Goal: Task Accomplishment & Management: Manage account settings

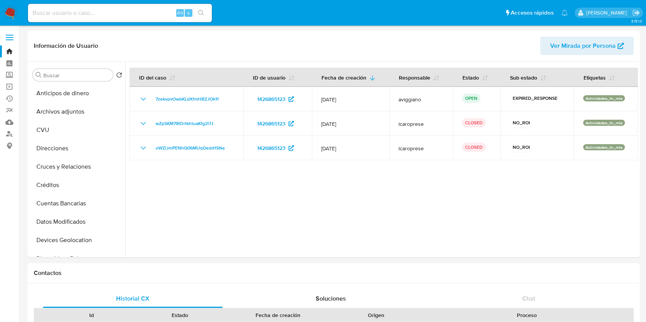
select select "10"
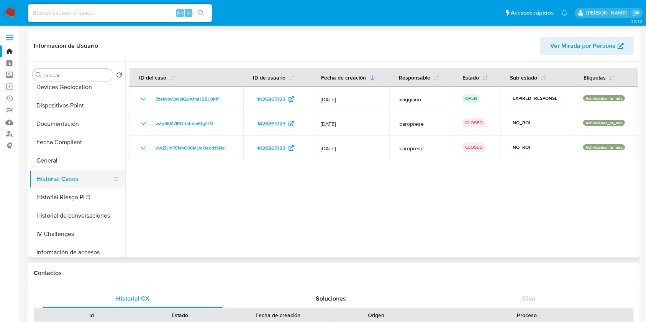
scroll to position [342, 0]
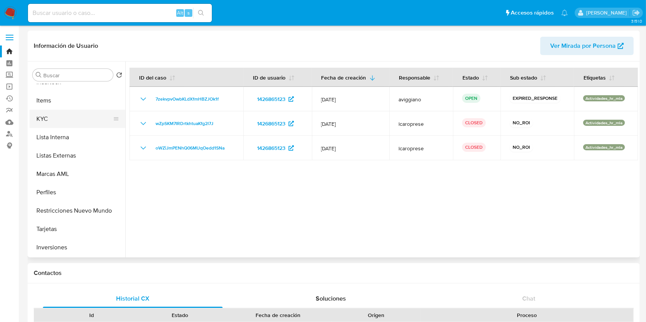
click at [63, 114] on button "KYC" at bounding box center [74, 119] width 90 height 18
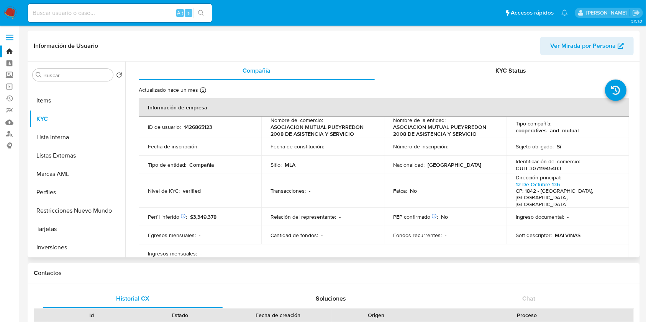
click at [550, 166] on p "CUIT 30711945403" at bounding box center [538, 168] width 46 height 7
click at [550, 167] on p "CUIT 30711945403" at bounding box center [538, 168] width 46 height 7
copy p "30711945403"
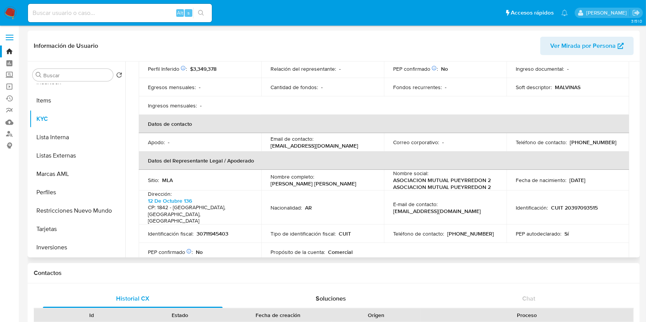
scroll to position [153, 0]
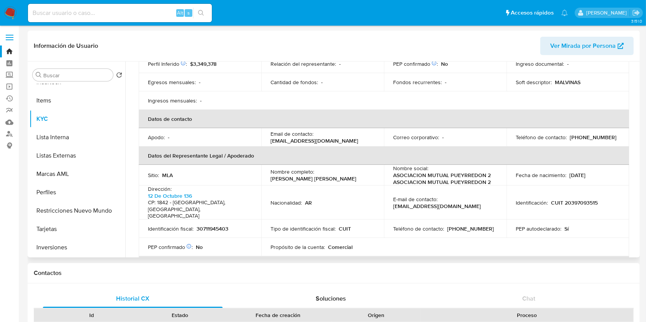
click at [467, 226] on p "(11) 39478136" at bounding box center [470, 229] width 47 height 7
copy p "("
click at [465, 226] on p "(11) 39478136" at bounding box center [470, 229] width 47 height 7
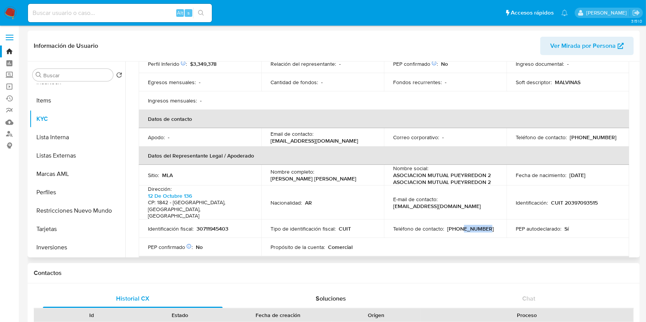
copy p "39478136"
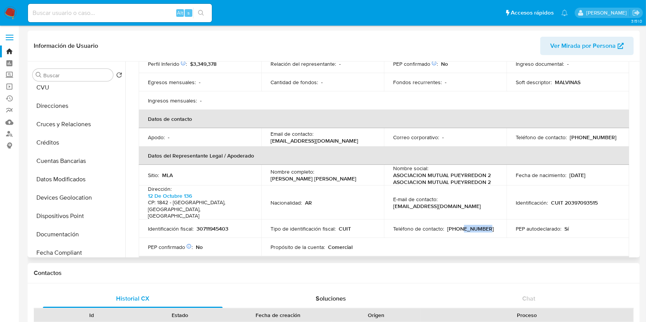
scroll to position [0, 0]
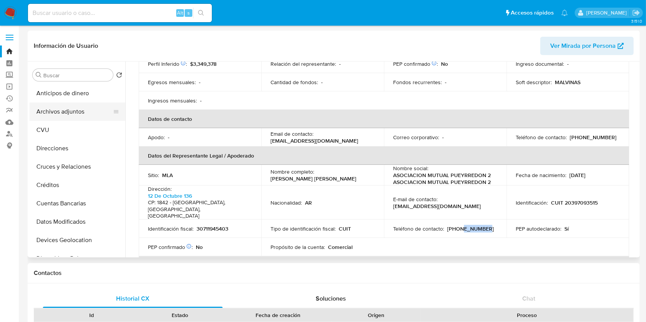
click at [72, 115] on button "Archivos adjuntos" at bounding box center [74, 112] width 90 height 18
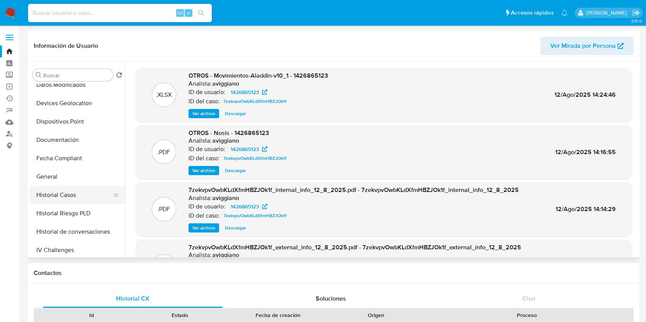
scroll to position [153, 0]
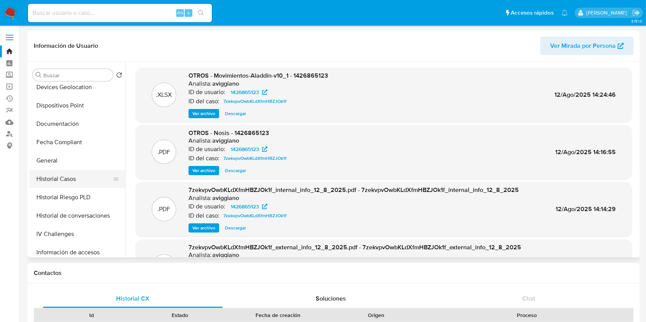
click at [68, 183] on button "Historial Casos" at bounding box center [74, 179] width 90 height 18
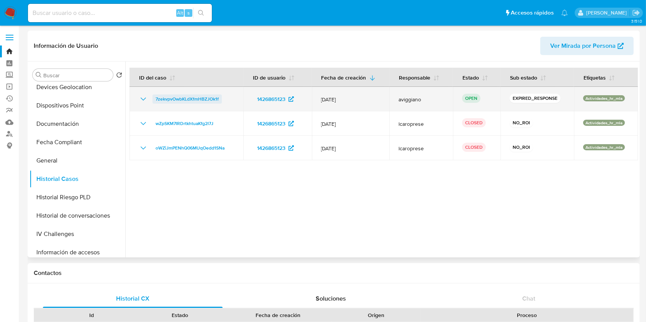
drag, startPoint x: 222, startPoint y: 101, endPoint x: 153, endPoint y: 95, distance: 69.6
click at [153, 95] on div "7zekvpvOwbKLdXfmHBZJOk1f" at bounding box center [186, 99] width 95 height 9
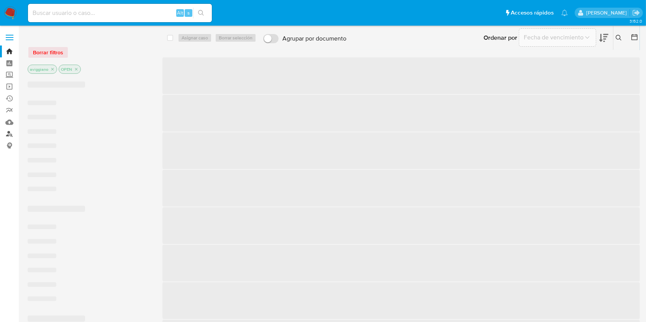
click at [10, 136] on link "Buscador de personas" at bounding box center [45, 134] width 91 height 12
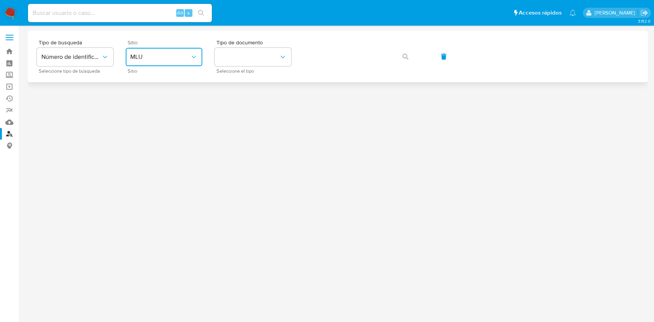
click at [157, 51] on button "MLU" at bounding box center [164, 57] width 77 height 18
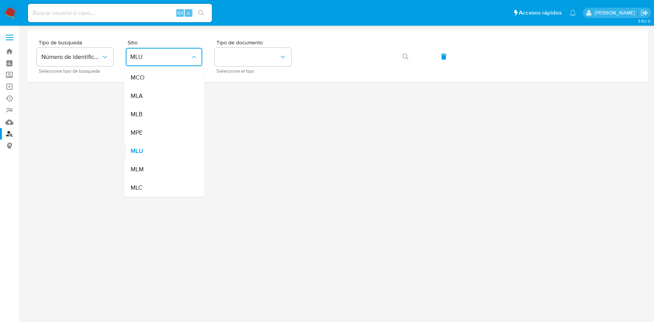
click at [151, 96] on div "MLA" at bounding box center [161, 96] width 63 height 18
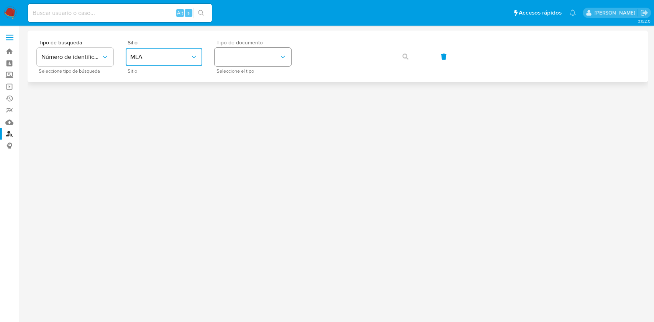
click at [261, 60] on button "identificationType" at bounding box center [252, 57] width 77 height 18
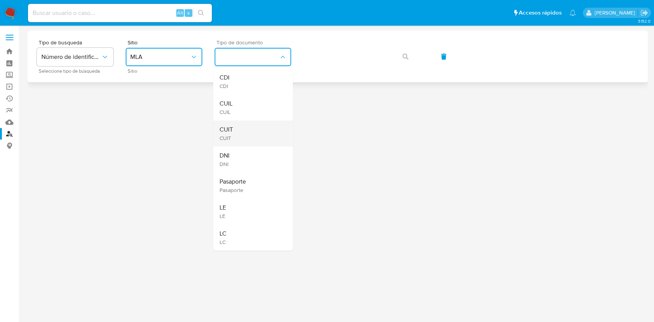
click at [243, 134] on div "CUIT CUIT" at bounding box center [250, 134] width 63 height 26
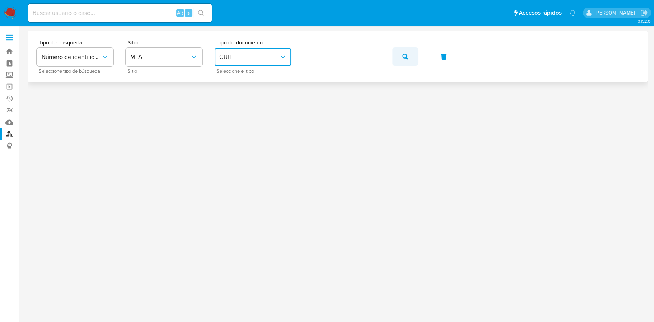
click at [407, 57] on icon "button" at bounding box center [405, 57] width 6 height 6
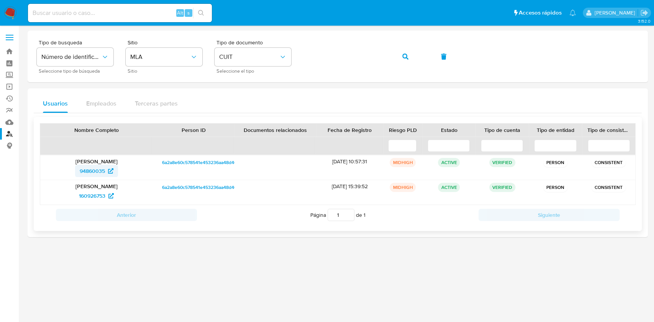
click at [93, 167] on span "94860035" at bounding box center [92, 171] width 25 height 12
click at [11, 51] on link "Bandeja" at bounding box center [45, 52] width 91 height 12
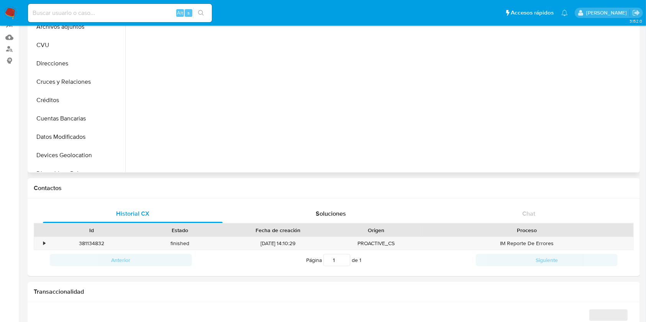
scroll to position [204, 0]
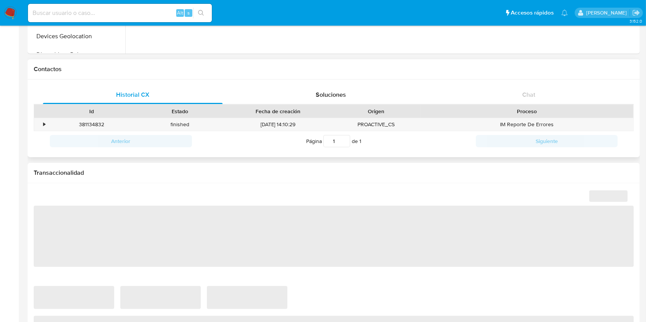
select select "10"
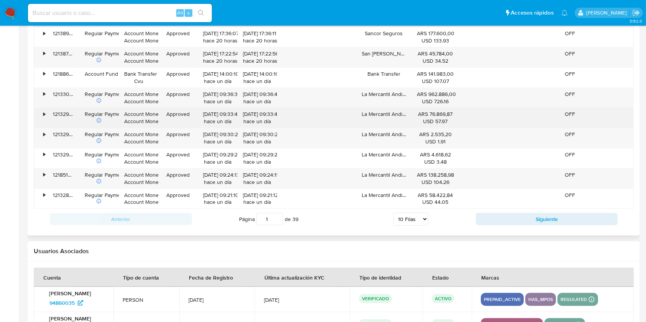
scroll to position [822, 0]
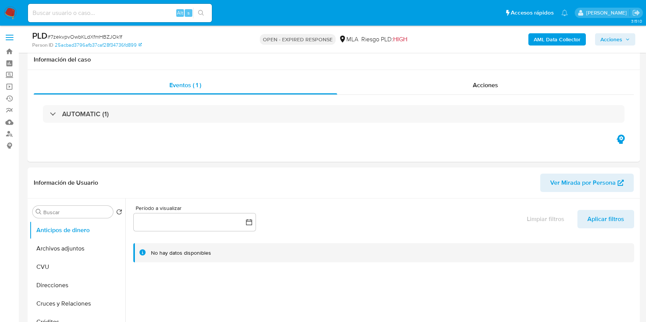
select select "10"
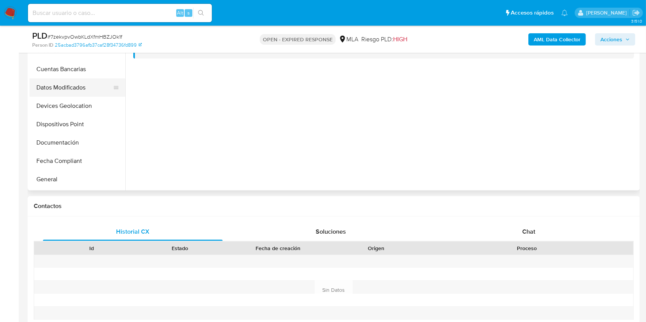
scroll to position [102, 0]
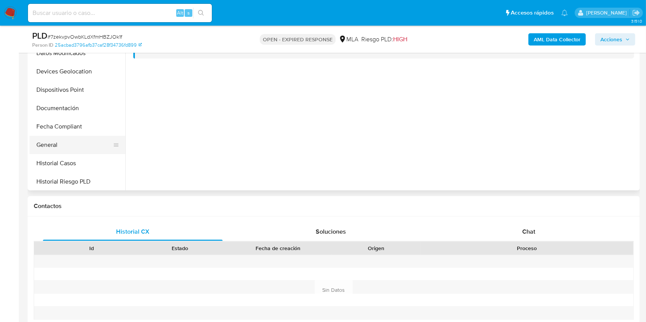
click at [60, 136] on button "General" at bounding box center [74, 145] width 90 height 18
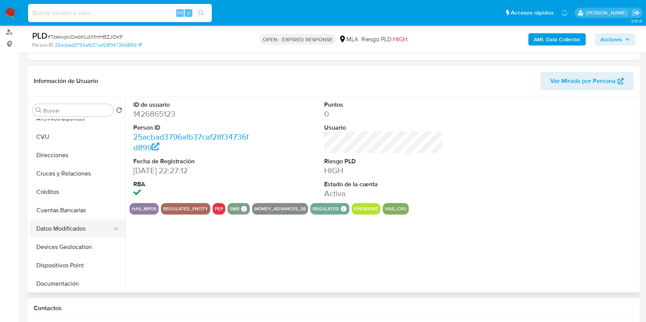
scroll to position [0, 0]
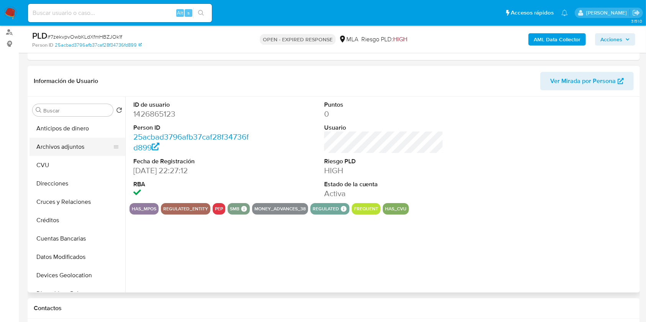
click at [82, 144] on button "Archivos adjuntos" at bounding box center [74, 147] width 90 height 18
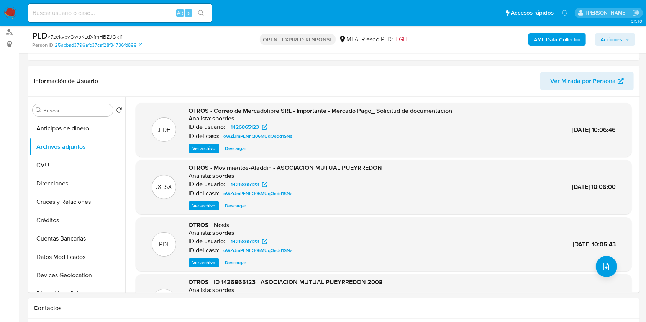
click at [535, 47] on div "AML Data Collector Acciones" at bounding box center [535, 39] width 199 height 18
click at [536, 44] on b "AML Data Collector" at bounding box center [556, 39] width 47 height 12
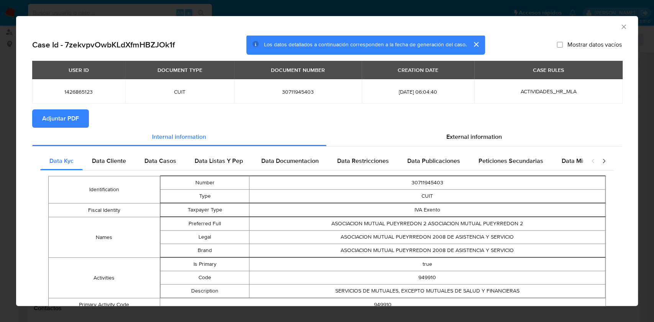
click at [74, 116] on span "Adjuntar PDF" at bounding box center [60, 118] width 37 height 17
click at [620, 30] on icon "Cerrar ventana" at bounding box center [624, 27] width 8 height 8
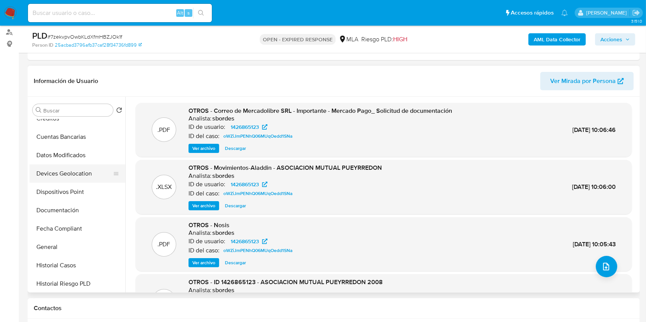
scroll to position [153, 0]
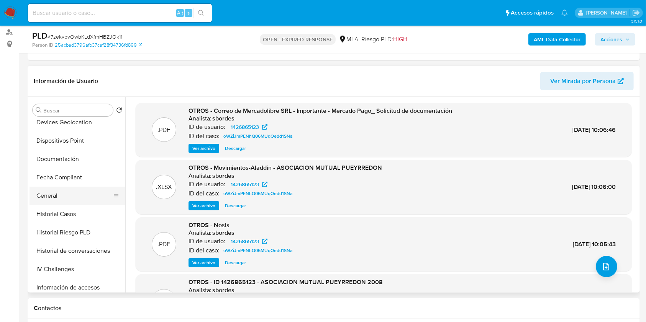
click at [54, 194] on button "General" at bounding box center [74, 196] width 90 height 18
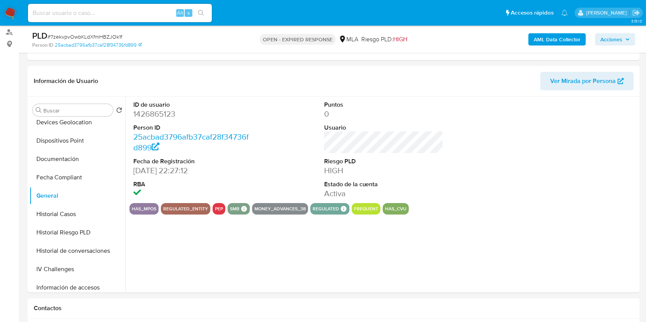
click at [144, 118] on dd "1426865123" at bounding box center [192, 114] width 119 height 11
copy dd "1426865123"
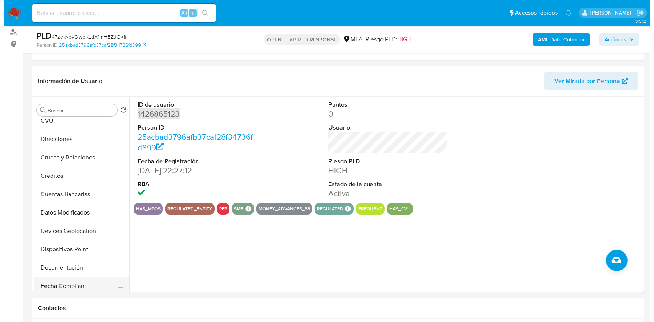
scroll to position [0, 0]
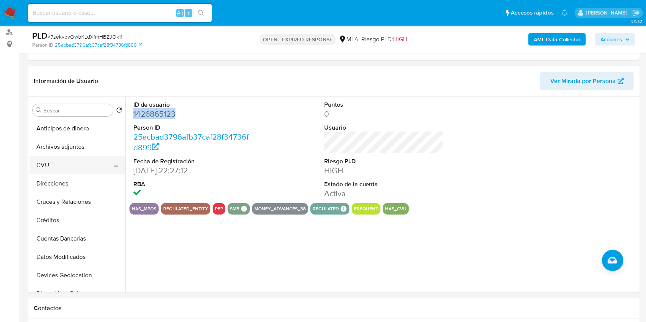
click at [82, 158] on button "CVU" at bounding box center [74, 165] width 90 height 18
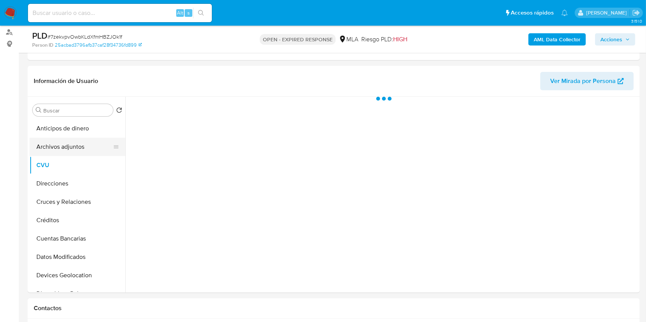
click at [85, 153] on button "Archivos adjuntos" at bounding box center [74, 147] width 90 height 18
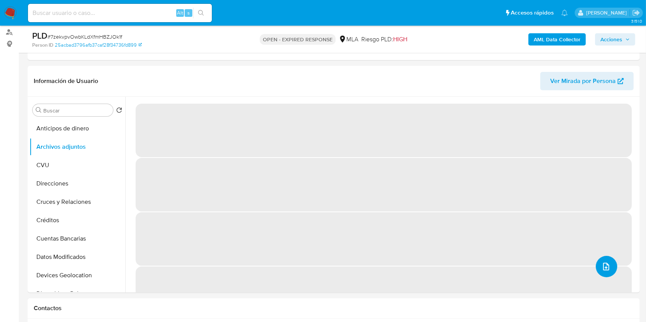
click at [603, 258] on button "upload-file" at bounding box center [605, 266] width 21 height 21
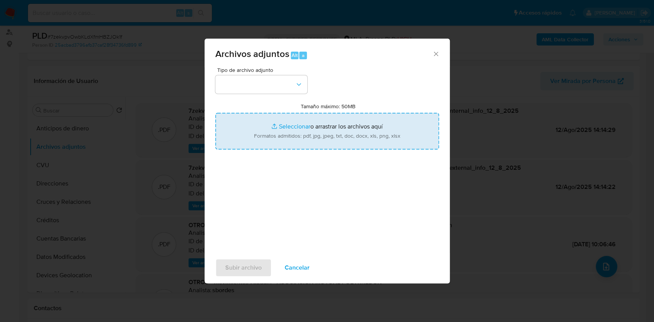
click at [359, 135] on input "Tamaño máximo: 50MB Seleccionar archivos" at bounding box center [327, 131] width 224 height 37
type input "C:\fakepath\Nosis - 1426865123.pdf"
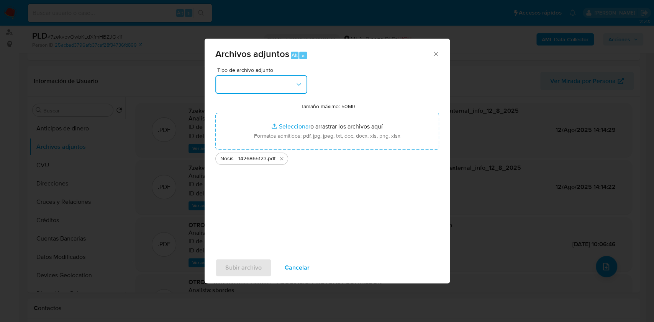
click at [286, 84] on button "button" at bounding box center [261, 84] width 92 height 18
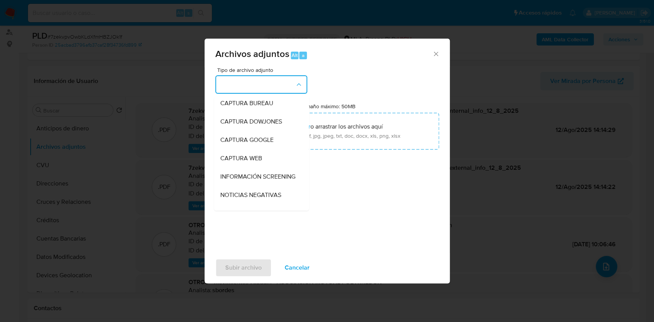
scroll to position [153, 0]
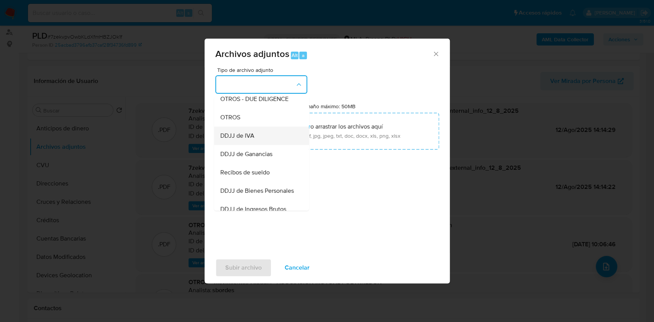
click at [263, 134] on div "DDJJ de IVA" at bounding box center [259, 136] width 78 height 18
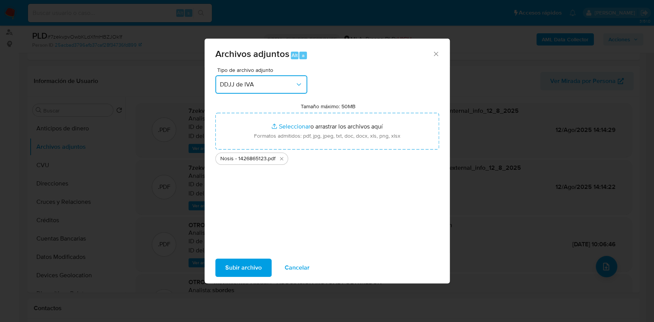
click at [263, 93] on button "DDJJ de IVA" at bounding box center [261, 84] width 92 height 18
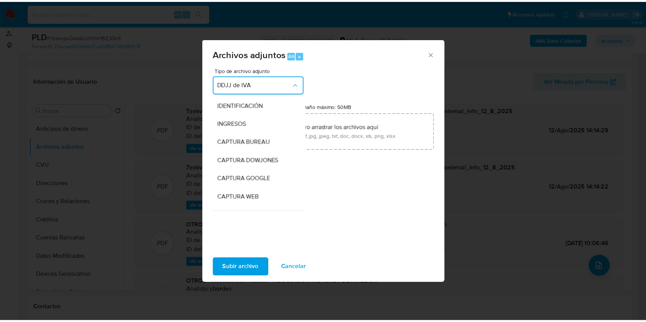
scroll to position [143, 0]
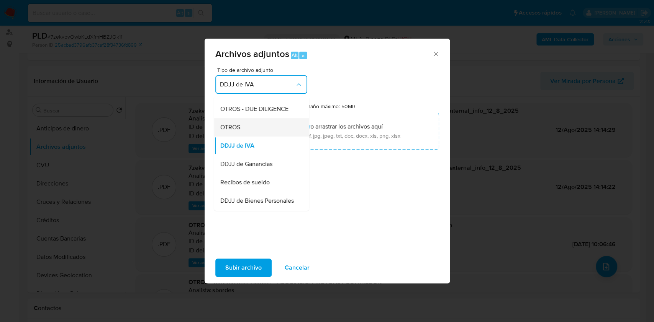
click at [260, 132] on div "OTROS" at bounding box center [259, 127] width 78 height 18
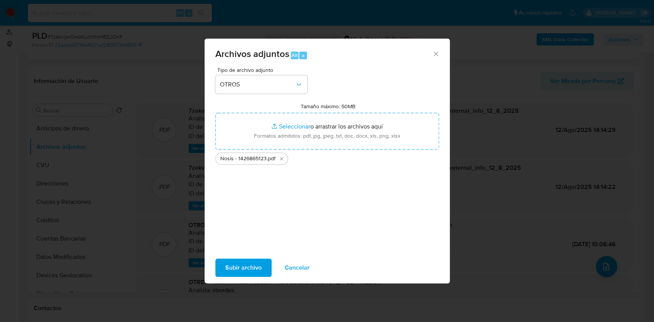
click at [238, 277] on div "Subir archivo Cancelar" at bounding box center [326, 267] width 245 height 29
click at [242, 269] on span "Subir archivo" at bounding box center [243, 268] width 36 height 17
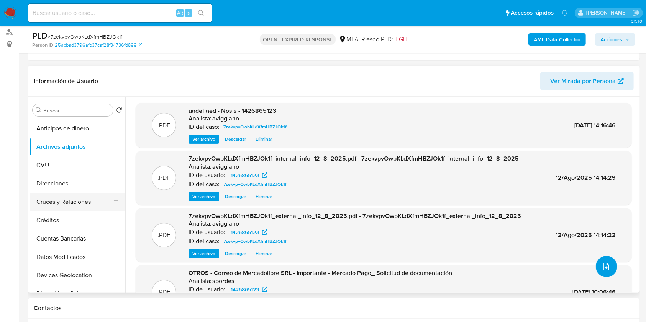
scroll to position [102, 0]
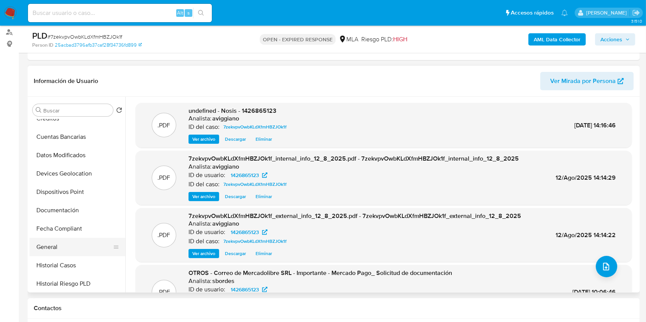
click at [55, 247] on button "General" at bounding box center [74, 247] width 90 height 18
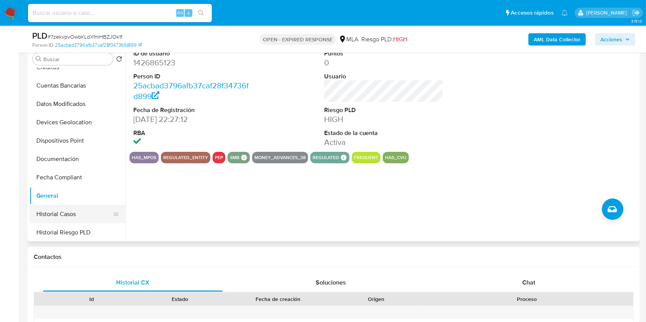
click at [80, 207] on button "Historial Casos" at bounding box center [74, 214] width 90 height 18
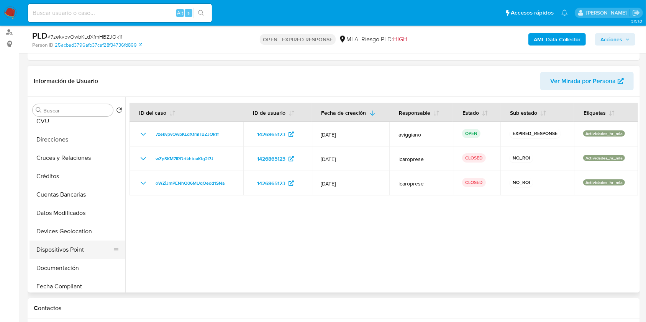
scroll to position [0, 0]
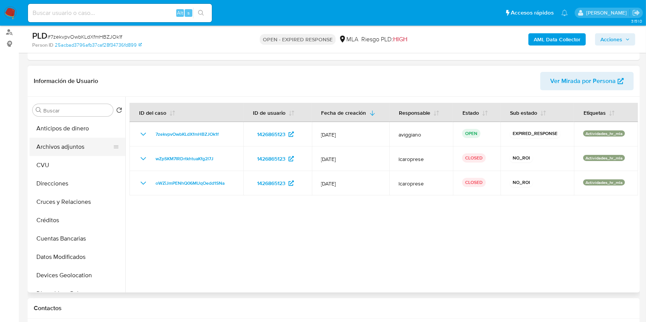
click at [86, 142] on button "Archivos adjuntos" at bounding box center [74, 147] width 90 height 18
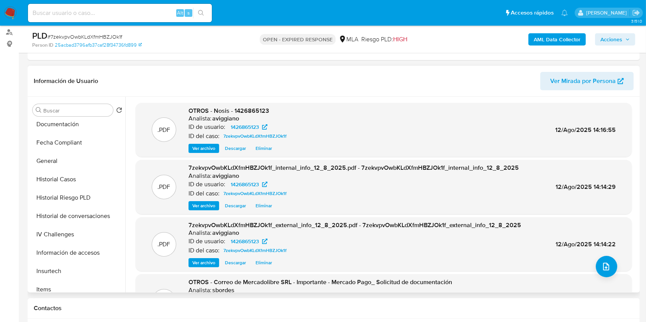
scroll to position [204, 0]
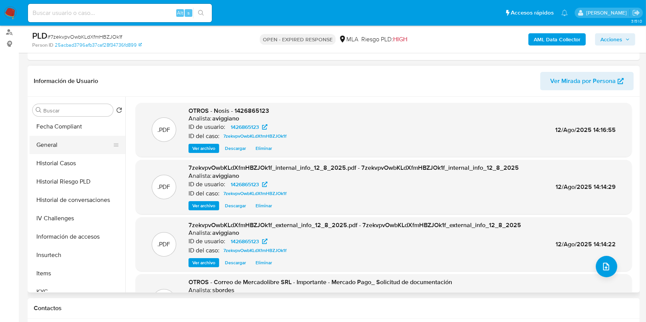
click at [74, 149] on button "General" at bounding box center [74, 145] width 90 height 18
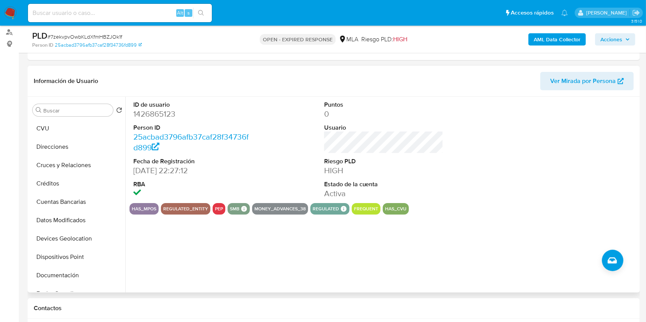
scroll to position [0, 0]
click at [77, 130] on button "Anticipos de dinero" at bounding box center [74, 128] width 90 height 18
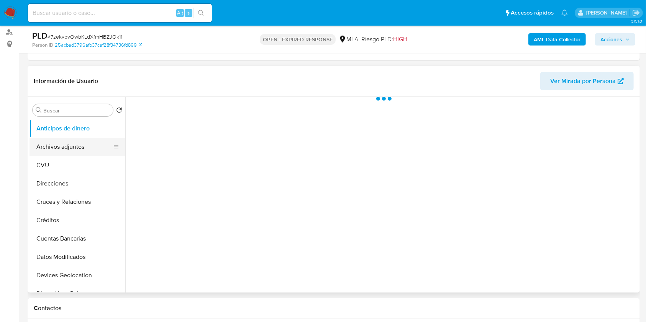
click at [73, 141] on button "Archivos adjuntos" at bounding box center [74, 147] width 90 height 18
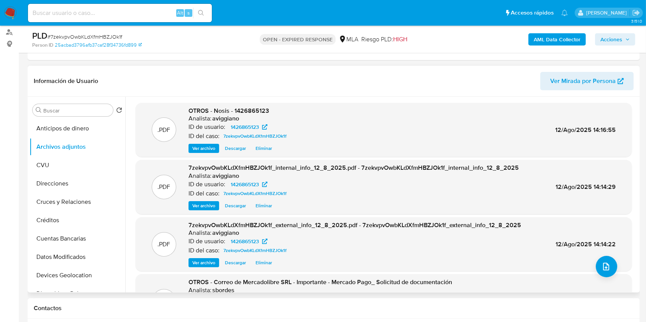
click at [265, 110] on span "OTROS - Nosis - 1426865123" at bounding box center [228, 110] width 80 height 9
click at [260, 111] on span "OTROS - Nosis - 1426865123" at bounding box center [228, 110] width 80 height 9
click at [258, 109] on span "OTROS - Nosis - 1426865123" at bounding box center [228, 110] width 80 height 9
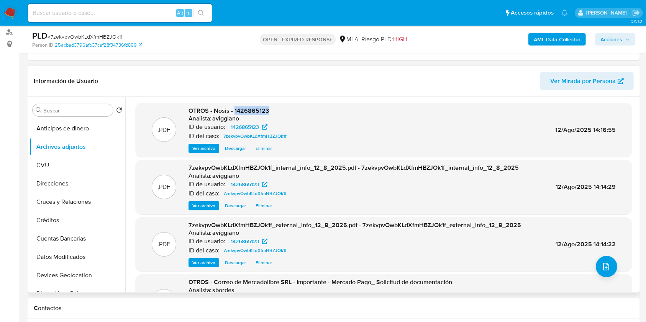
click at [258, 109] on span "OTROS - Nosis - 1426865123" at bounding box center [228, 110] width 80 height 9
copy span "1426865123"
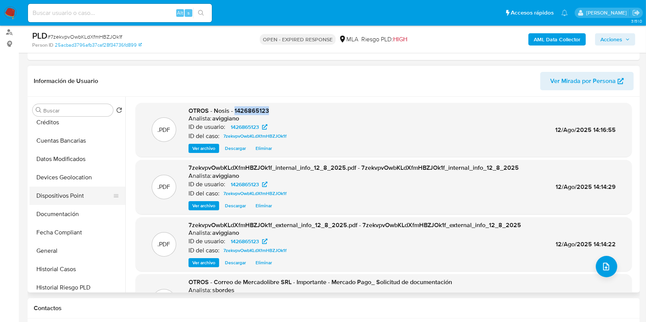
scroll to position [153, 0]
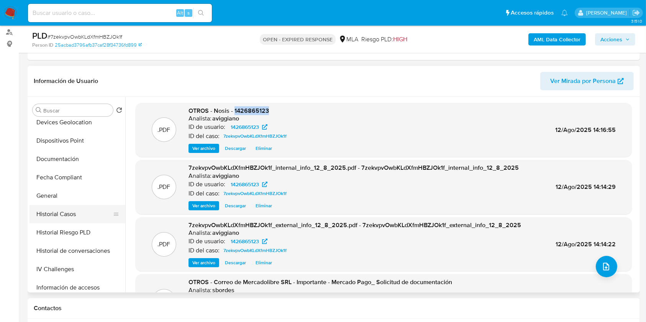
click at [84, 212] on button "Historial Casos" at bounding box center [74, 214] width 90 height 18
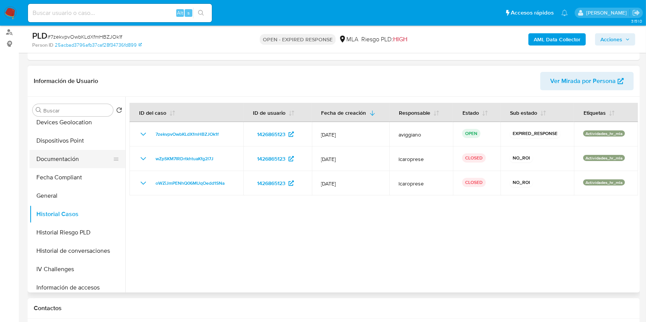
click at [92, 162] on button "Documentación" at bounding box center [74, 159] width 90 height 18
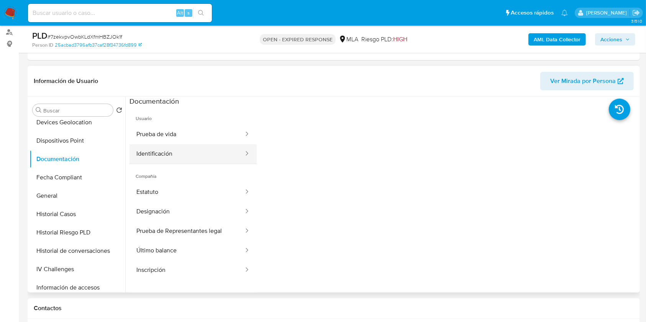
click at [204, 153] on button "Identificación" at bounding box center [186, 154] width 115 height 20
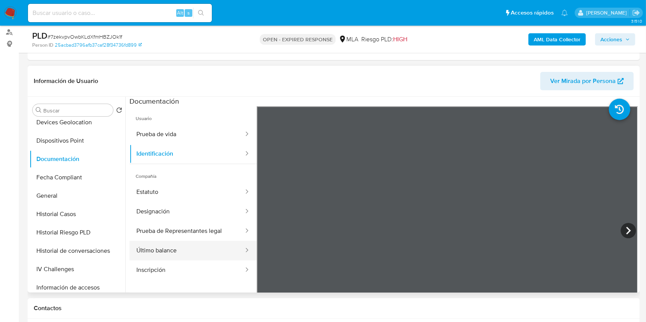
click at [207, 246] on button "Último balance" at bounding box center [186, 251] width 115 height 20
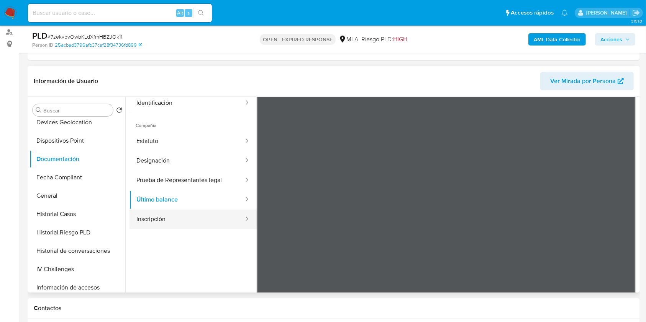
click at [206, 216] on button "Inscripción" at bounding box center [186, 220] width 115 height 20
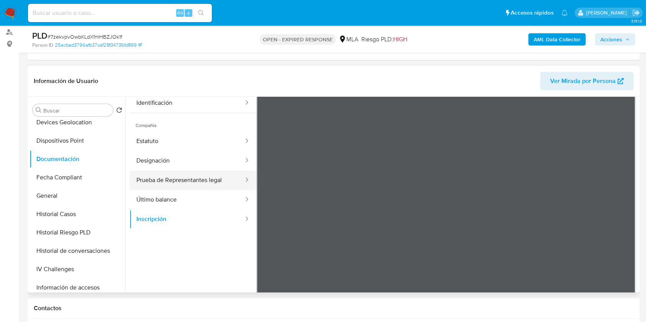
click at [205, 185] on button "Prueba de Representantes legal" at bounding box center [186, 181] width 115 height 20
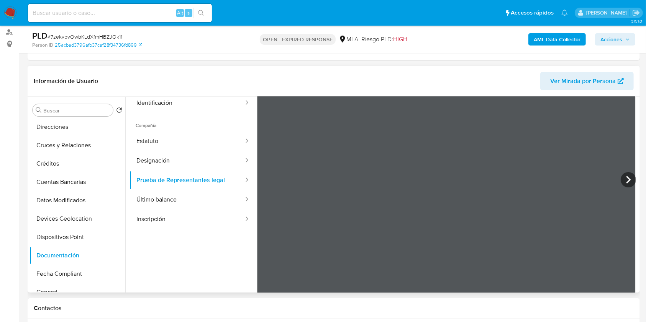
scroll to position [0, 0]
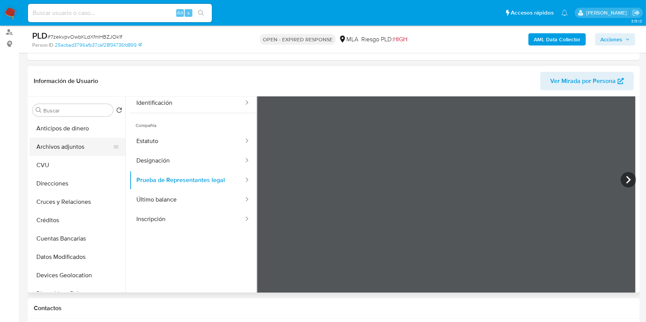
click at [83, 139] on button "Archivos adjuntos" at bounding box center [74, 147] width 90 height 18
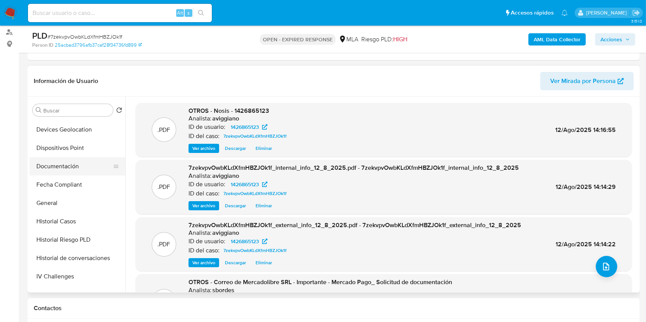
scroll to position [204, 0]
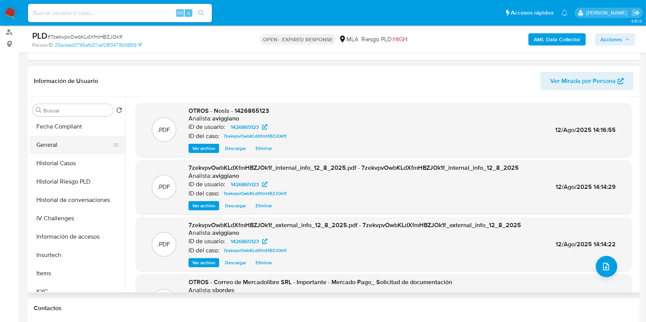
click at [81, 147] on button "General" at bounding box center [74, 145] width 90 height 18
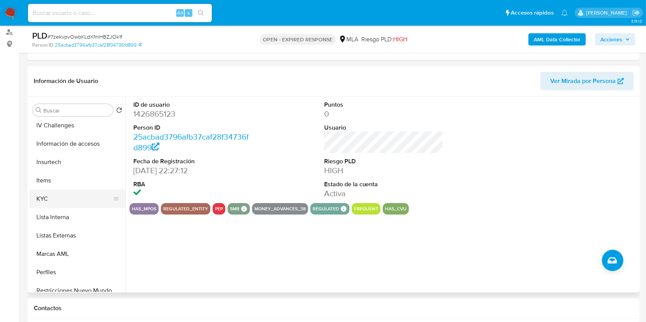
scroll to position [306, 0]
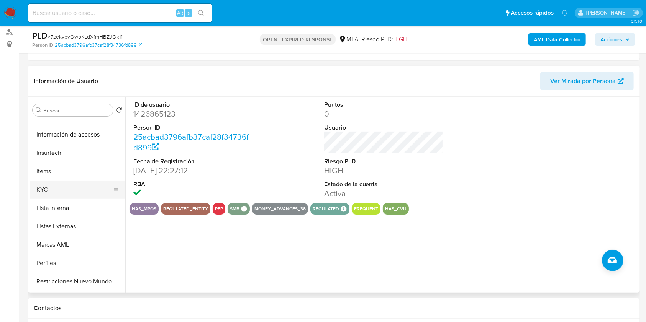
click at [88, 191] on button "KYC" at bounding box center [74, 190] width 90 height 18
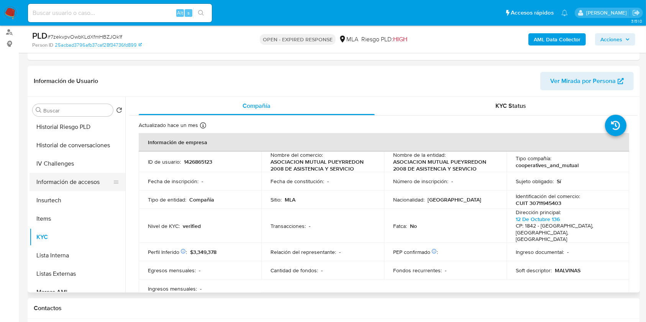
scroll to position [240, 0]
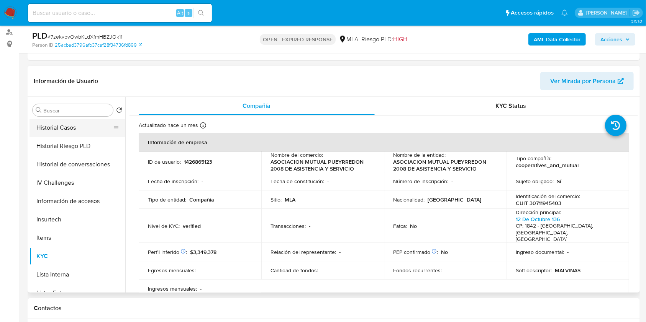
click at [87, 128] on button "Historial Casos" at bounding box center [74, 128] width 90 height 18
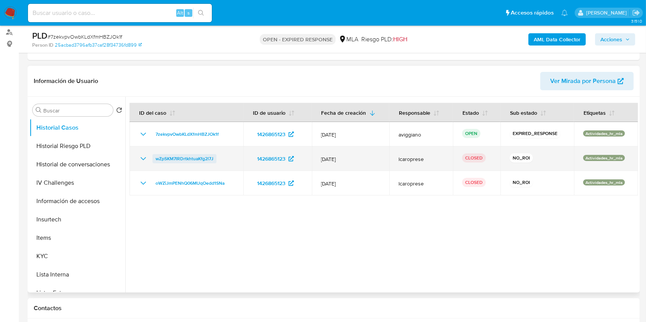
click at [175, 159] on span "wZpSKM7IRDrtkhtuaKfg2l7J" at bounding box center [184, 158] width 58 height 9
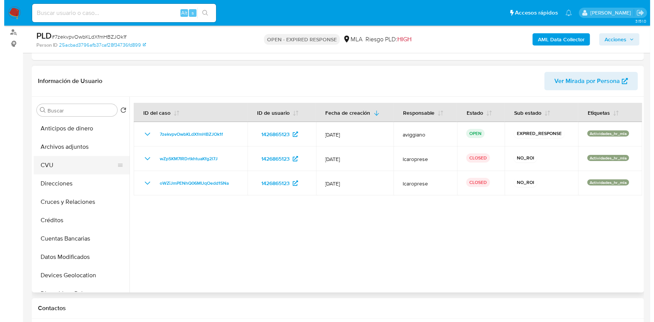
scroll to position [0, 0]
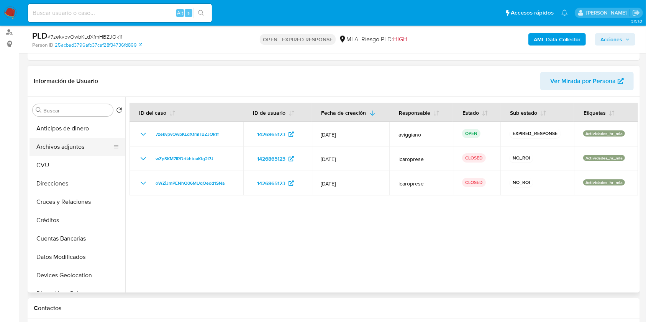
click at [77, 147] on button "Archivos adjuntos" at bounding box center [74, 147] width 90 height 18
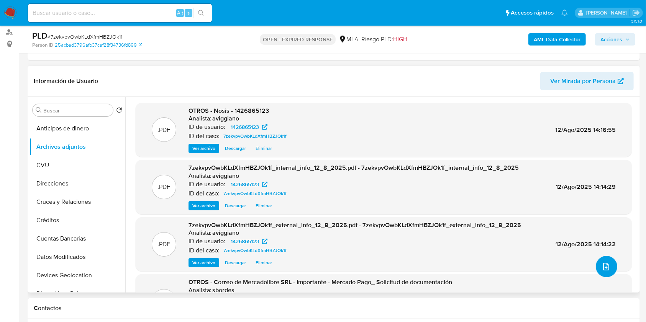
click at [607, 262] on span "upload-file" at bounding box center [605, 266] width 9 height 9
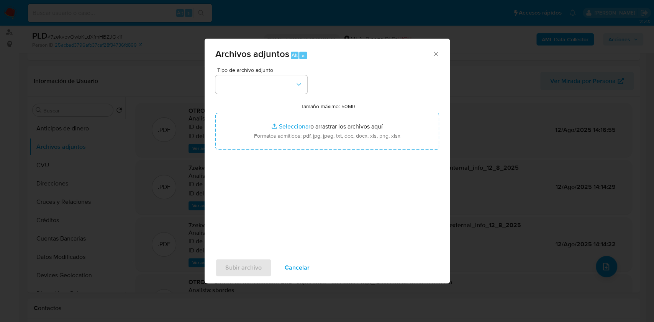
click at [397, 111] on div "Tamaño máximo: 50MB Seleccionar archivos Seleccionar o arrastrar los archivos a…" at bounding box center [327, 126] width 224 height 47
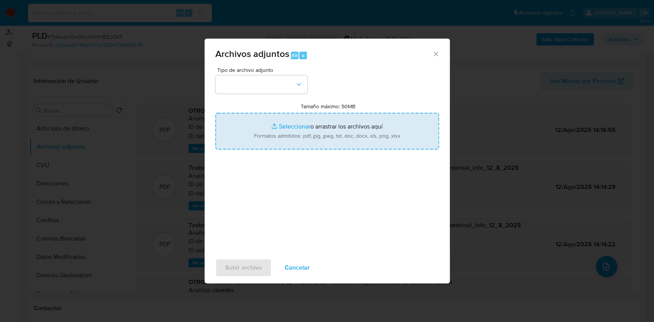
click at [397, 122] on input "Tamaño máximo: 50MB Seleccionar archivos" at bounding box center [327, 131] width 224 height 37
click at [357, 132] on input "Tamaño máximo: 50MB Seleccionar archivos" at bounding box center [327, 131] width 224 height 37
type input "C:\fakepath\Movimientos-Aladdin-v10_1 - 1426865123.xlsx"
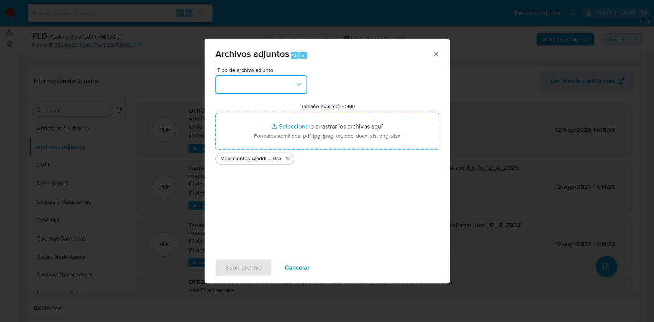
click at [277, 80] on button "button" at bounding box center [261, 84] width 92 height 18
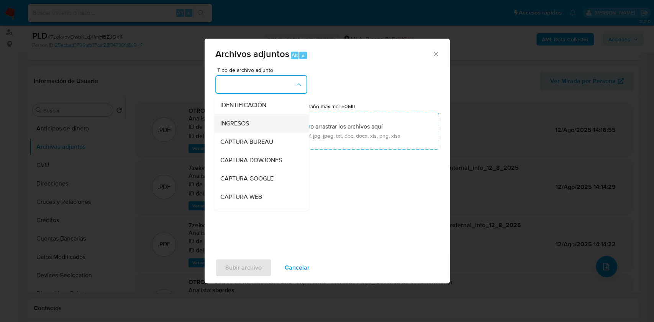
click at [244, 126] on span "INGRESOS" at bounding box center [234, 124] width 29 height 8
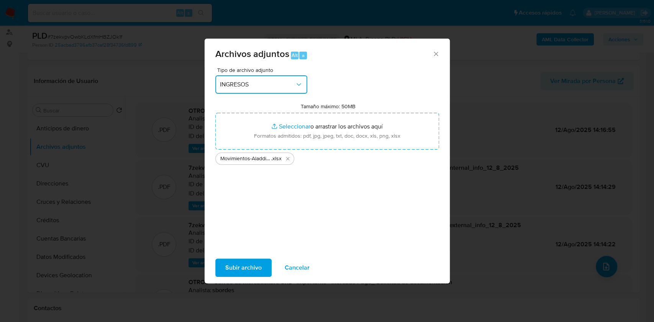
click at [267, 89] on button "INGRESOS" at bounding box center [261, 84] width 92 height 18
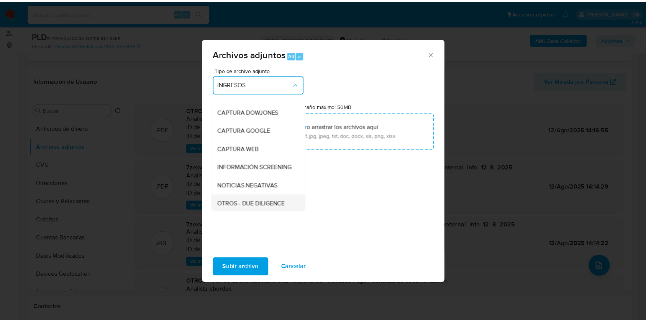
scroll to position [102, 0]
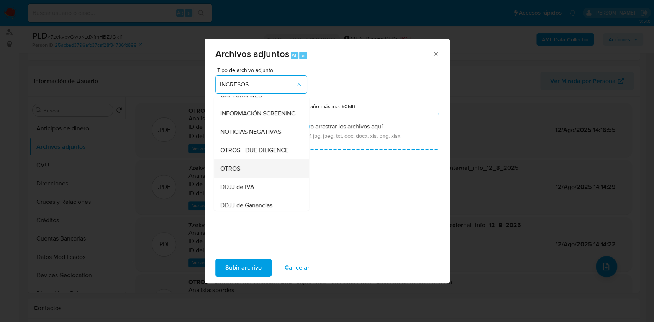
click at [245, 173] on div "OTROS" at bounding box center [259, 169] width 78 height 18
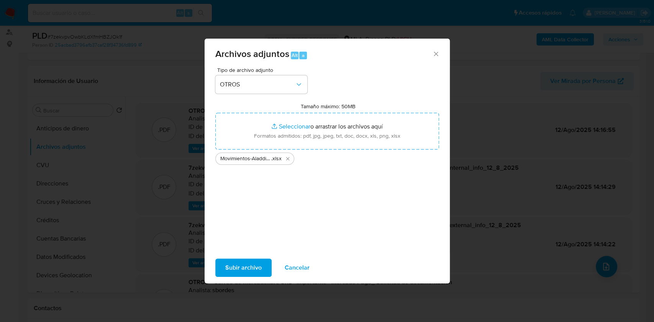
click at [252, 264] on span "Subir archivo" at bounding box center [243, 268] width 36 height 17
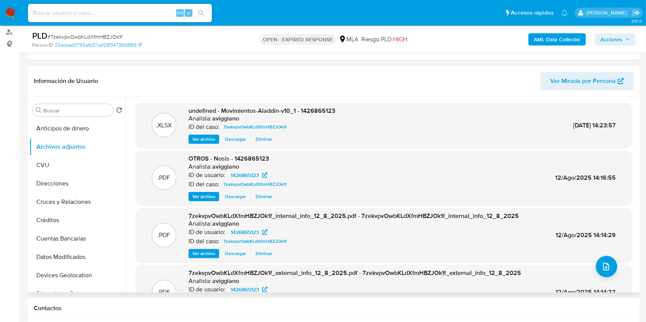
click at [306, 110] on span "undefined - Movimientos-Aladdin-v10_1 - 1426865123" at bounding box center [261, 110] width 147 height 9
copy span "1426865123"
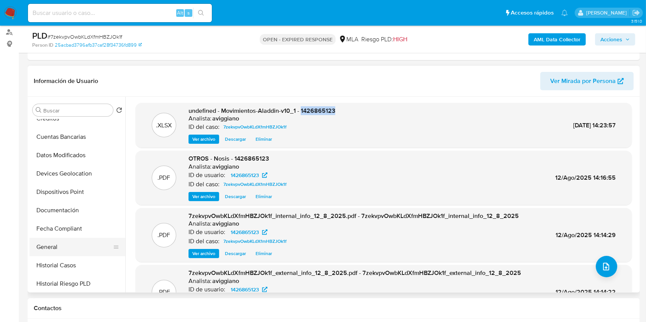
click at [67, 255] on button "General" at bounding box center [74, 247] width 90 height 18
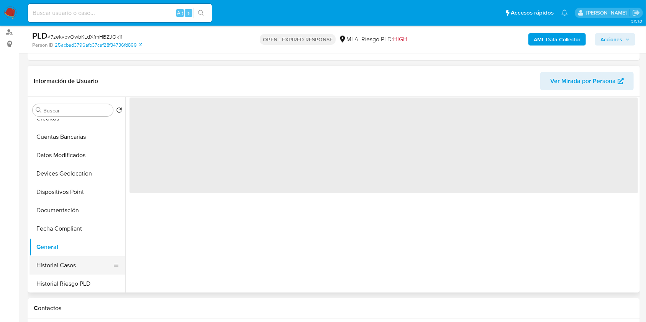
click at [73, 264] on button "Historial Casos" at bounding box center [74, 266] width 90 height 18
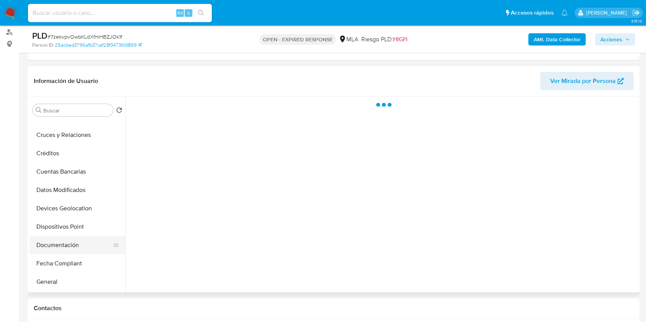
scroll to position [51, 0]
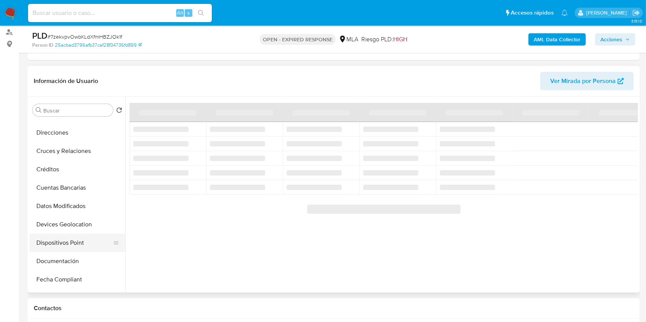
click at [75, 249] on button "Dispositivos Point" at bounding box center [74, 243] width 90 height 18
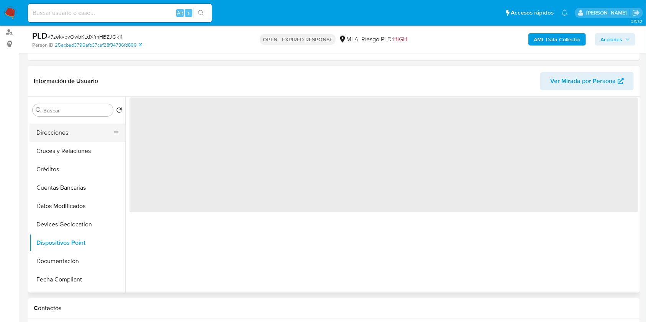
click at [72, 136] on button "Direcciones" at bounding box center [74, 133] width 90 height 18
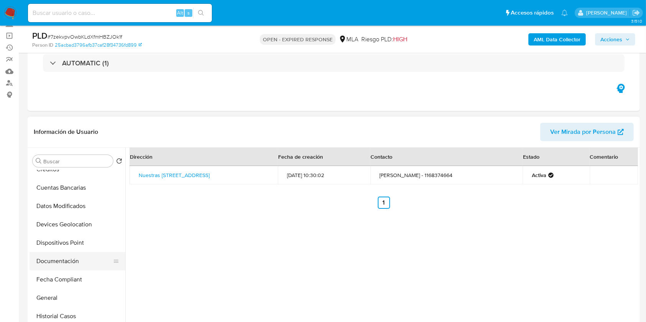
scroll to position [153, 0]
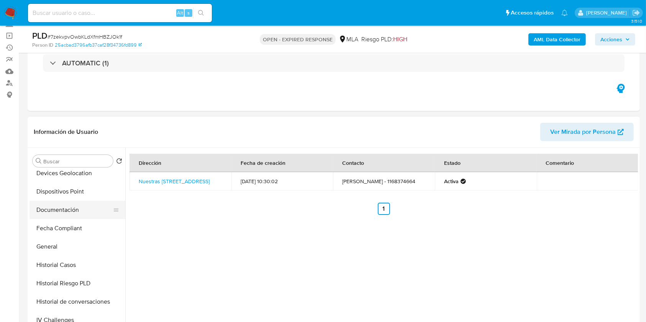
click at [68, 211] on button "Documentación" at bounding box center [74, 210] width 90 height 18
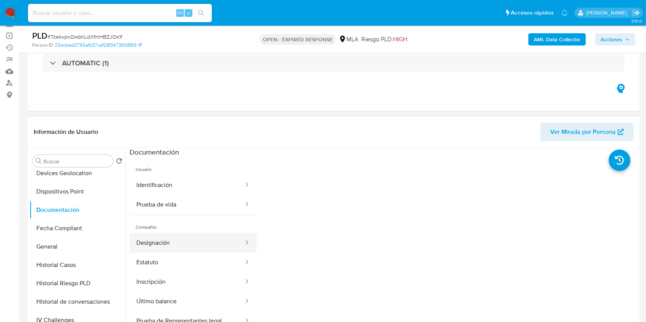
scroll to position [62, 0]
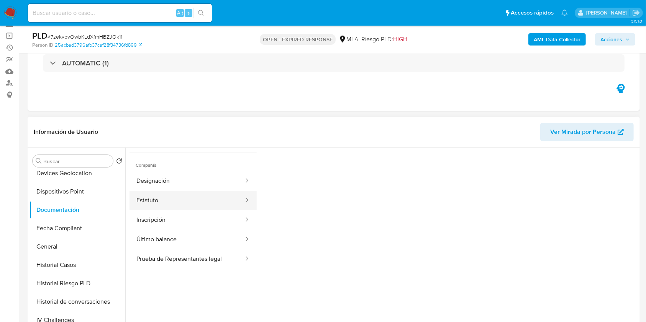
click at [207, 206] on button "Estatuto" at bounding box center [186, 201] width 115 height 20
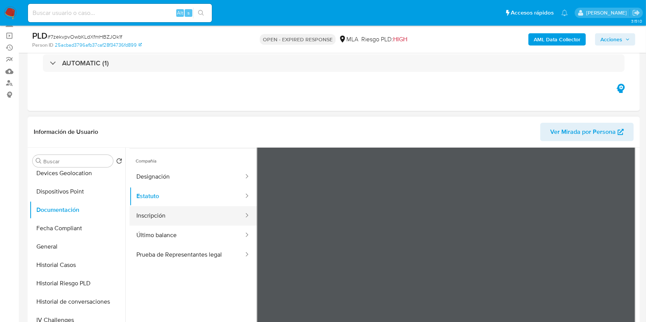
scroll to position [67, 0]
click at [206, 206] on button "Inscripción" at bounding box center [186, 216] width 115 height 20
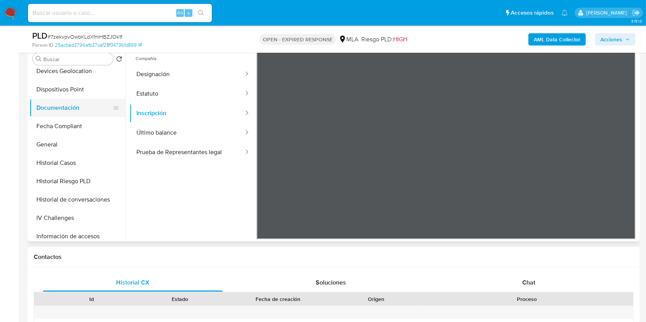
scroll to position [255, 0]
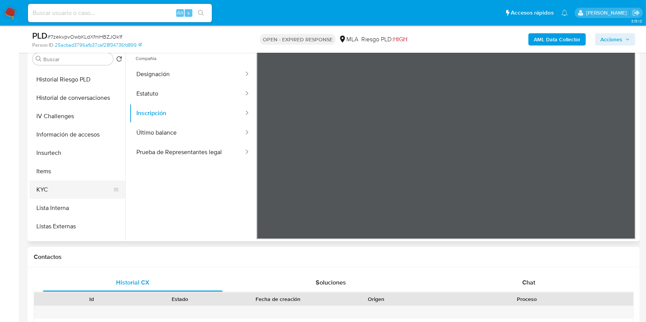
click at [67, 181] on button "KYC" at bounding box center [74, 190] width 90 height 18
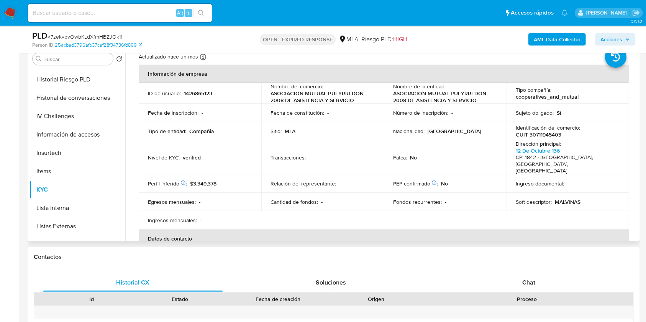
scroll to position [3, 0]
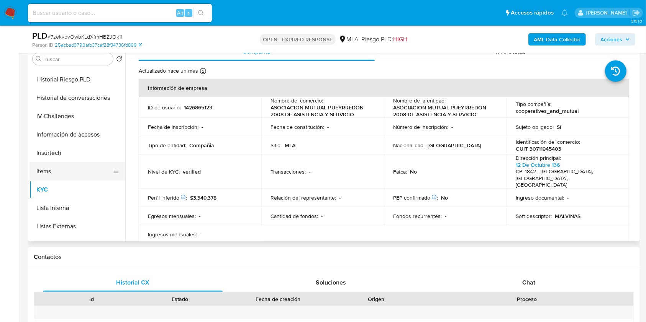
click at [82, 163] on button "Items" at bounding box center [74, 171] width 90 height 18
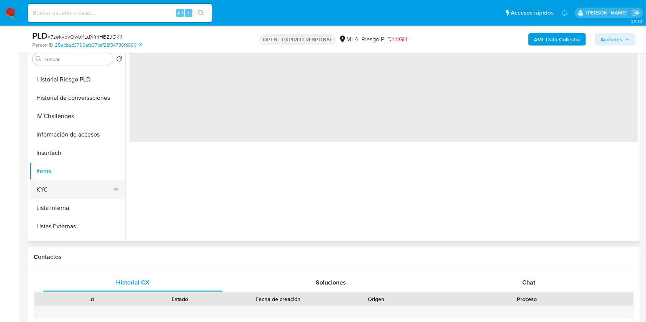
click at [67, 185] on button "KYC" at bounding box center [74, 190] width 90 height 18
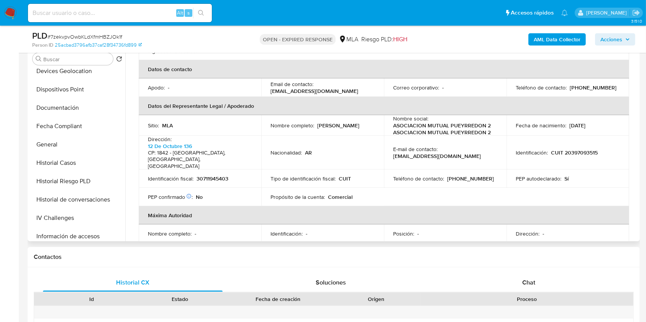
scroll to position [204, 0]
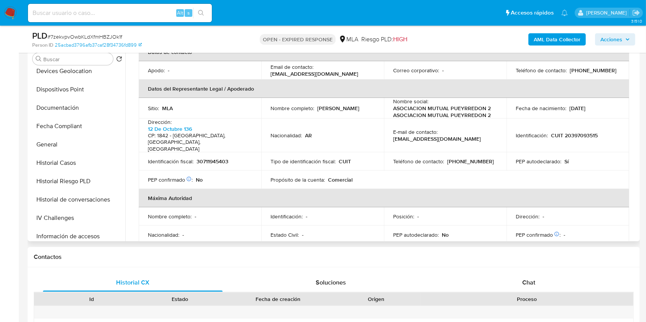
click at [220, 158] on p "30711945403" at bounding box center [212, 161] width 32 height 7
copy p "30711945403"
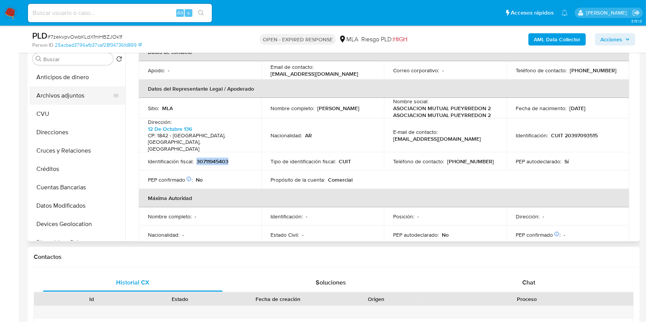
click at [71, 100] on button "Archivos adjuntos" at bounding box center [74, 96] width 90 height 18
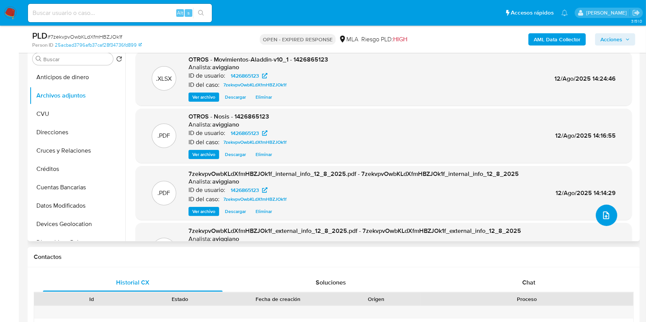
click at [609, 215] on button "upload-file" at bounding box center [605, 215] width 21 height 21
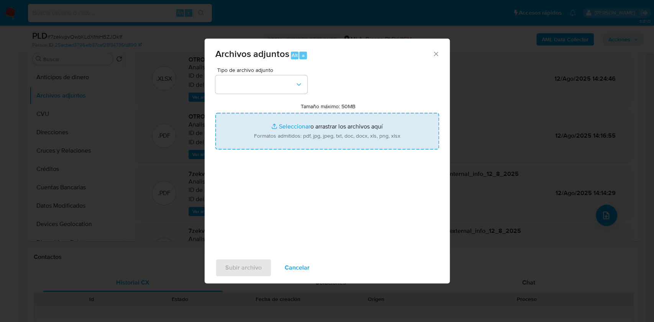
click at [368, 136] on input "Tamaño máximo: 50MB Seleccionar archivos" at bounding box center [327, 131] width 224 height 37
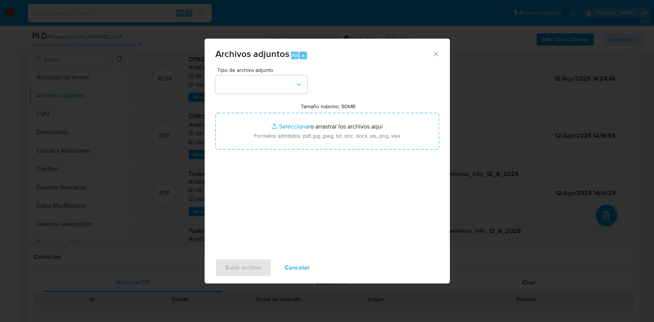
click at [438, 55] on icon "Cerrar" at bounding box center [436, 54] width 8 height 8
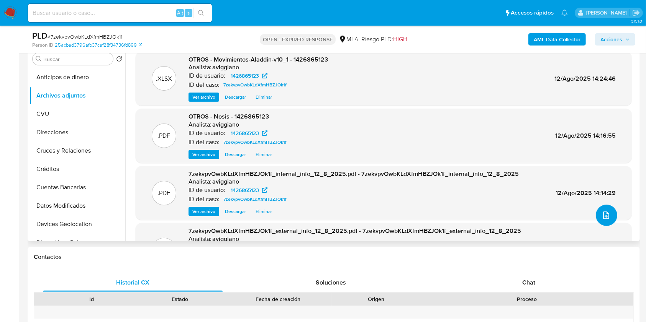
click at [601, 215] on icon "upload-file" at bounding box center [605, 215] width 9 height 9
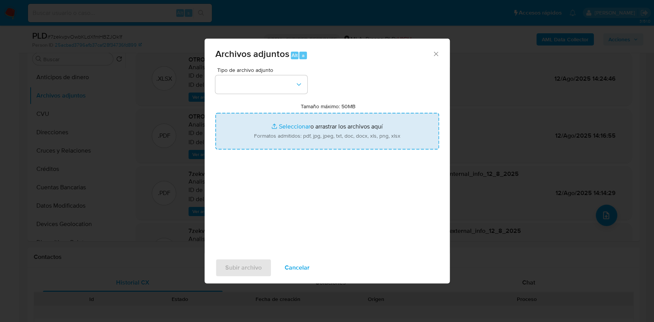
click at [331, 131] on input "Tamaño máximo: 50MB Seleccionar archivos" at bounding box center [327, 131] width 224 height 37
type input "C:\fakepath\Caselog 7zekvpvOwbKLdXfmHBZJOk1f_2025_07_17_18_54_25.docx"
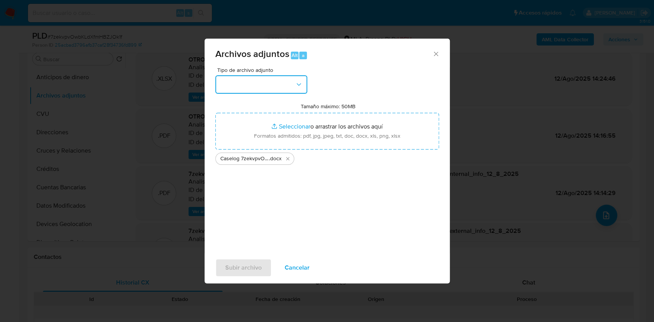
click at [268, 82] on button "button" at bounding box center [261, 84] width 92 height 18
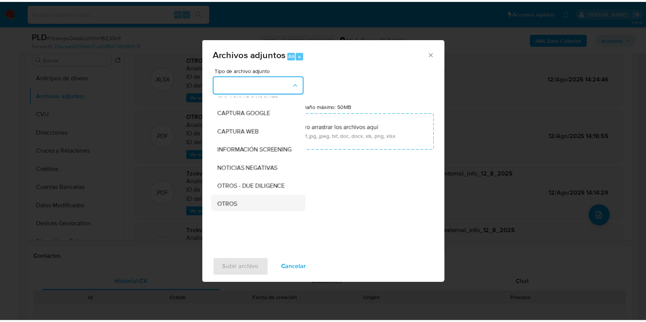
scroll to position [102, 0]
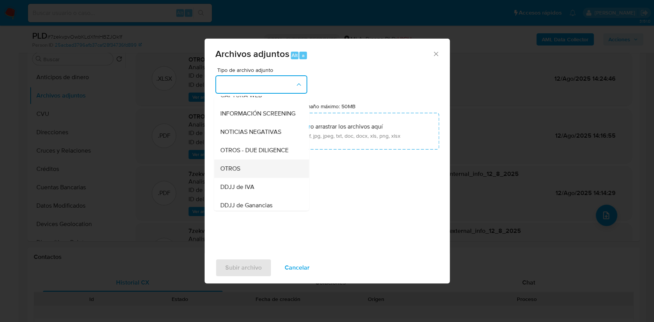
click at [257, 178] on div "OTROS" at bounding box center [259, 169] width 78 height 18
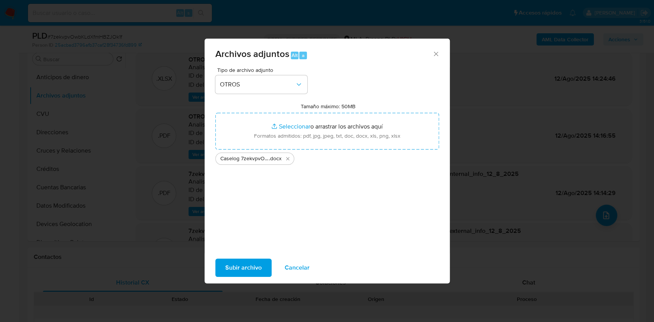
click at [249, 265] on span "Subir archivo" at bounding box center [243, 268] width 36 height 17
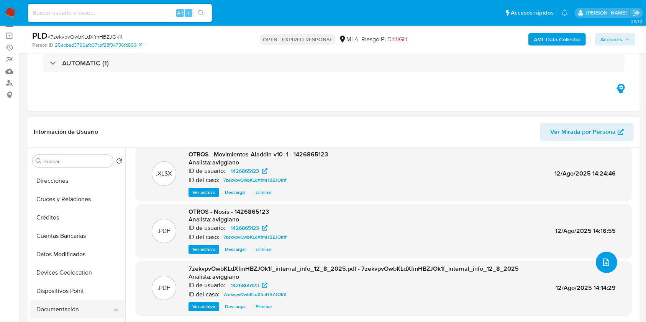
scroll to position [153, 0]
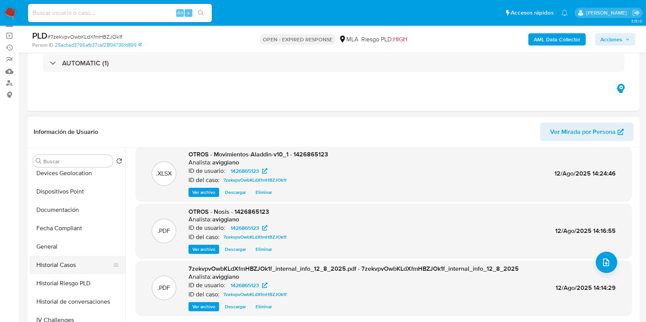
click at [62, 274] on button "Historial Casos" at bounding box center [74, 265] width 90 height 18
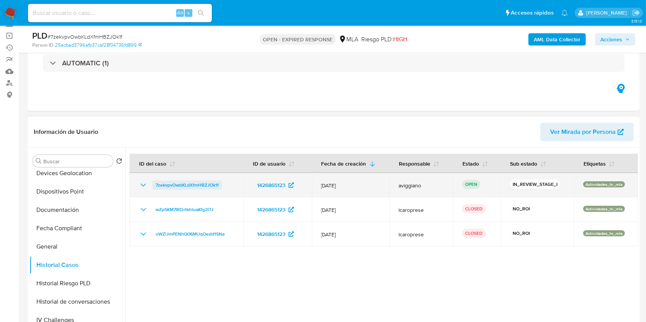
click at [163, 186] on span "7zekvpvOwbKLdXfmHBZJOk1f" at bounding box center [186, 185] width 63 height 9
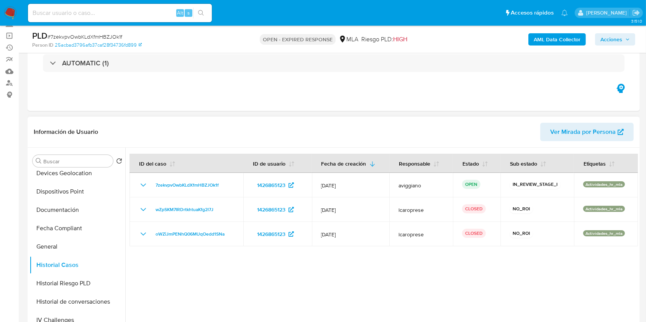
scroll to position [306, 0]
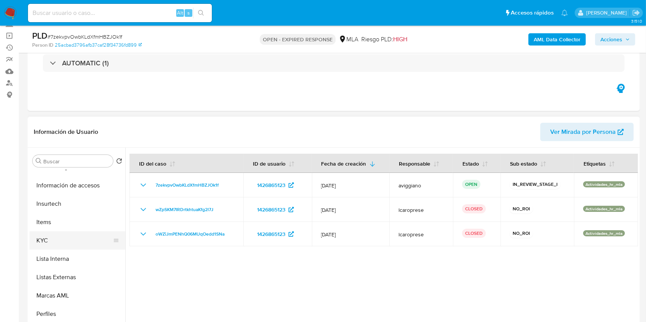
click at [55, 245] on button "KYC" at bounding box center [74, 241] width 90 height 18
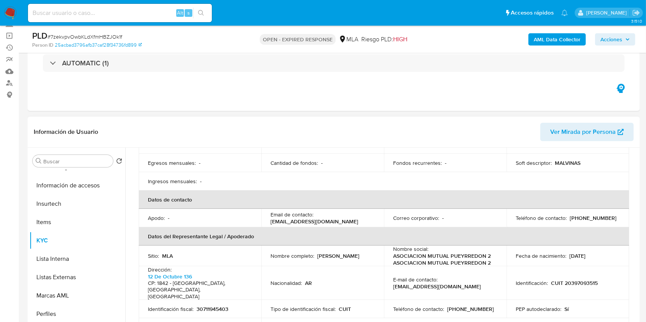
scroll to position [204, 0]
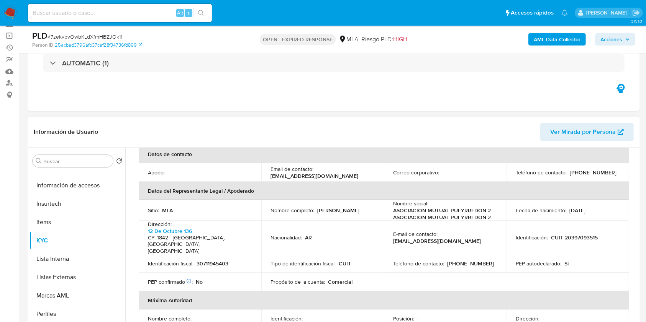
click at [206, 260] on p "30711945403" at bounding box center [212, 263] width 32 height 7
copy p "30711945403"
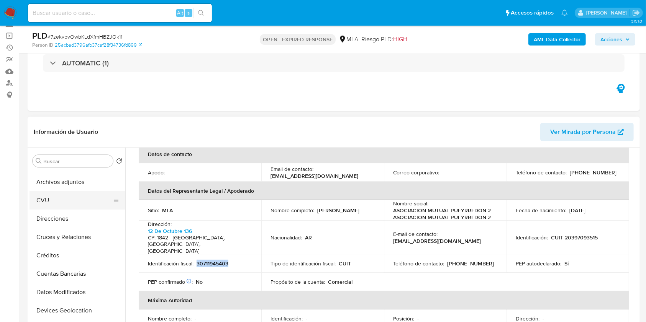
scroll to position [0, 0]
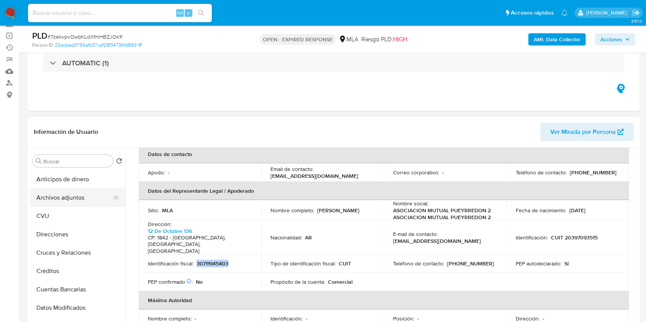
click at [85, 199] on button "Archivos adjuntos" at bounding box center [74, 198] width 90 height 18
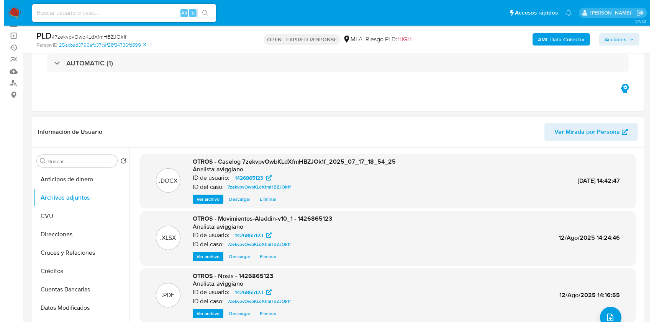
scroll to position [51, 0]
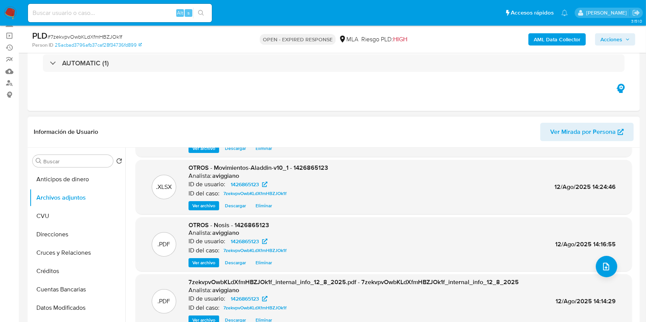
click at [586, 271] on div ".DOCX OTROS - Caselog 7zekvpvOwbKLdXfmHBZJOk1f_2025_07_17_18_54_25 Analista: av…" at bounding box center [384, 228] width 496 height 250
click at [591, 270] on div ".PDF OTROS - Nosis - 1426865123 Analista: aviggiano ID de usuario: 1426865123 I…" at bounding box center [384, 244] width 496 height 54
click at [595, 270] on button "upload-file" at bounding box center [605, 266] width 21 height 21
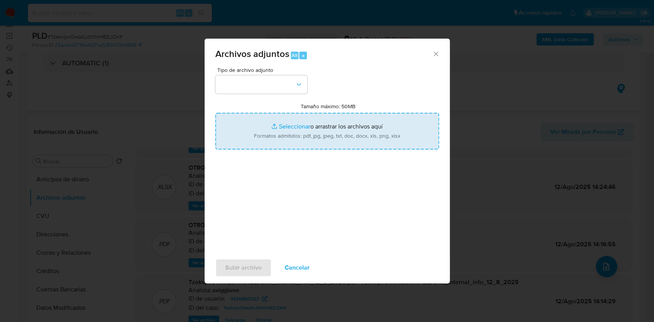
click at [273, 124] on input "Tamaño máximo: 50MB Seleccionar archivos" at bounding box center [327, 131] width 224 height 37
type input "C:\fakepath\Constancia De Inscripción SO - UIF.pdf"
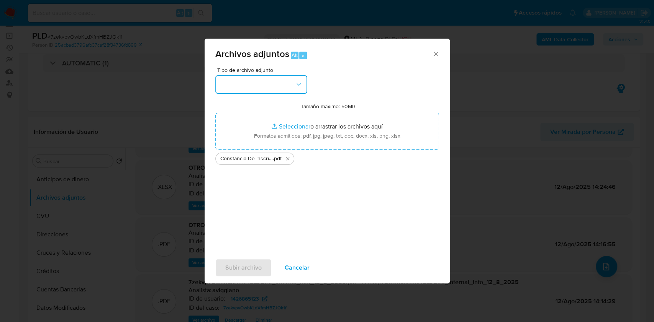
click at [291, 90] on button "button" at bounding box center [261, 84] width 92 height 18
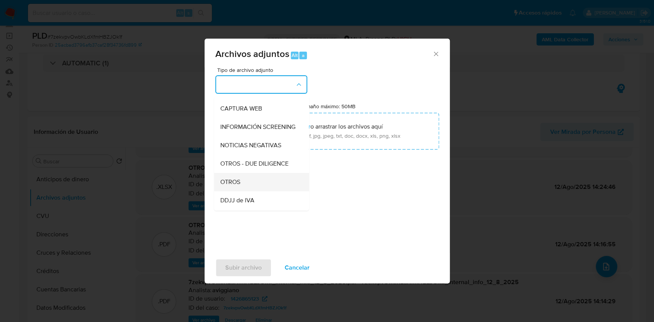
scroll to position [102, 0]
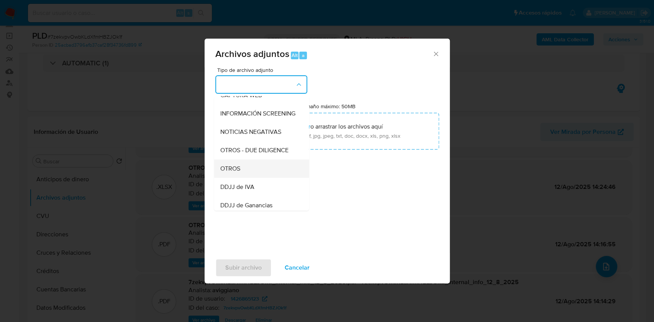
click at [234, 173] on span "OTROS" at bounding box center [230, 169] width 20 height 8
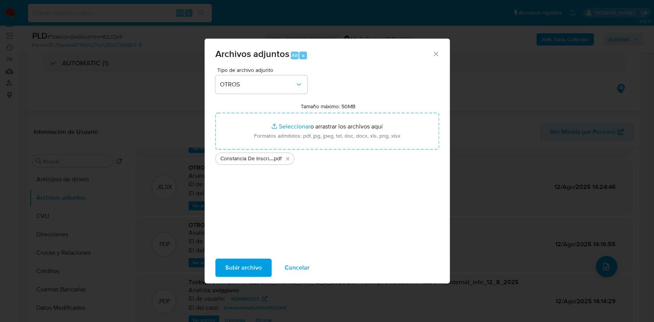
click at [232, 270] on span "Subir archivo" at bounding box center [243, 268] width 36 height 17
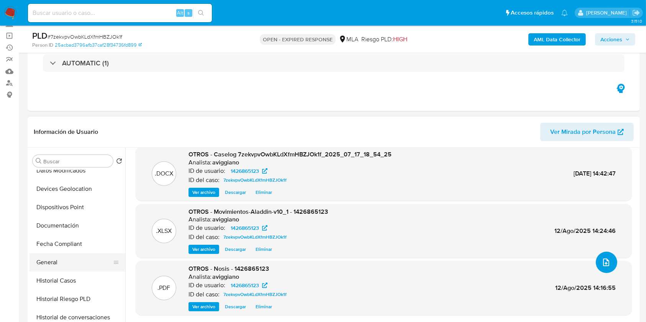
scroll to position [153, 0]
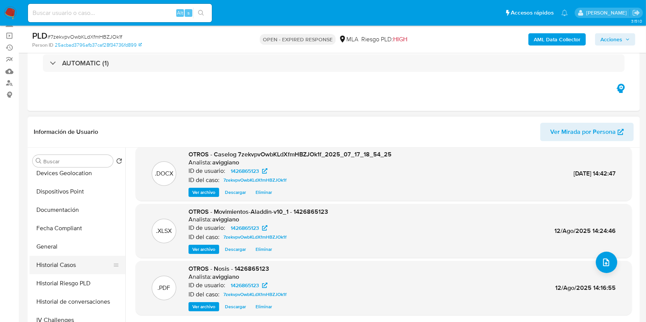
click at [62, 258] on button "Historial Casos" at bounding box center [74, 265] width 90 height 18
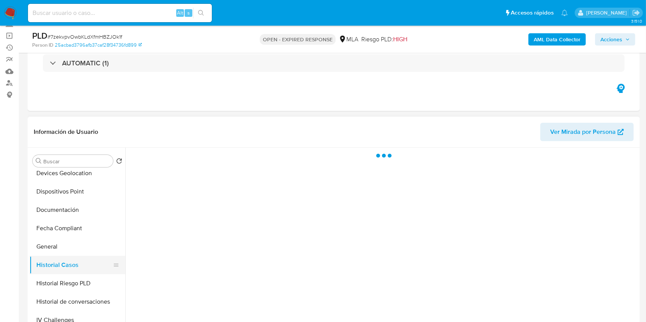
scroll to position [0, 0]
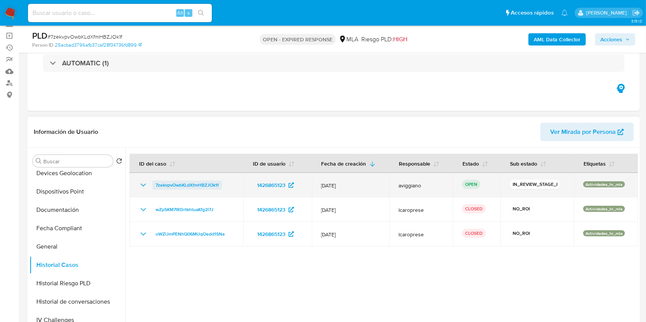
click at [193, 183] on span "7zekvpvOwbKLdXfmHBZJOk1f" at bounding box center [186, 185] width 63 height 9
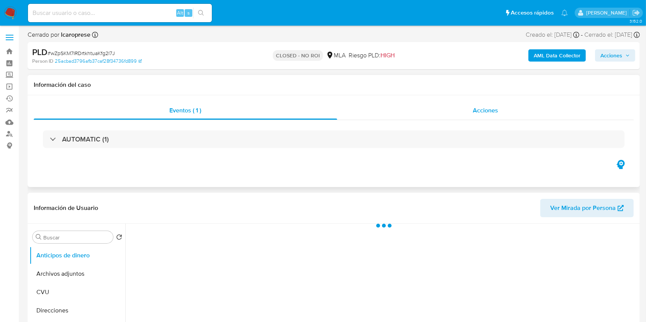
click at [465, 111] on div "Acciones" at bounding box center [485, 110] width 297 height 18
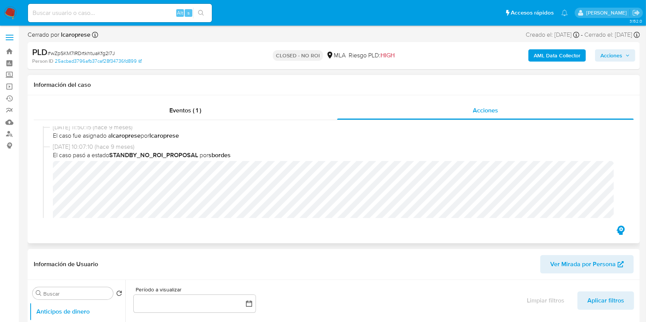
select select "10"
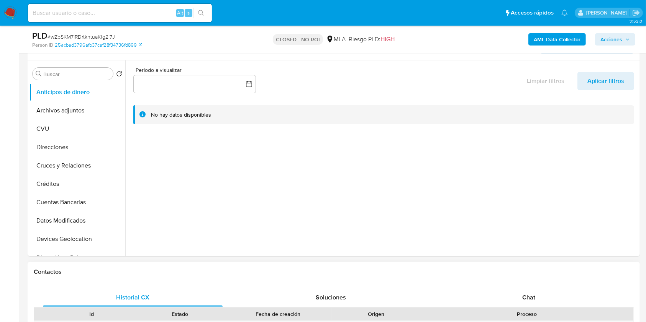
scroll to position [204, 0]
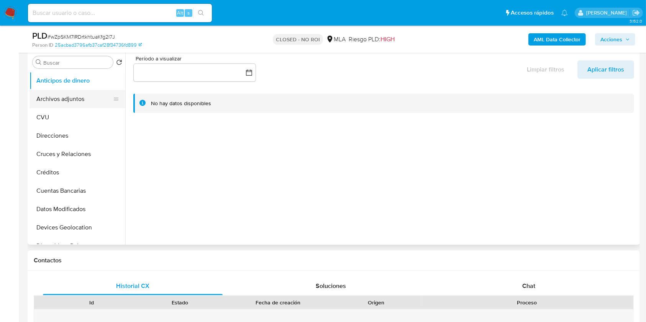
click at [92, 100] on button "Archivos adjuntos" at bounding box center [74, 99] width 90 height 18
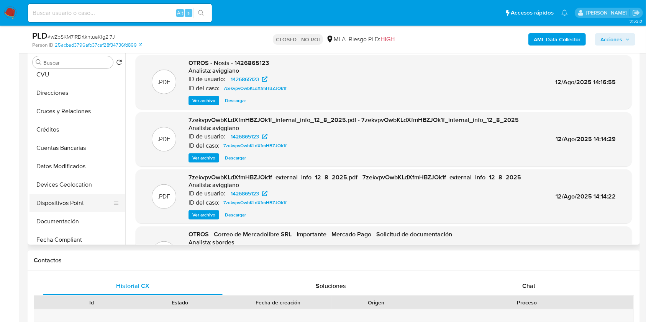
scroll to position [102, 0]
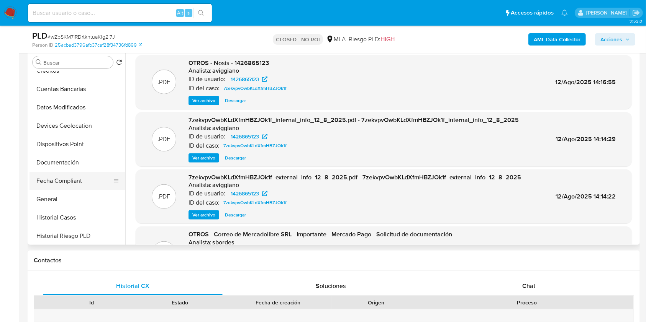
click at [62, 187] on button "Fecha Compliant" at bounding box center [74, 181] width 90 height 18
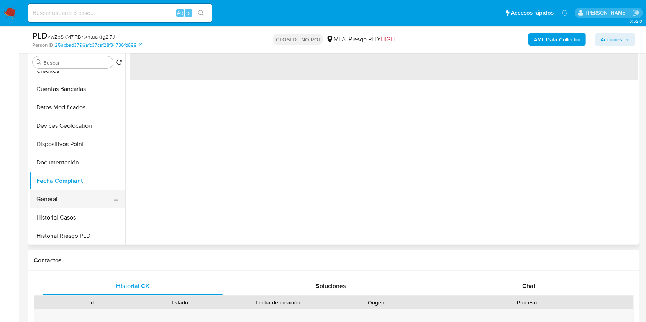
click at [56, 197] on button "General" at bounding box center [74, 199] width 90 height 18
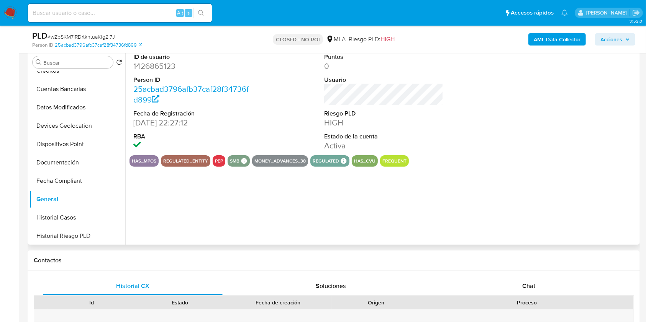
click at [157, 70] on dd "1426865123" at bounding box center [192, 66] width 119 height 11
copy dd "1426865123"
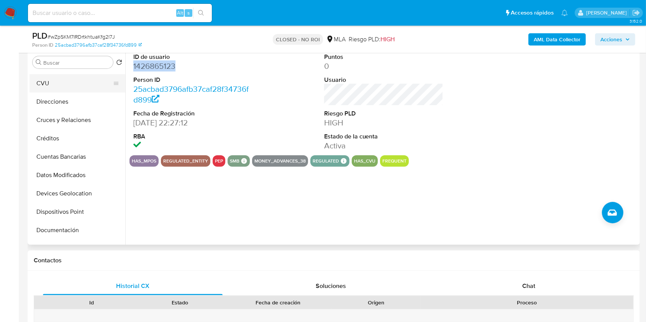
scroll to position [0, 0]
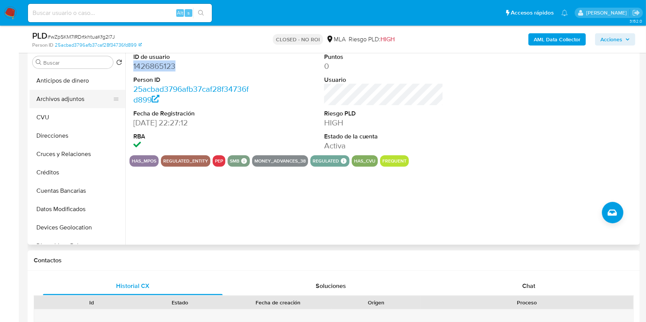
click at [82, 102] on button "Archivos adjuntos" at bounding box center [74, 99] width 90 height 18
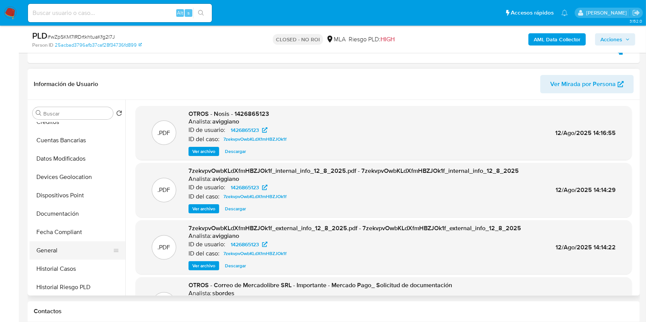
scroll to position [102, 0]
click at [61, 274] on button "Historial Casos" at bounding box center [74, 269] width 90 height 18
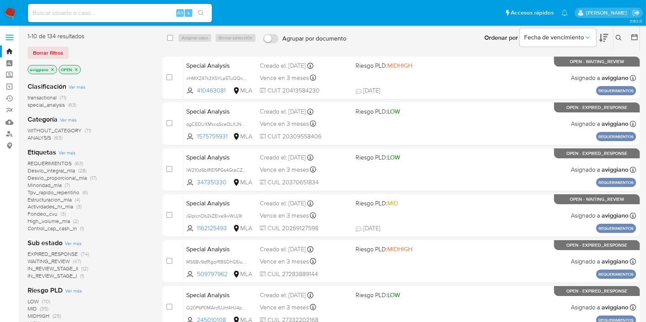
click at [620, 39] on icon at bounding box center [618, 38] width 6 height 6
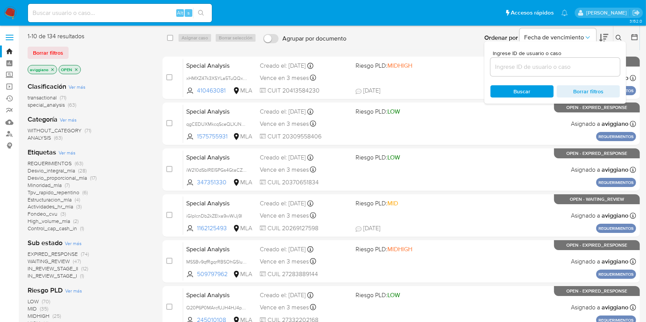
click at [591, 71] on input at bounding box center [554, 67] width 129 height 10
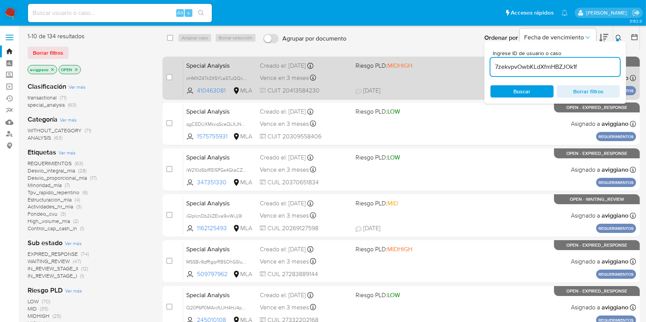
type input "7zekvpvOwbKLdXfmHBZJOk1f"
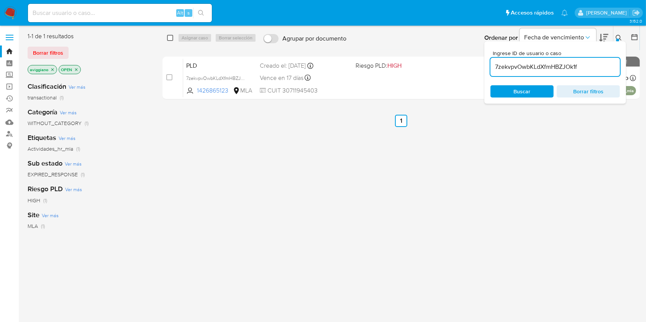
click at [167, 35] on input "checkbox" at bounding box center [170, 38] width 6 height 6
checkbox input "true"
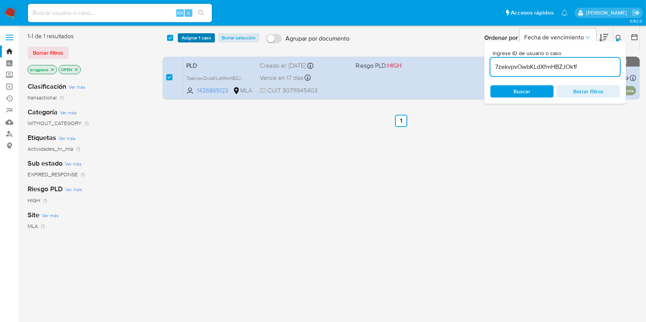
click at [178, 39] on button "Asignar 1 caso" at bounding box center [196, 37] width 37 height 9
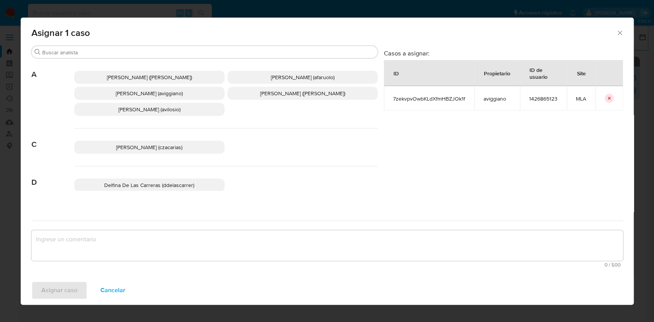
click at [153, 88] on p "Agustina Belen Viggiano (aviggiano)" at bounding box center [149, 93] width 150 height 13
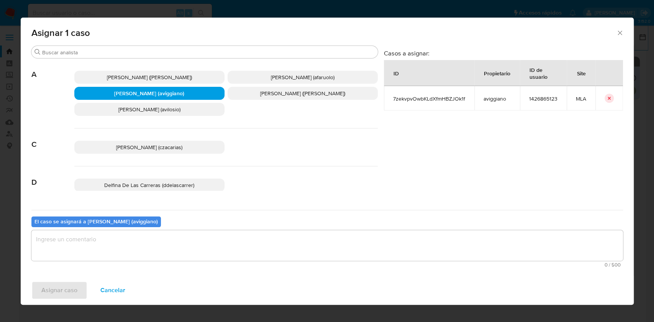
click at [134, 244] on textarea "assign-modal" at bounding box center [326, 246] width 591 height 31
click at [54, 293] on span "Asignar caso" at bounding box center [59, 290] width 36 height 17
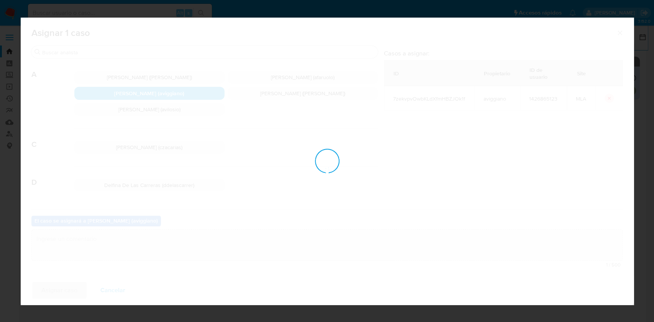
checkbox input "false"
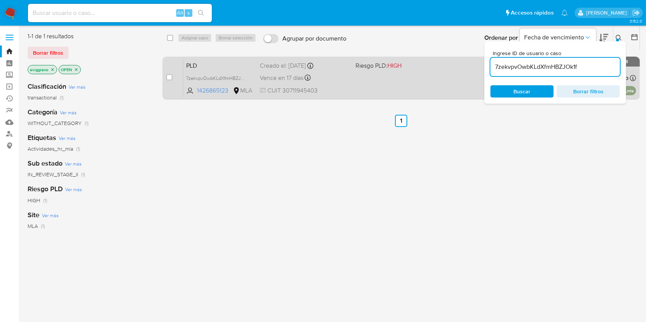
click at [376, 90] on div "PLD 7zekvpvOwbKLdXfmHBZJOk1f 1426865123 MLA Riesgo PLD: HIGH Creado el: 12/07/2…" at bounding box center [409, 78] width 453 height 39
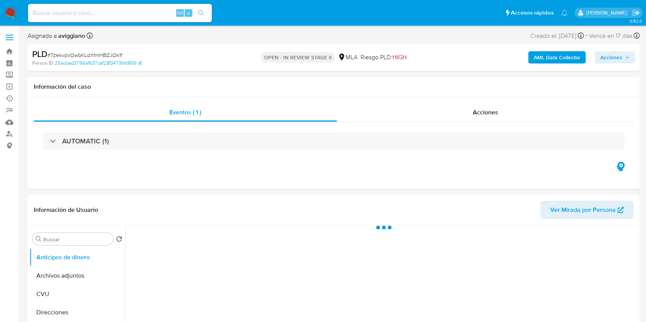
click at [490, 57] on span "Acciones" at bounding box center [611, 57] width 22 height 12
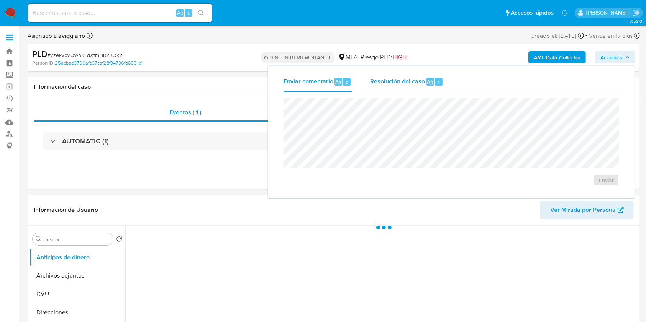
click at [414, 85] on span "Resolución del caso" at bounding box center [397, 81] width 55 height 9
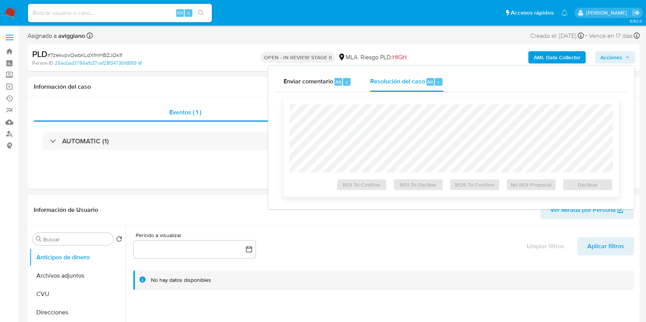
select select "10"
click at [490, 188] on span "Declinar" at bounding box center [587, 185] width 40 height 11
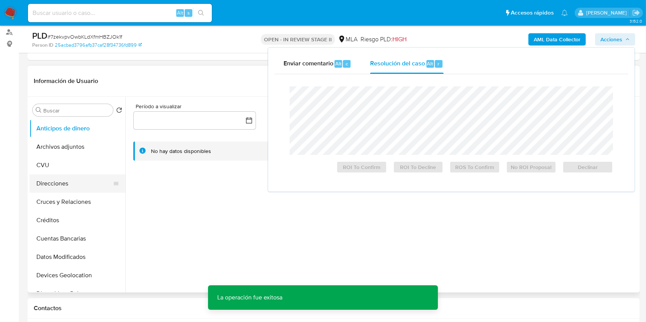
scroll to position [204, 0]
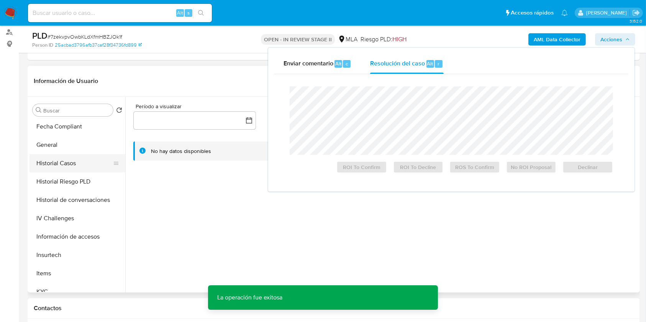
click at [75, 161] on button "Historial Casos" at bounding box center [74, 163] width 90 height 18
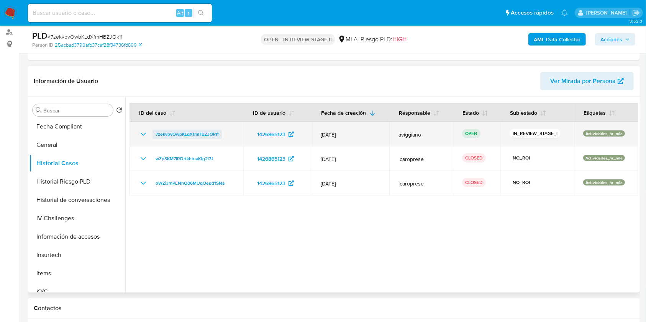
click at [186, 131] on span "7zekvpvOwbKLdXfmHBZJOk1f" at bounding box center [186, 134] width 63 height 9
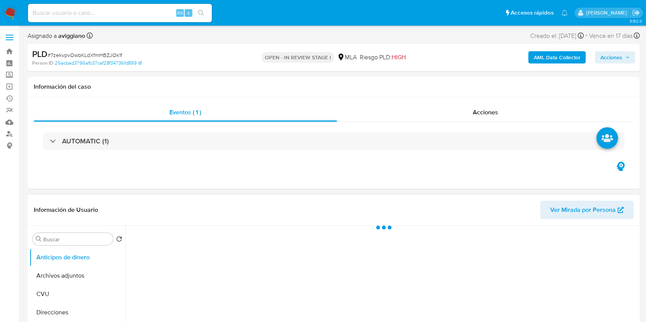
select select "10"
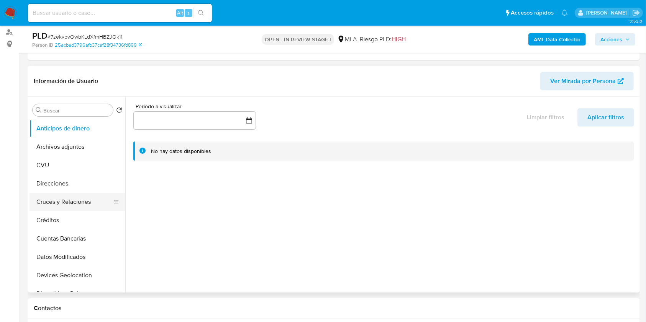
scroll to position [153, 0]
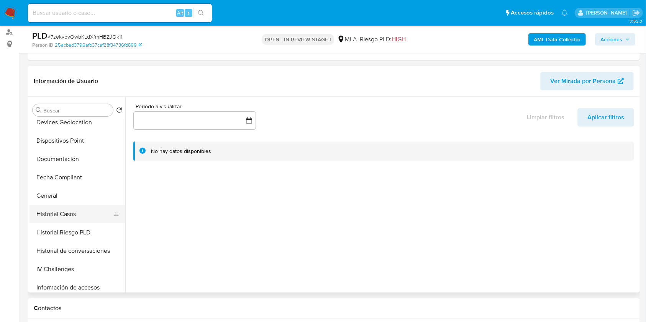
click at [75, 221] on button "Historial Casos" at bounding box center [74, 214] width 90 height 18
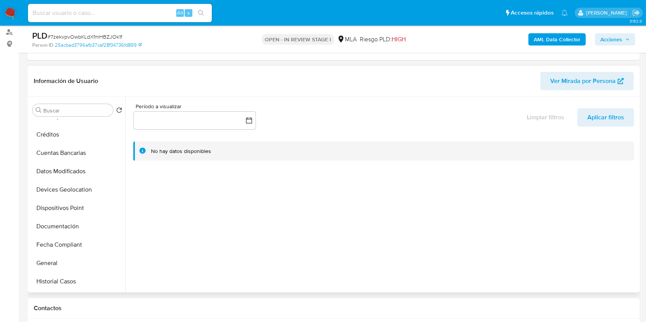
scroll to position [204, 0]
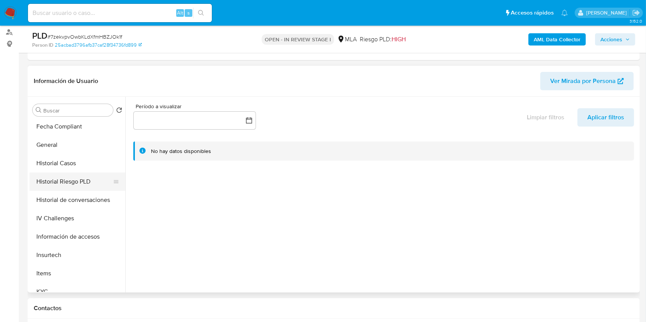
select select "10"
click at [68, 165] on button "Historial Casos" at bounding box center [74, 163] width 90 height 18
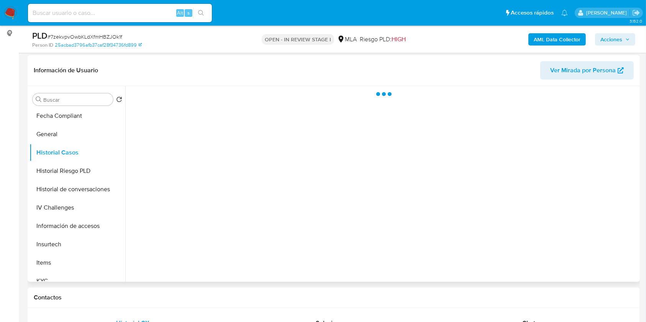
scroll to position [255, 0]
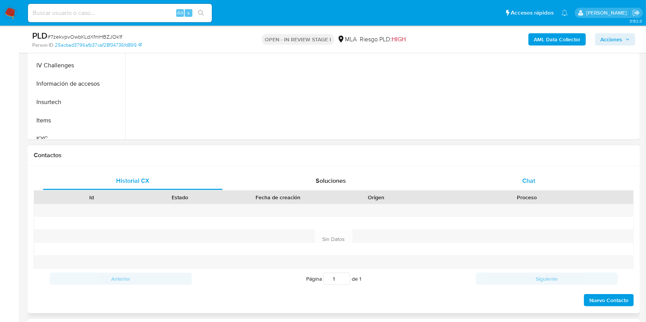
click at [538, 187] on div "Chat" at bounding box center [529, 181] width 180 height 18
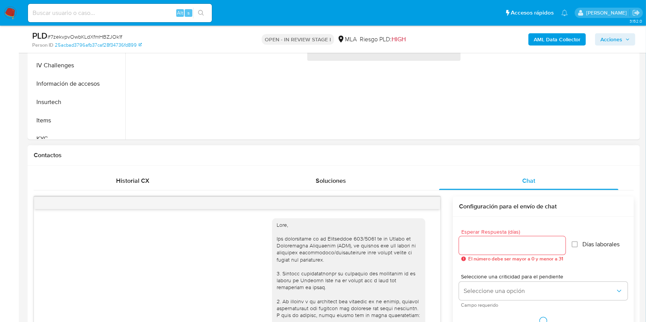
scroll to position [391, 0]
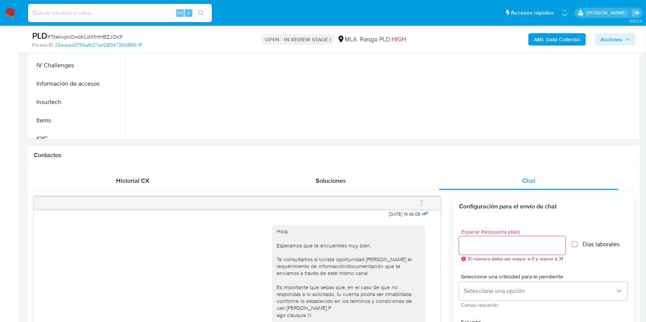
click at [419, 204] on icon "menu-action" at bounding box center [421, 203] width 7 height 7
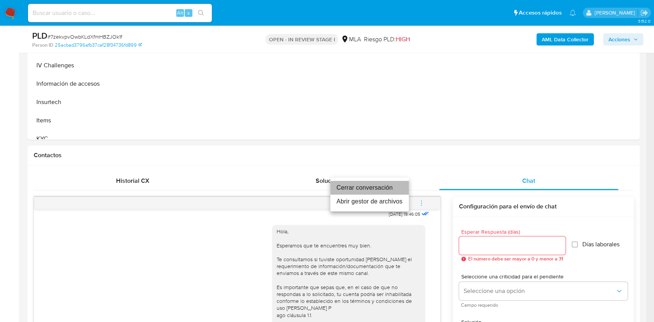
click at [368, 185] on li "Cerrar conversación" at bounding box center [369, 188] width 78 height 14
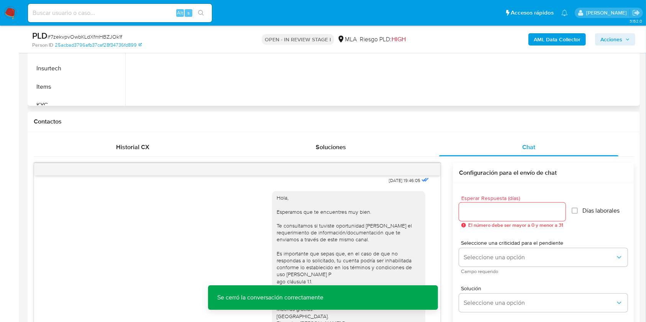
scroll to position [153, 0]
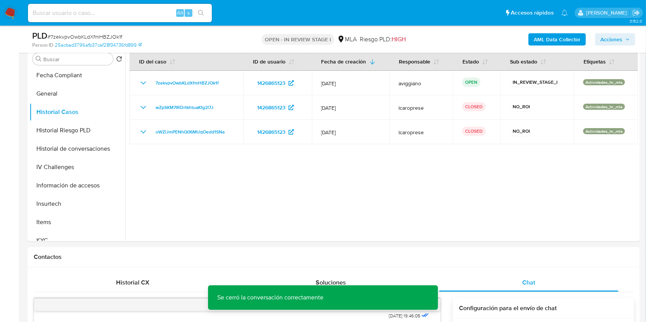
click at [626, 35] on span "Acciones" at bounding box center [614, 39] width 29 height 11
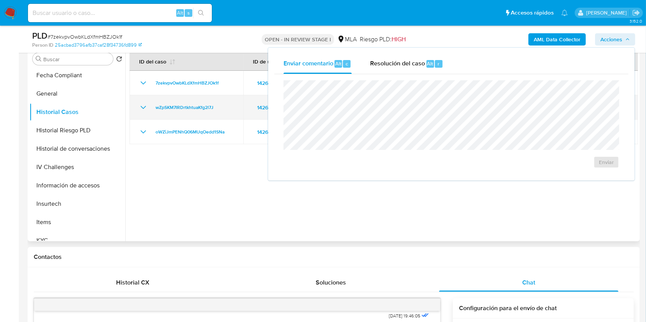
drag, startPoint x: 190, startPoint y: 171, endPoint x: 195, endPoint y: 116, distance: 55.0
click at [190, 168] on div at bounding box center [381, 144] width 512 height 196
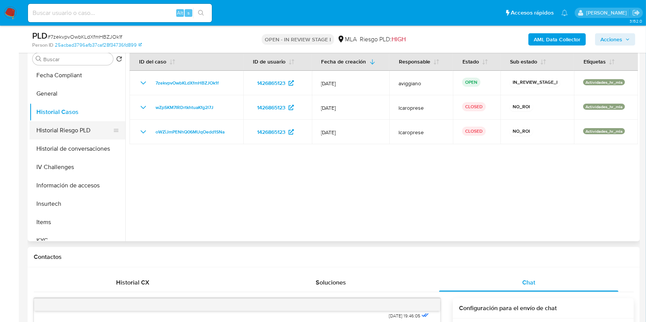
drag, startPoint x: 85, startPoint y: 135, endPoint x: 83, endPoint y: 130, distance: 5.1
click at [84, 134] on button "Historial Riesgo PLD" at bounding box center [74, 130] width 90 height 18
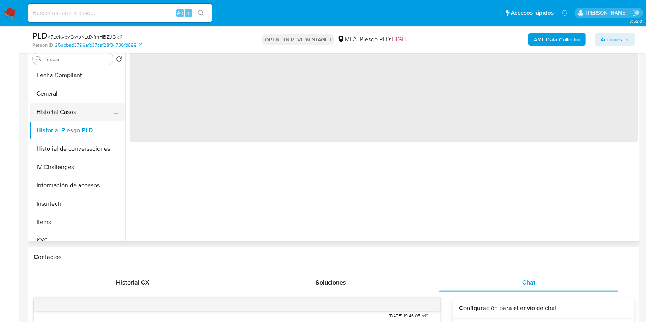
click at [72, 114] on button "Historial Casos" at bounding box center [74, 112] width 90 height 18
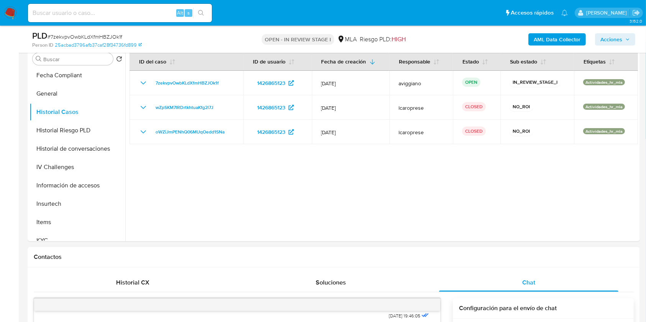
click at [618, 35] on span "Acciones" at bounding box center [611, 39] width 22 height 12
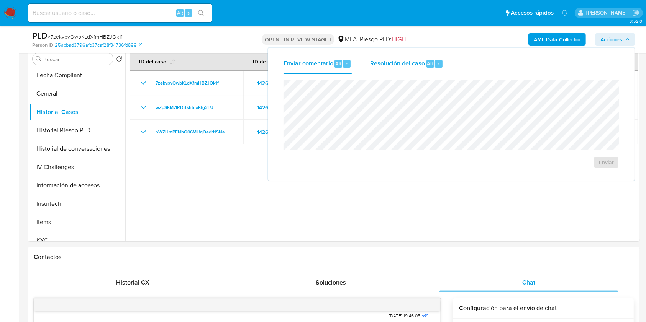
click at [419, 70] on div "Resolución del caso Alt r" at bounding box center [406, 64] width 73 height 20
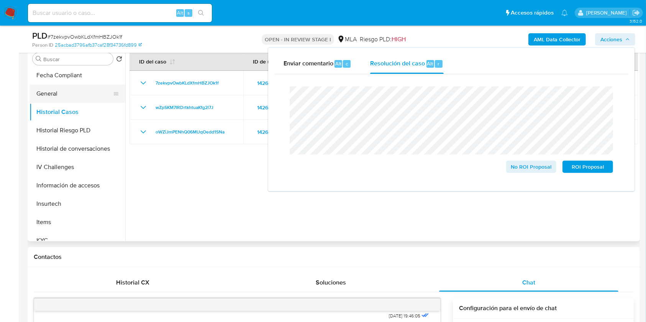
scroll to position [0, 0]
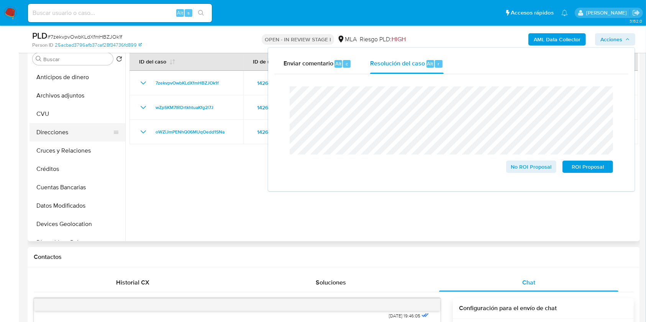
click at [58, 126] on button "Direcciones" at bounding box center [74, 132] width 90 height 18
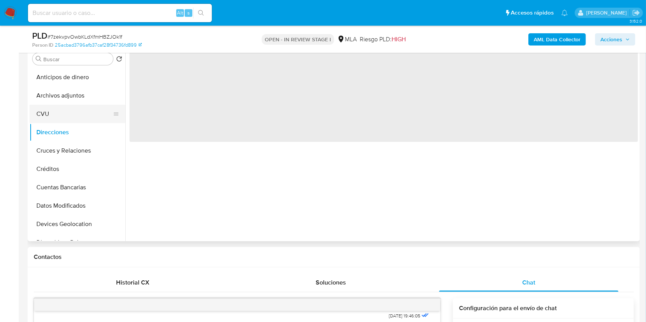
click at [69, 105] on button "CVU" at bounding box center [74, 114] width 90 height 18
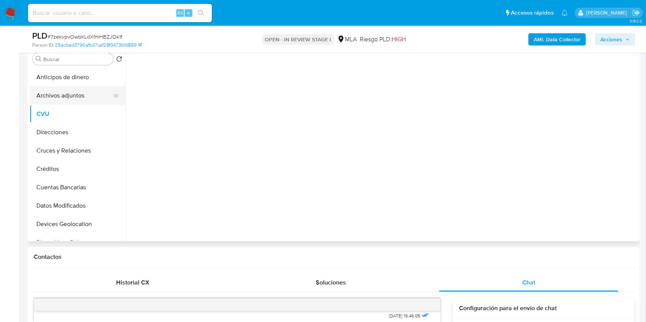
click at [70, 96] on button "Archivos adjuntos" at bounding box center [74, 96] width 90 height 18
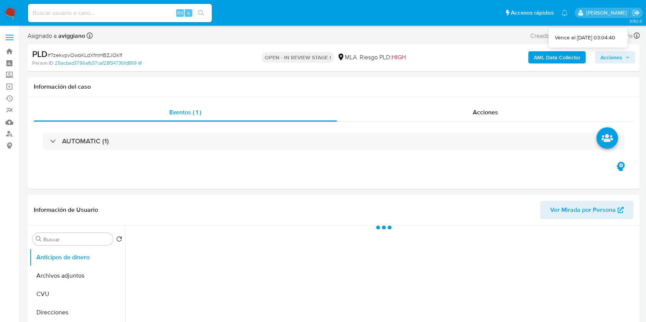
click at [619, 51] on span "Acciones" at bounding box center [611, 57] width 22 height 12
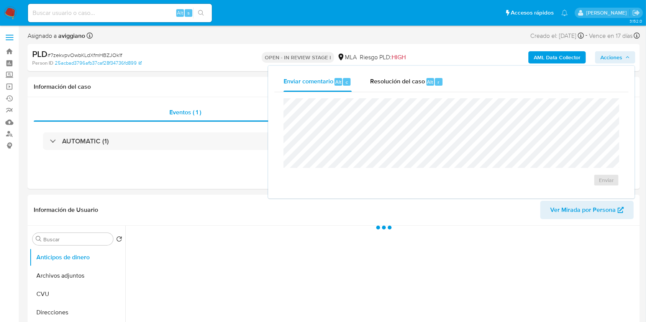
click at [616, 58] on span "Acciones" at bounding box center [611, 57] width 22 height 12
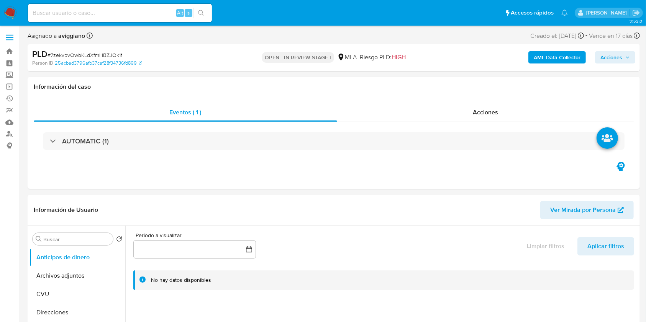
click at [611, 58] on span "Acciones" at bounding box center [611, 57] width 22 height 12
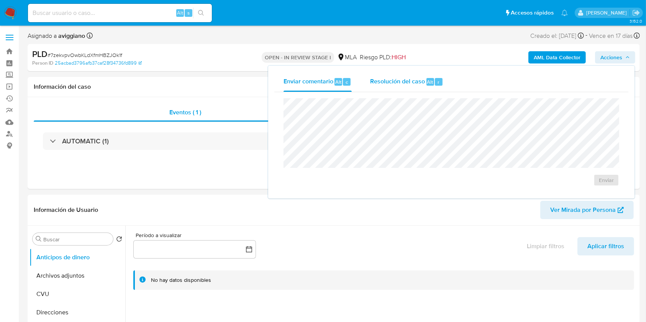
select select "10"
click at [427, 82] on span "Alt" at bounding box center [430, 81] width 6 height 7
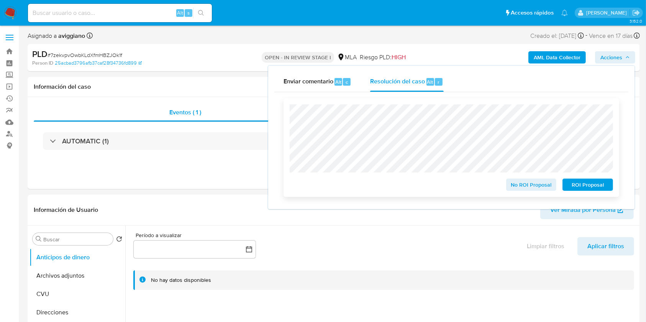
click at [515, 185] on span "No ROI Proposal" at bounding box center [531, 185] width 40 height 11
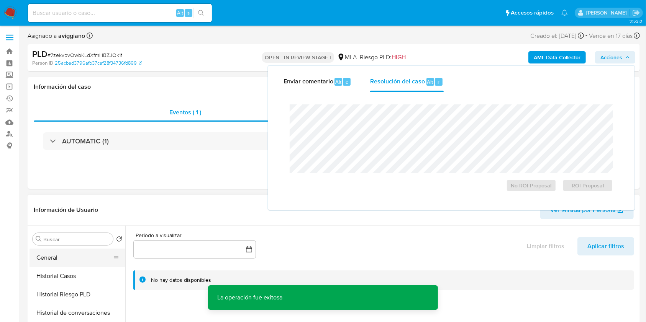
scroll to position [204, 0]
click at [73, 289] on button "Historial Casos" at bounding box center [74, 292] width 90 height 18
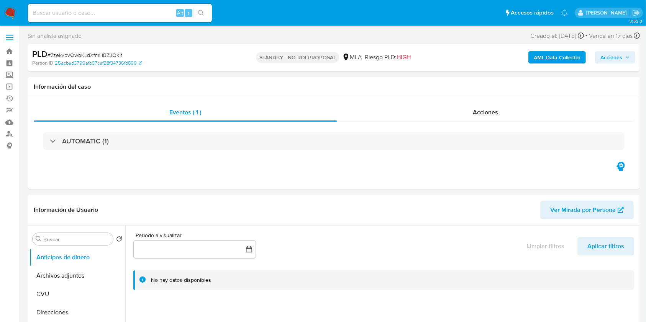
select select "10"
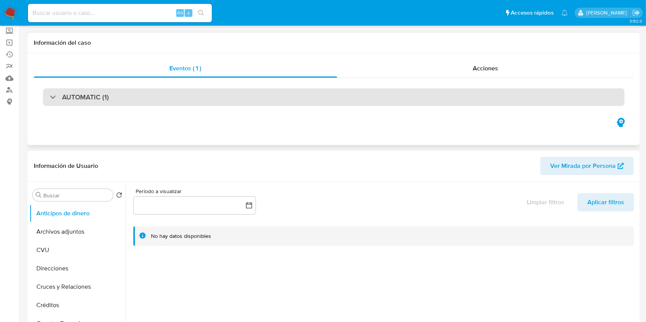
scroll to position [102, 0]
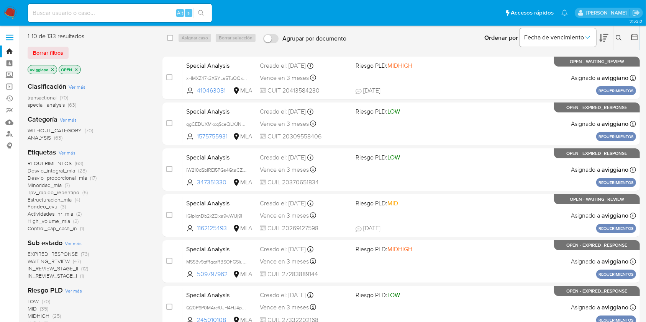
click at [70, 13] on input at bounding box center [120, 13] width 184 height 10
paste input "1346444798"
type input "1346444798"
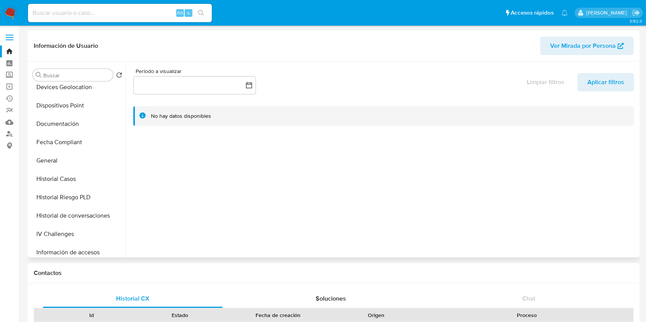
select select "10"
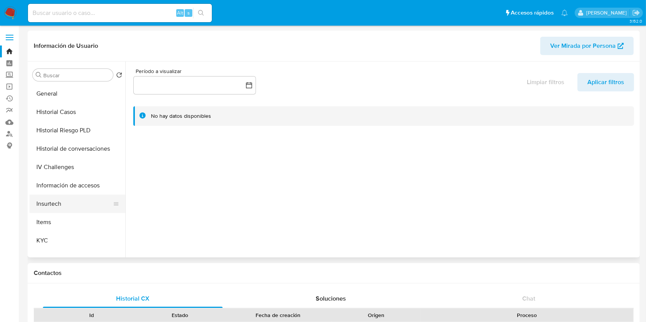
scroll to position [306, 0]
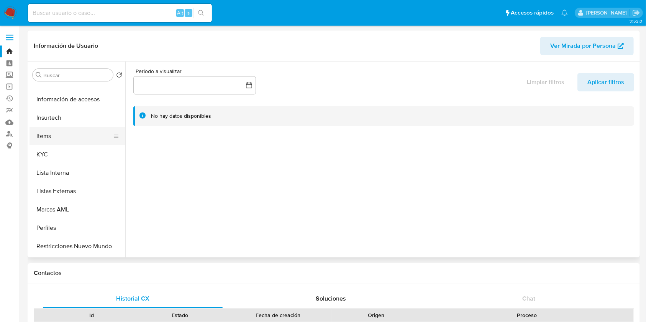
click at [77, 143] on button "Items" at bounding box center [74, 136] width 90 height 18
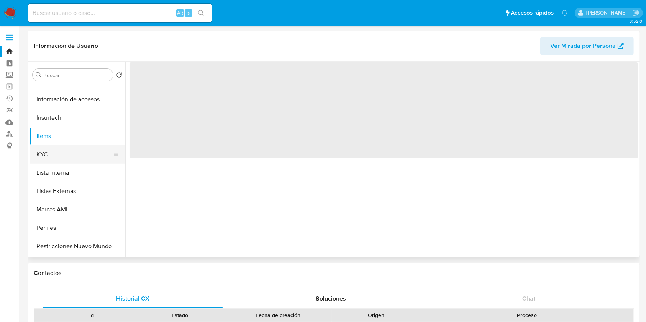
click at [74, 153] on button "KYC" at bounding box center [74, 155] width 90 height 18
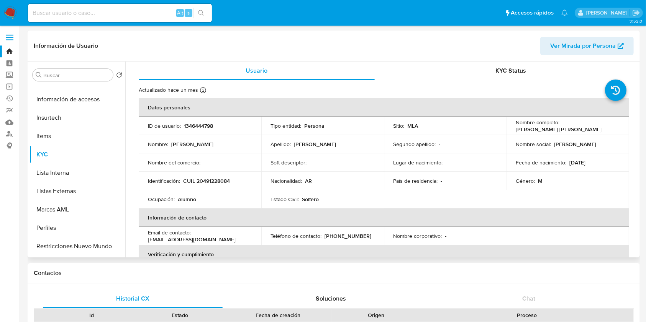
click at [193, 127] on p "1346444798" at bounding box center [198, 126] width 29 height 7
copy p "1346444798"
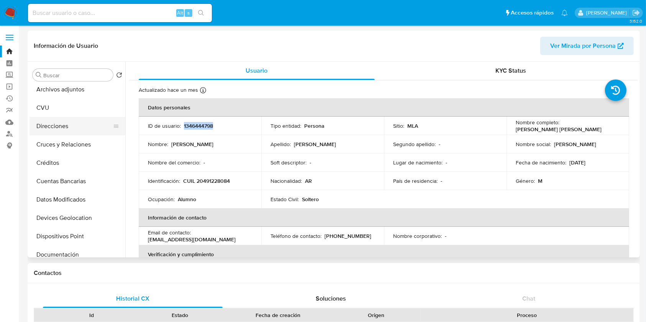
scroll to position [0, 0]
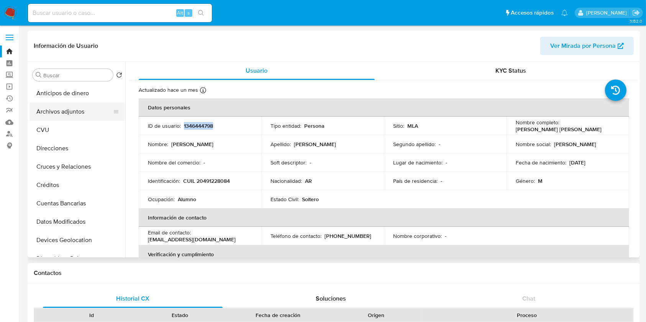
click at [70, 119] on button "Archivos adjuntos" at bounding box center [74, 112] width 90 height 18
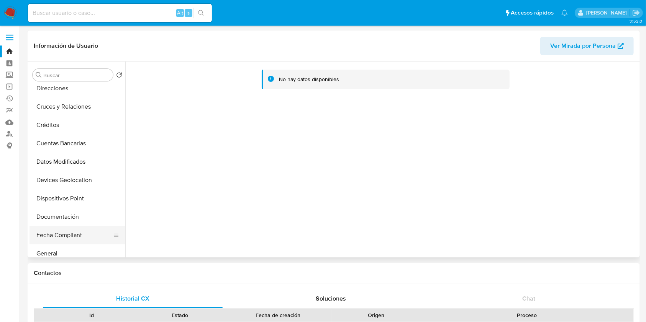
scroll to position [102, 0]
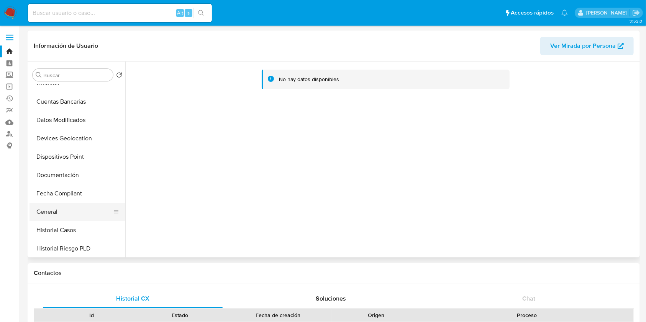
click at [71, 207] on button "General" at bounding box center [74, 212] width 90 height 18
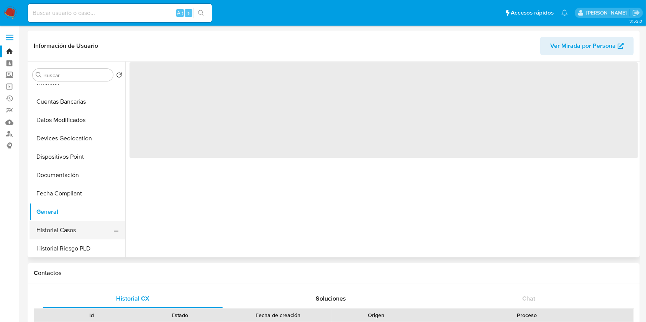
click at [63, 225] on button "Historial Casos" at bounding box center [74, 230] width 90 height 18
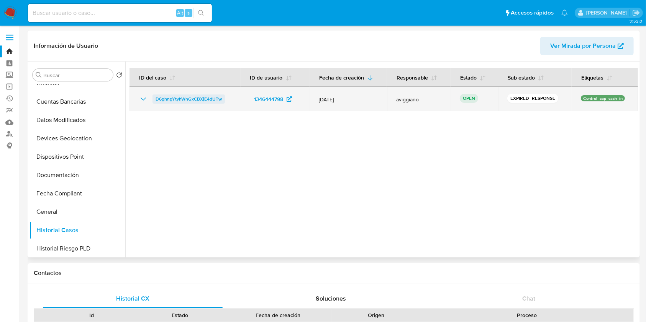
drag, startPoint x: 227, startPoint y: 95, endPoint x: 161, endPoint y: 103, distance: 65.9
click at [154, 103] on div "D6ghngYtyhWnGxCBXjE4dUTw" at bounding box center [185, 99] width 93 height 9
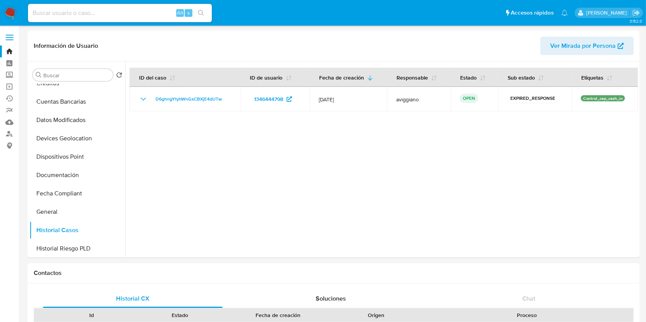
drag, startPoint x: 86, startPoint y: 18, endPoint x: 80, endPoint y: 14, distance: 6.6
paste input "1onIAioH6BjjRxVSAAp5nE2t"
type input "1onIAioH6BjjRxVSAAp5nE2t"
click at [203, 13] on icon "search-icon" at bounding box center [201, 13] width 6 height 6
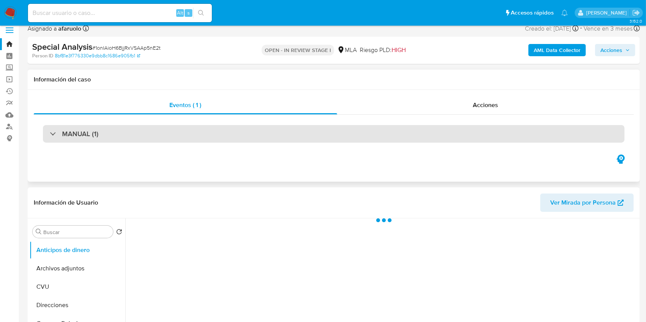
scroll to position [102, 0]
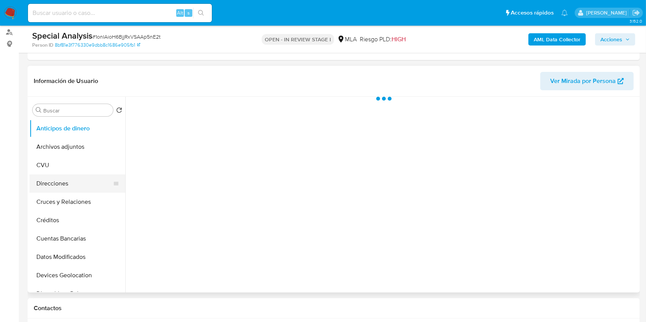
click at [82, 175] on button "Direcciones" at bounding box center [74, 184] width 90 height 18
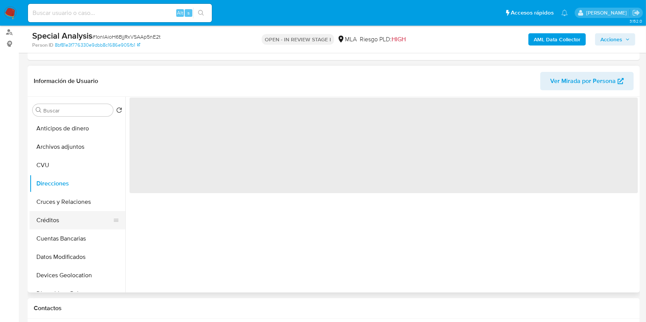
select select "10"
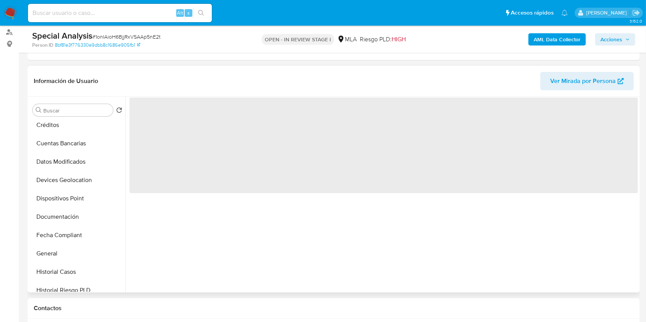
scroll to position [204, 0]
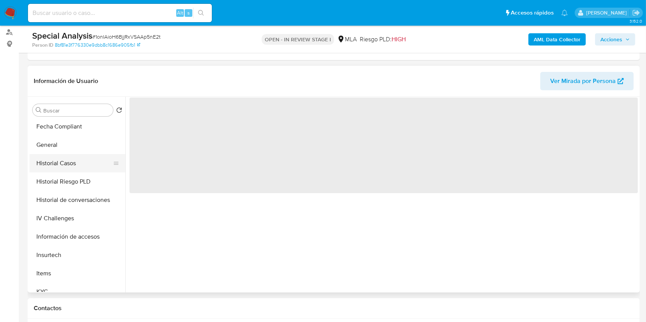
click at [78, 170] on button "Historial Casos" at bounding box center [74, 163] width 90 height 18
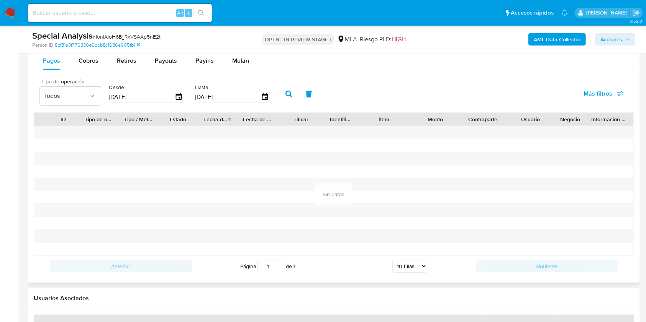
scroll to position [886, 0]
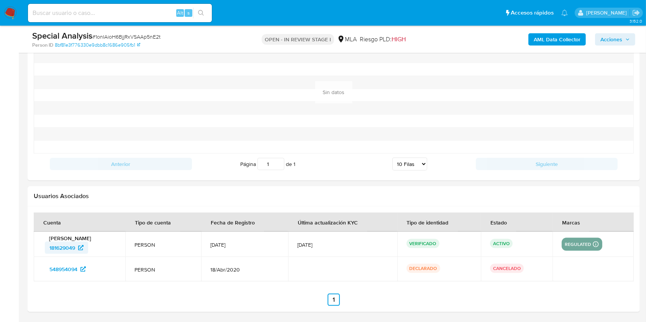
click at [56, 249] on span "181629049" at bounding box center [62, 248] width 26 height 12
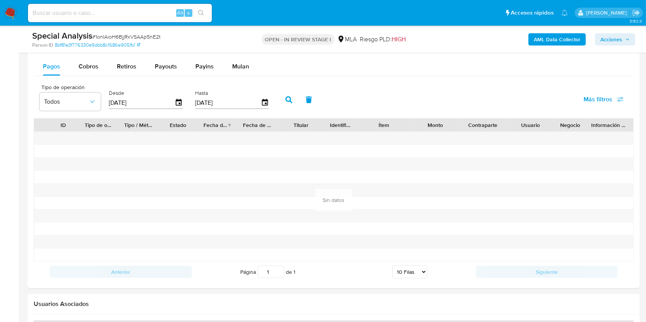
scroll to position [682, 0]
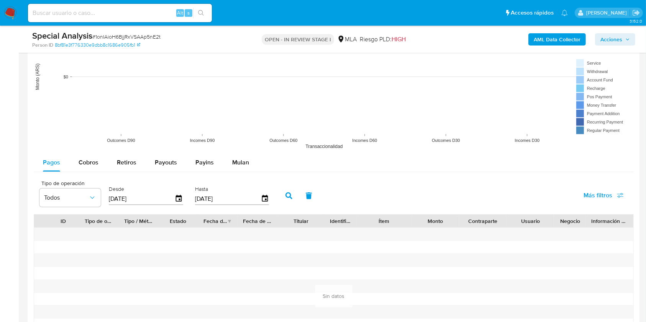
click at [50, 16] on input at bounding box center [120, 13] width 184 height 10
paste input "1346444798"
type input "1346444798"
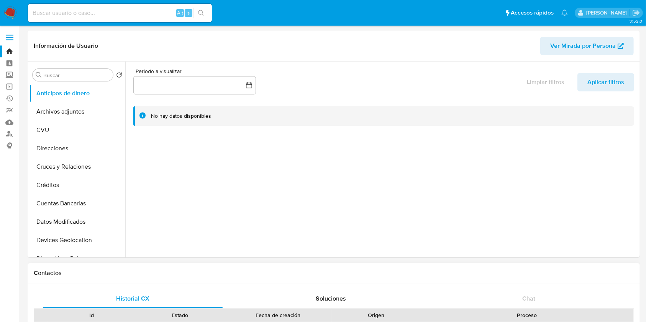
select select "10"
click at [76, 111] on button "Archivos adjuntos" at bounding box center [74, 112] width 90 height 18
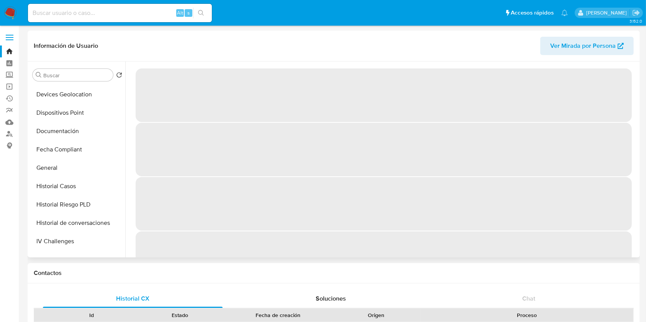
scroll to position [255, 0]
click at [48, 204] on button "KYC" at bounding box center [74, 206] width 90 height 18
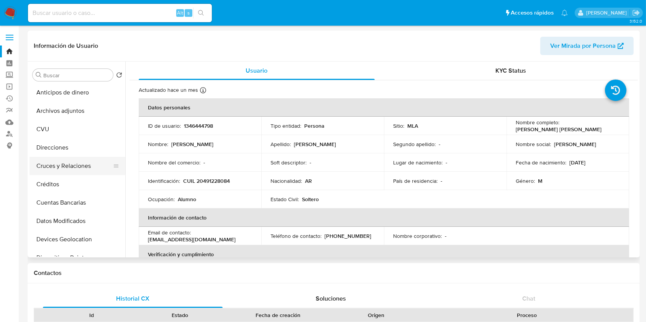
scroll to position [0, 0]
click at [194, 127] on p "1346444798" at bounding box center [198, 126] width 29 height 7
copy p "1346444798"
click at [75, 118] on button "Archivos adjuntos" at bounding box center [74, 112] width 90 height 18
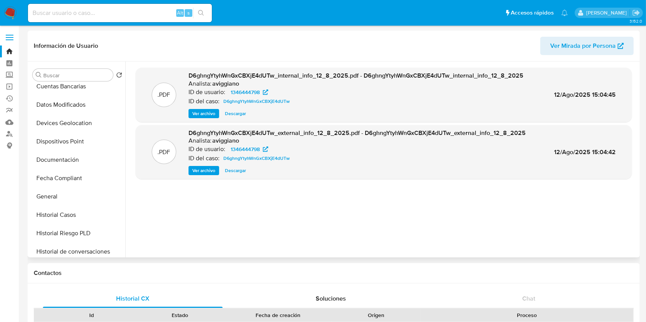
scroll to position [204, 0]
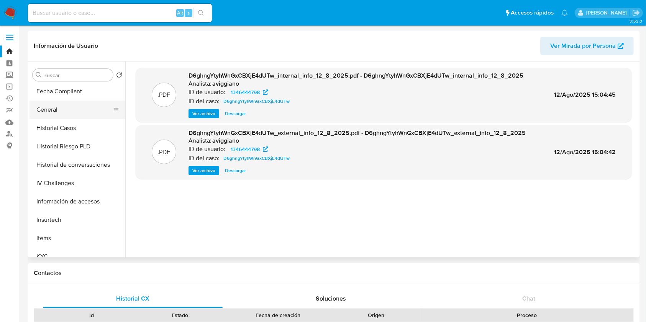
click at [76, 111] on button "General" at bounding box center [74, 110] width 90 height 18
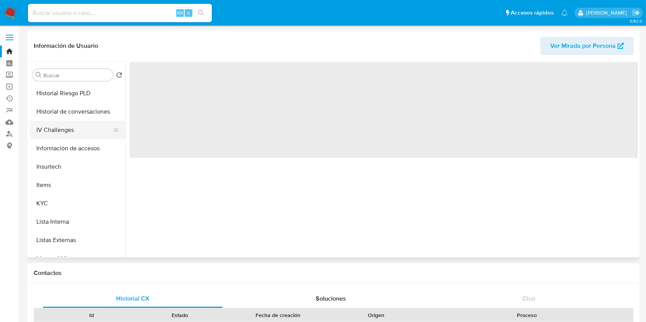
scroll to position [306, 0]
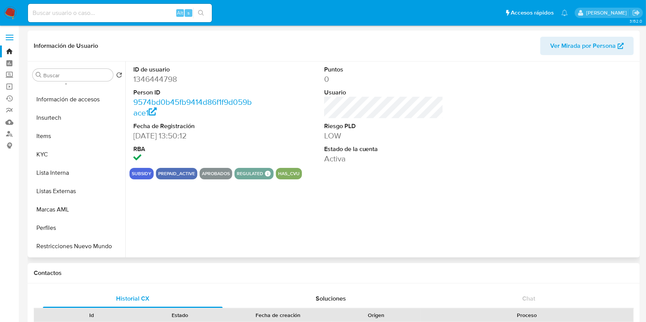
click at [162, 82] on dd "1346444798" at bounding box center [192, 79] width 119 height 11
copy dd "1346444798"
click at [161, 214] on div "ID de usuario 1346444798 Person ID 9574bd0b45fb9414d86f1f9d059bace1 Fecha de Re…" at bounding box center [381, 160] width 512 height 196
click at [165, 79] on dd "1346444798" at bounding box center [192, 79] width 119 height 11
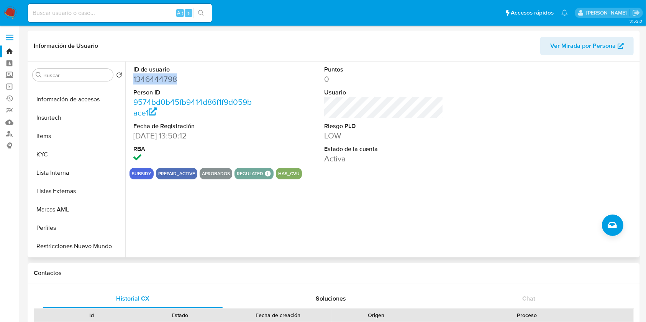
click at [165, 79] on dd "1346444798" at bounding box center [192, 79] width 119 height 11
copy dd "1346444798"
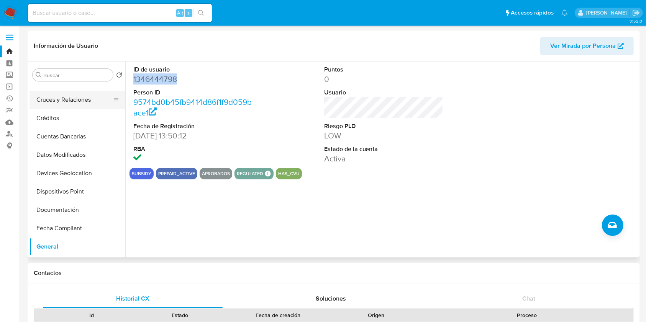
scroll to position [51, 0]
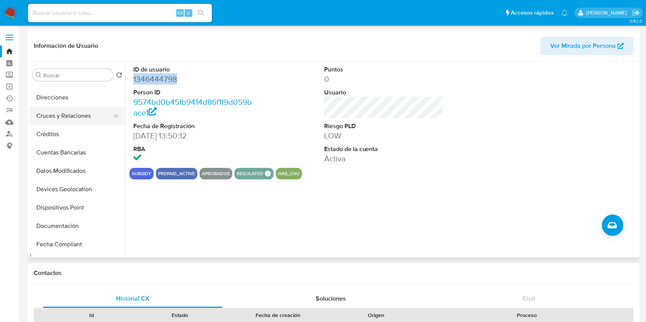
click at [79, 107] on button "Cruces y Relaciones" at bounding box center [74, 116] width 90 height 18
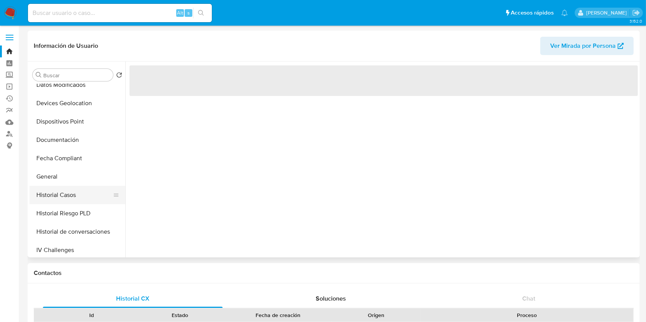
scroll to position [153, 0]
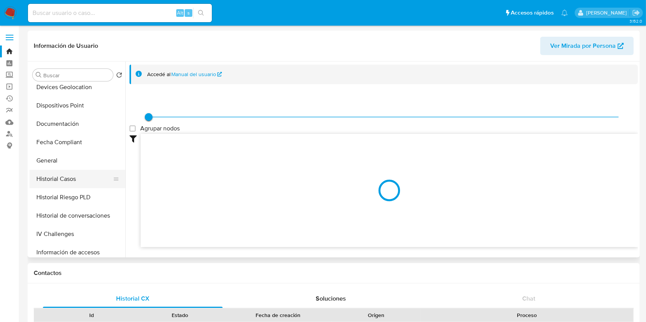
click at [71, 170] on button "Historial Casos" at bounding box center [74, 179] width 90 height 18
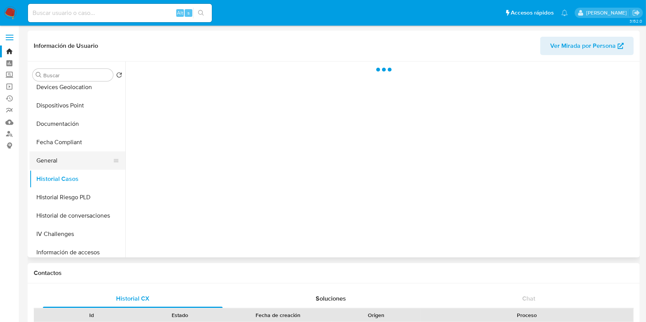
click at [65, 161] on button "General" at bounding box center [74, 161] width 90 height 18
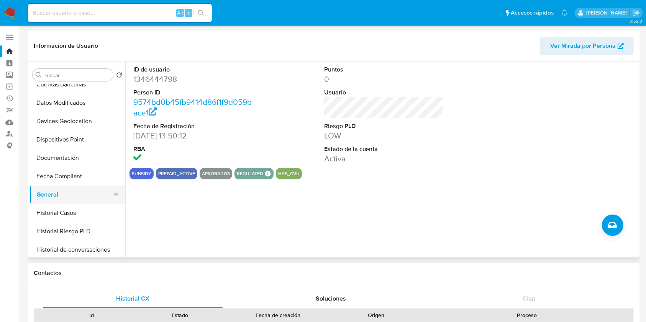
scroll to position [0, 0]
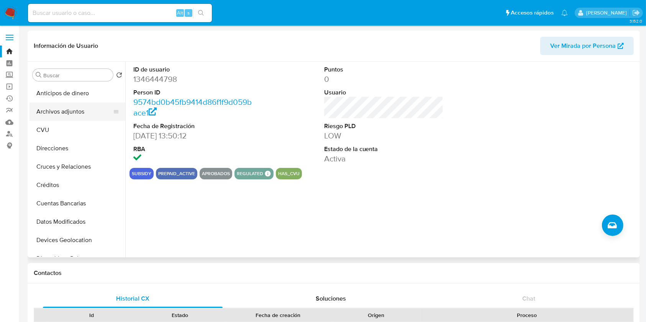
click at [94, 116] on button "Archivos adjuntos" at bounding box center [74, 112] width 90 height 18
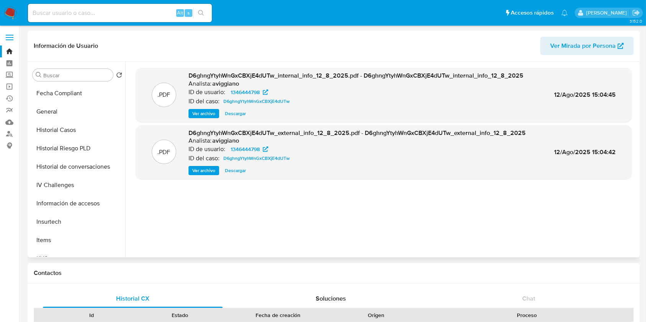
scroll to position [306, 0]
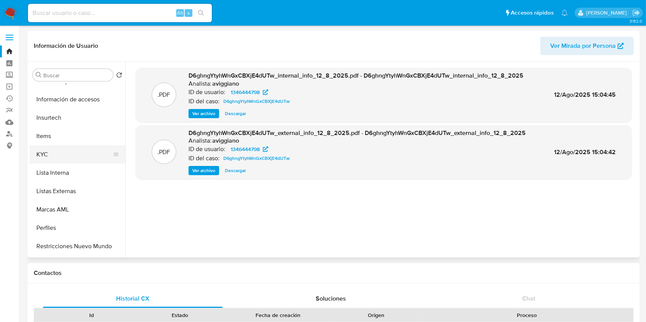
click at [74, 160] on button "KYC" at bounding box center [74, 155] width 90 height 18
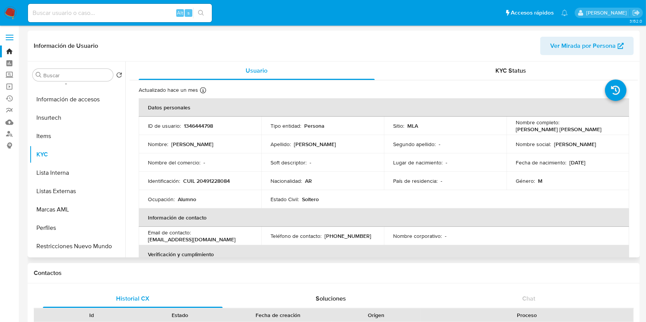
click at [222, 127] on div "ID de usuario : 1346444798" at bounding box center [200, 126] width 104 height 7
click at [210, 121] on td "ID de usuario : 1346444798" at bounding box center [200, 126] width 123 height 18
click at [206, 126] on p "1346444798" at bounding box center [198, 126] width 29 height 7
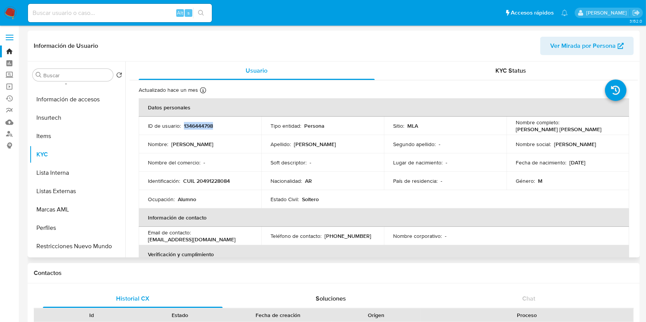
click at [185, 126] on p "1346444798" at bounding box center [198, 126] width 29 height 7
click at [180, 135] on td "Nombre : Jefferson Dylan" at bounding box center [200, 144] width 123 height 18
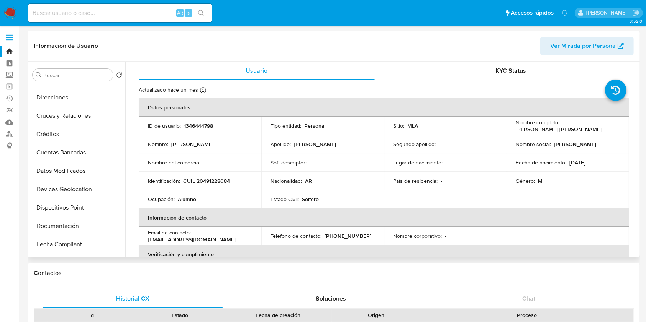
scroll to position [0, 0]
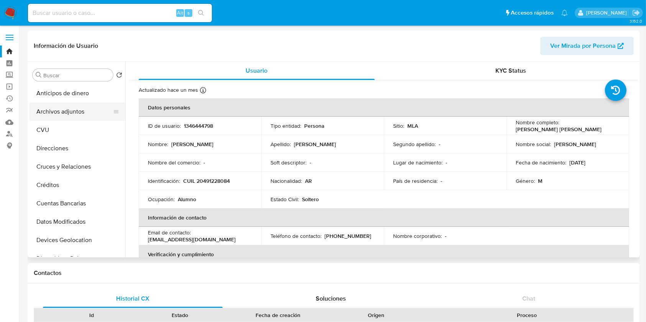
click at [95, 118] on button "Archivos adjuntos" at bounding box center [74, 112] width 90 height 18
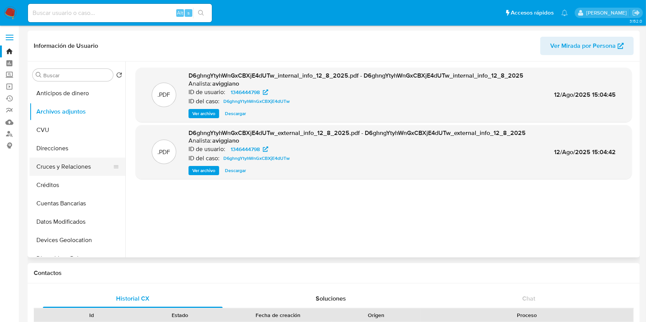
scroll to position [102, 0]
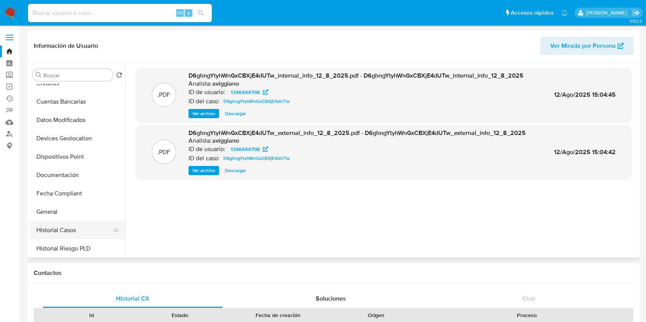
click at [74, 235] on button "Historial Casos" at bounding box center [74, 230] width 90 height 18
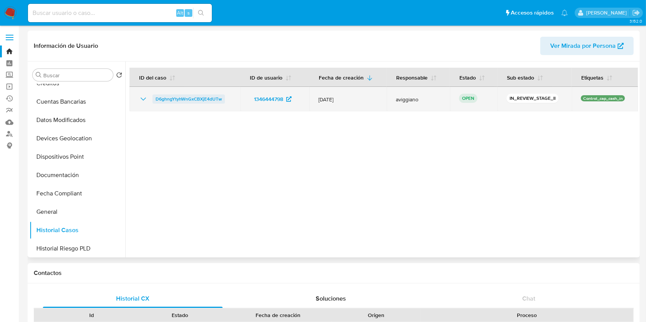
click at [191, 95] on span "D6ghngYtyhWnGxCBXjE4dUTw" at bounding box center [188, 99] width 66 height 9
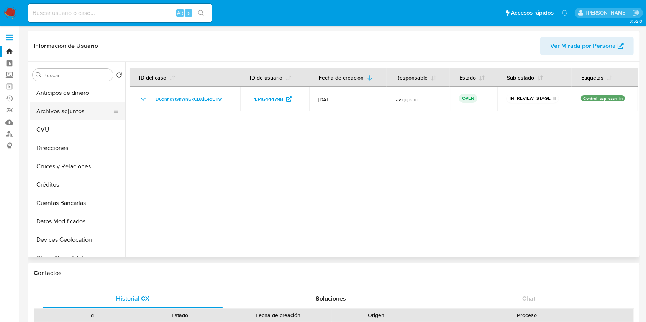
scroll to position [0, 0]
click at [46, 107] on button "Archivos adjuntos" at bounding box center [74, 112] width 90 height 18
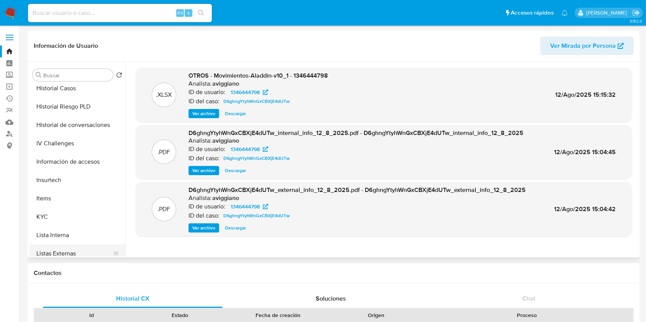
scroll to position [306, 0]
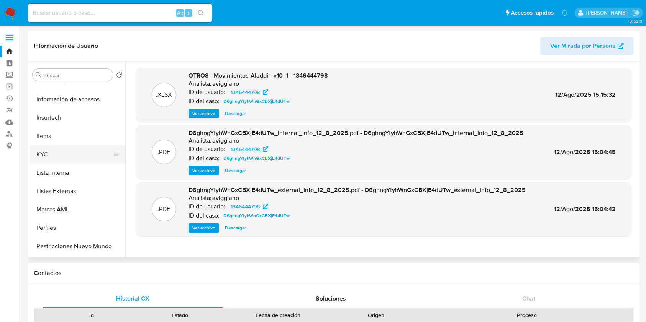
click at [63, 146] on button "KYC" at bounding box center [74, 155] width 90 height 18
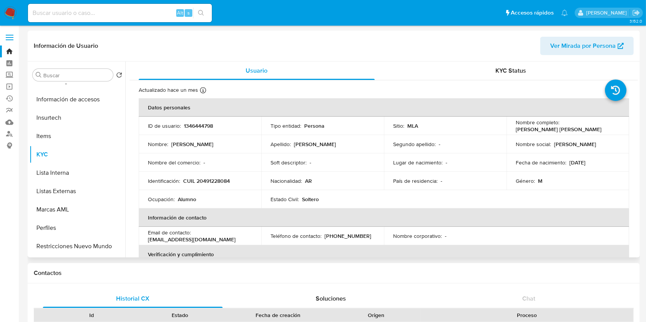
click at [214, 183] on p "CUIL 20491228084" at bounding box center [206, 181] width 47 height 7
copy p "20491228084"
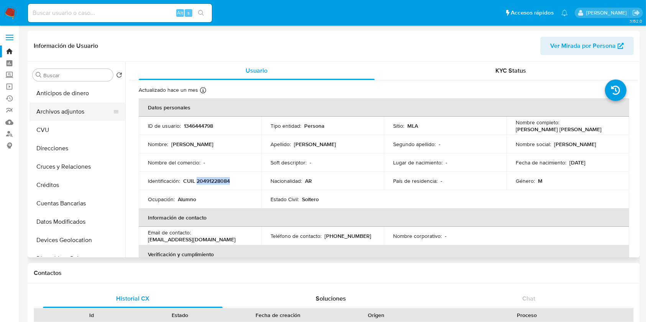
click at [81, 113] on button "Archivos adjuntos" at bounding box center [74, 112] width 90 height 18
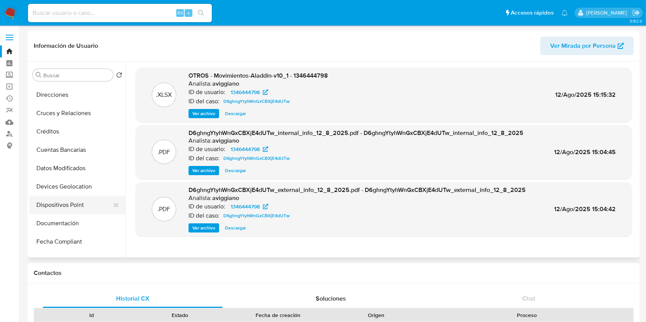
scroll to position [102, 0]
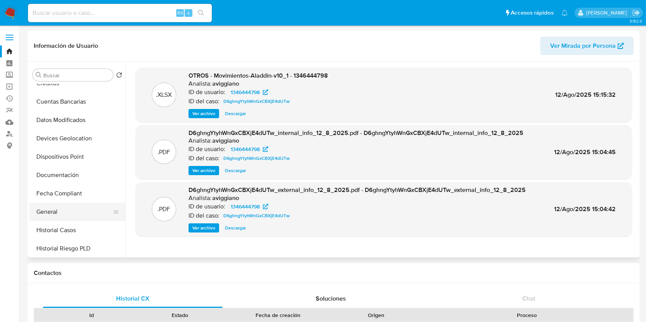
click at [80, 221] on button "General" at bounding box center [74, 212] width 90 height 18
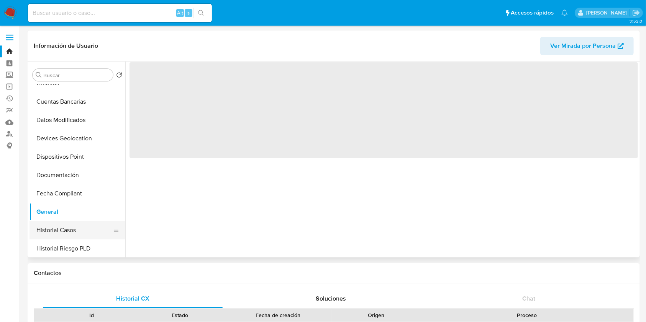
click at [78, 230] on button "Historial Casos" at bounding box center [74, 230] width 90 height 18
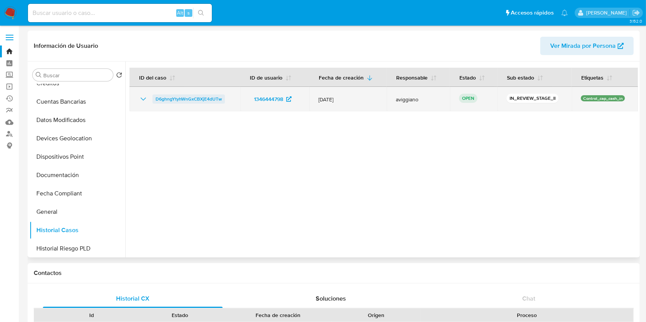
click at [165, 99] on span "D6ghngYtyhWnGxCBXjE4dUTw" at bounding box center [188, 99] width 66 height 9
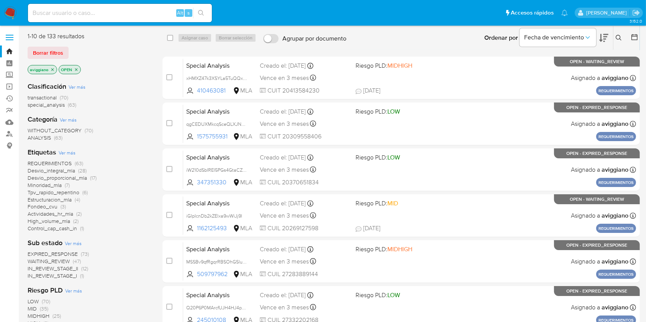
click at [624, 38] on button at bounding box center [619, 37] width 13 height 9
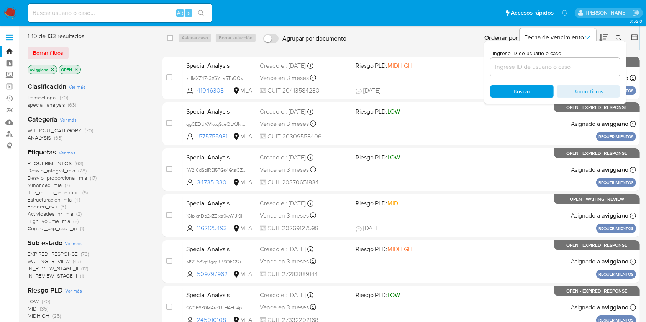
click at [606, 54] on span "Ingrese ID de usuario o caso" at bounding box center [556, 54] width 129 height 6
click at [606, 62] on input at bounding box center [554, 67] width 129 height 10
click at [604, 60] on div at bounding box center [554, 67] width 129 height 18
click at [597, 69] on input at bounding box center [554, 67] width 129 height 10
paste input "D6ghngYtyhWnGxCBXjE4dUTw"
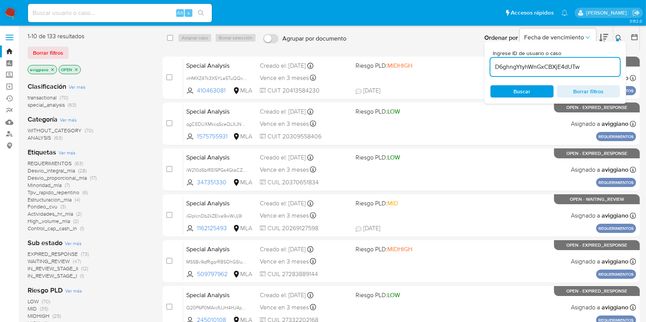
type input "D6ghngYtyhWnGxCBXjE4dUTw"
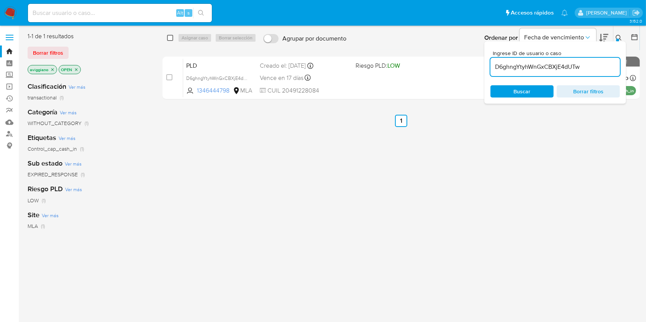
click at [173, 39] on div "select-all-cases-checkbox" at bounding box center [171, 37] width 9 height 9
click at [172, 39] on input "checkbox" at bounding box center [170, 38] width 6 height 6
checkbox input "true"
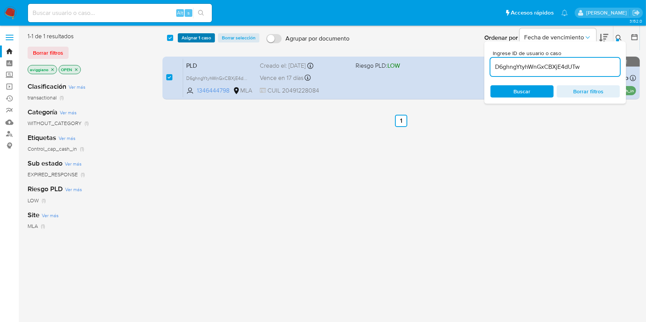
click at [188, 42] on span "Asignar 1 caso" at bounding box center [195, 38] width 29 height 8
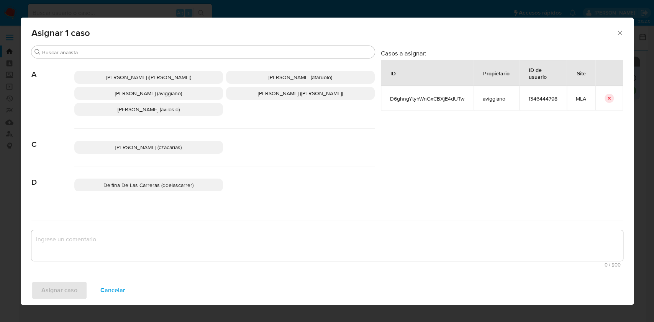
click at [112, 88] on p "[PERSON_NAME] (aviggiano)" at bounding box center [148, 93] width 149 height 13
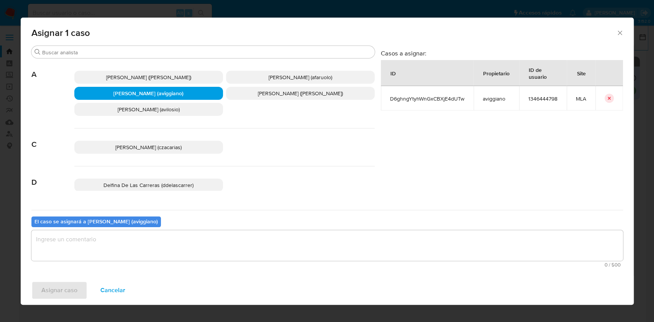
click at [112, 229] on div "El caso se asignará a [PERSON_NAME] (aviggiano) 0 / 500 500 caracteres restantes" at bounding box center [326, 240] width 591 height 60
drag, startPoint x: 110, startPoint y: 235, endPoint x: 68, endPoint y: 263, distance: 49.7
click at [109, 235] on textarea "assign-modal" at bounding box center [326, 246] width 591 height 31
click at [62, 291] on span "Asignar caso" at bounding box center [59, 290] width 36 height 17
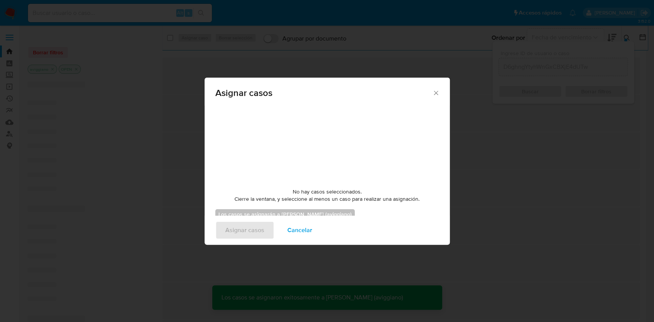
checkbox input "false"
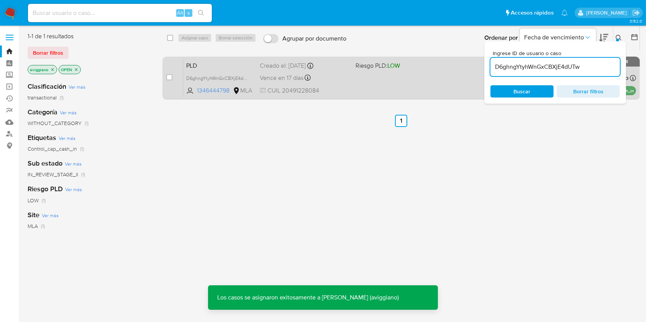
click at [331, 81] on div "Vence en 17 días Vence el [DATE] 03:04:07" at bounding box center [304, 78] width 89 height 10
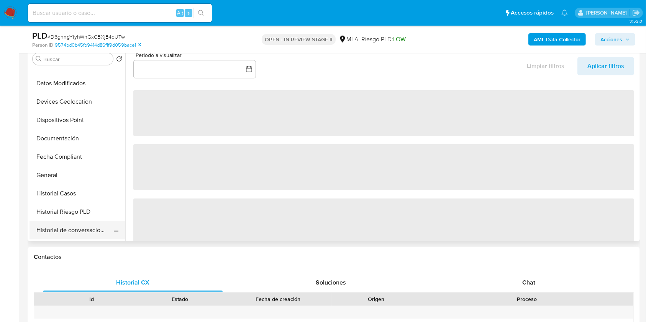
scroll to position [204, 0]
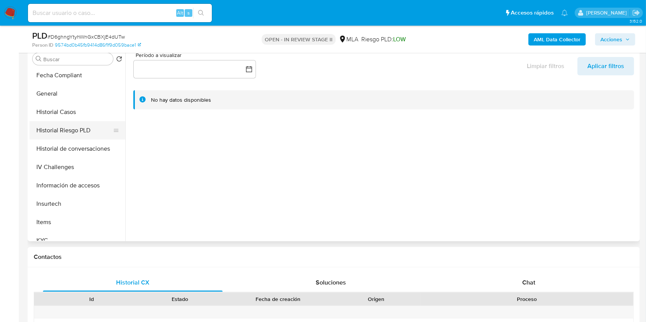
select select "10"
click at [93, 109] on button "Historial Casos" at bounding box center [74, 112] width 90 height 18
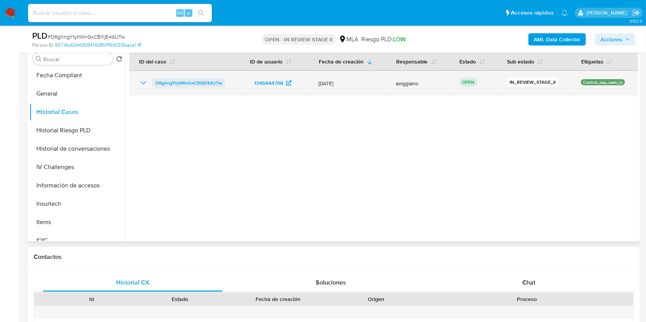
click at [216, 80] on span "D6ghngYtyhWnGxCBXjE4dUTw" at bounding box center [188, 82] width 66 height 9
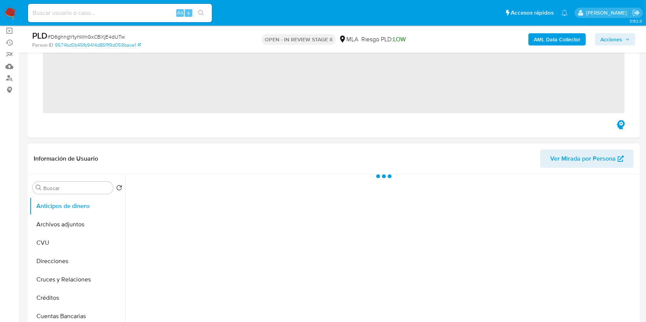
scroll to position [102, 0]
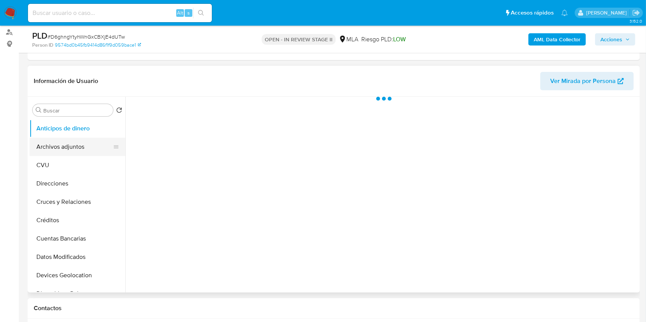
click at [84, 148] on button "Archivos adjuntos" at bounding box center [74, 147] width 90 height 18
select select "10"
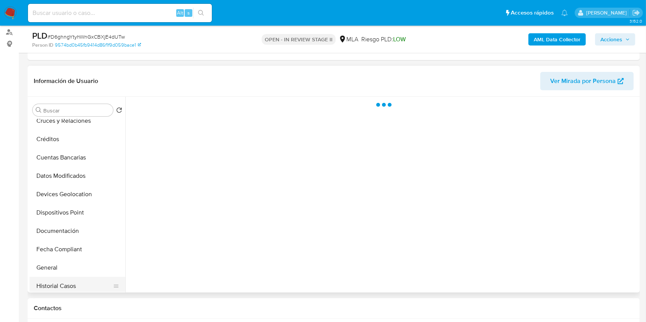
scroll to position [153, 0]
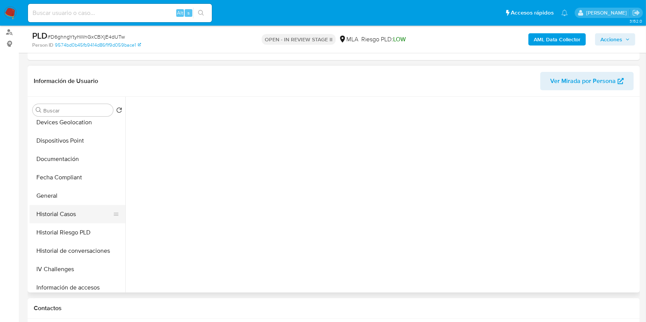
click at [73, 210] on button "Historial Casos" at bounding box center [74, 214] width 90 height 18
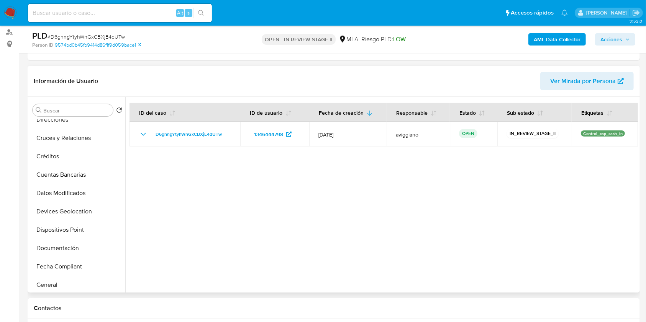
scroll to position [0, 0]
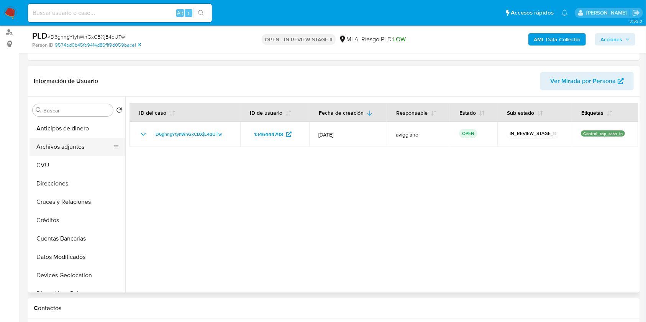
click at [74, 144] on button "Archivos adjuntos" at bounding box center [74, 147] width 90 height 18
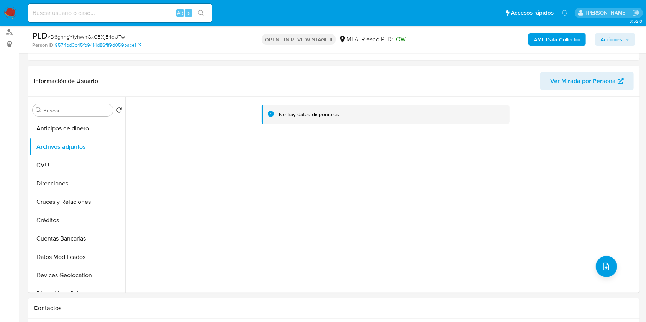
click at [560, 41] on b "AML Data Collector" at bounding box center [556, 39] width 47 height 12
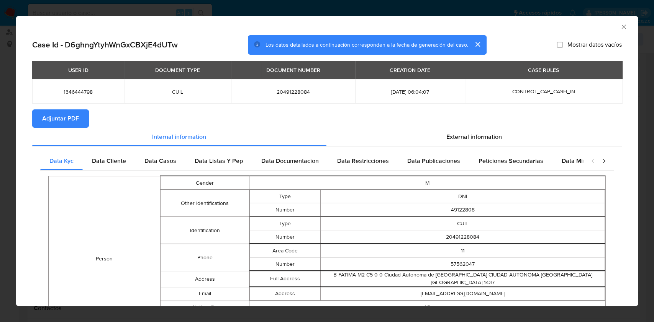
drag, startPoint x: 617, startPoint y: 30, endPoint x: 609, endPoint y: 34, distance: 9.4
click at [620, 30] on icon "Cerrar ventana" at bounding box center [624, 27] width 8 height 8
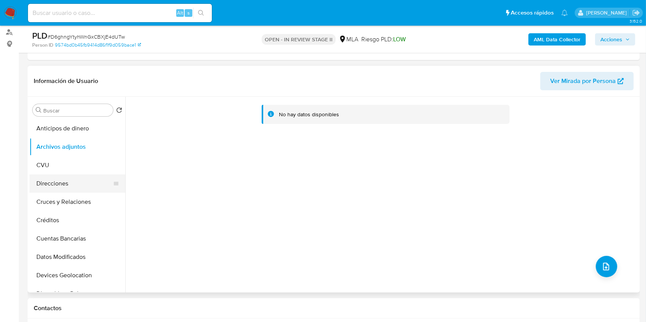
click at [59, 185] on button "Direcciones" at bounding box center [74, 184] width 90 height 18
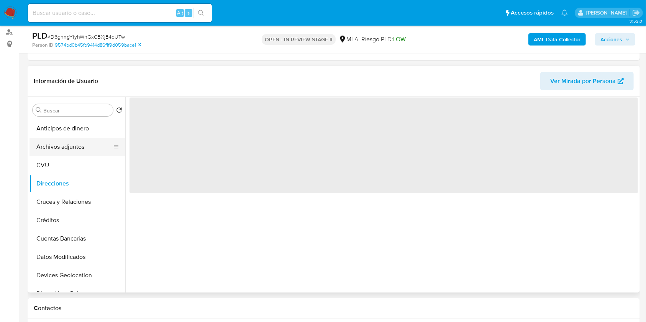
click at [68, 147] on button "Archivos adjuntos" at bounding box center [74, 147] width 90 height 18
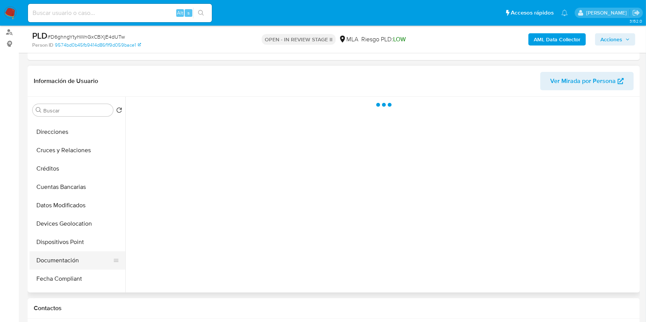
scroll to position [102, 0]
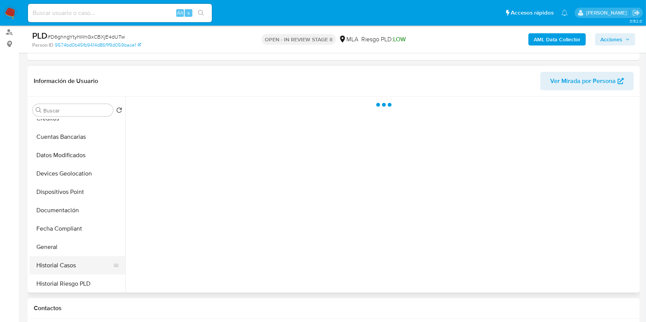
click at [67, 268] on button "Historial Casos" at bounding box center [74, 266] width 90 height 18
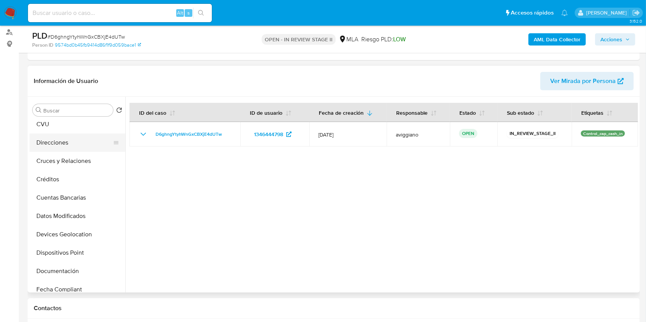
scroll to position [0, 0]
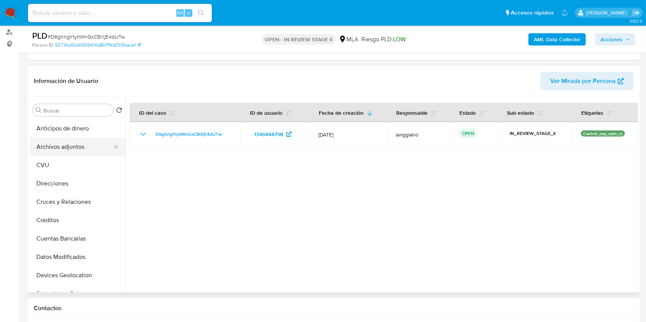
drag, startPoint x: 80, startPoint y: 157, endPoint x: 80, endPoint y: 153, distance: 3.8
click at [80, 155] on ul "Anticipos de dinero Archivos adjuntos CVU Direcciones Cruces y Relaciones Crédi…" at bounding box center [77, 205] width 96 height 173
click at [80, 150] on button "Archivos adjuntos" at bounding box center [74, 147] width 90 height 18
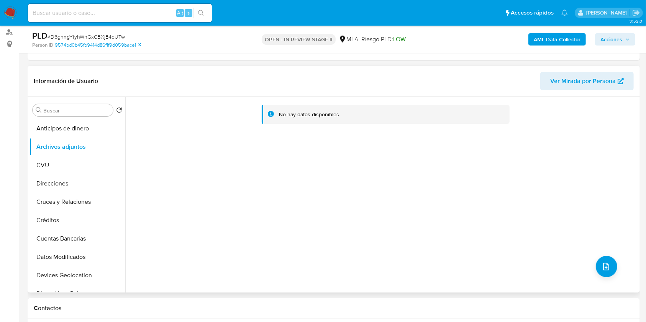
click at [414, 149] on div "No hay datos disponibles" at bounding box center [381, 195] width 512 height 196
click at [135, 171] on div "No hay datos disponibles" at bounding box center [381, 195] width 512 height 196
click at [87, 186] on button "Direcciones" at bounding box center [74, 184] width 90 height 18
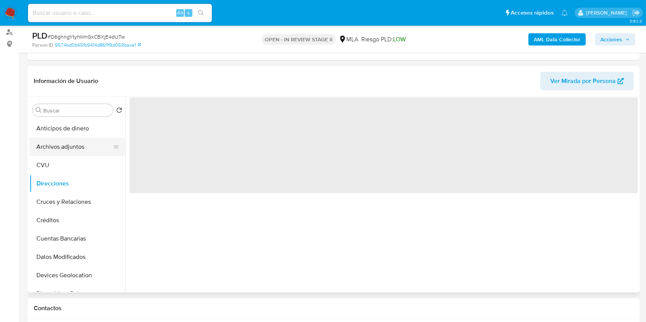
click at [74, 149] on button "Archivos adjuntos" at bounding box center [74, 147] width 90 height 18
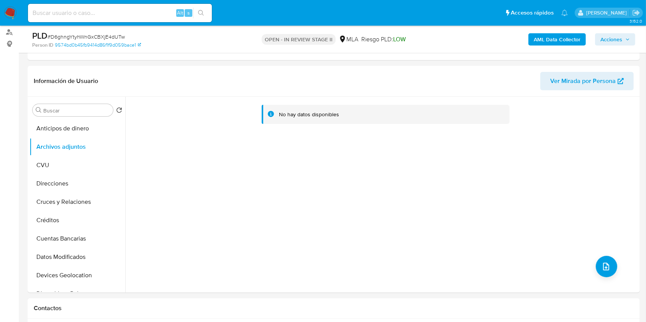
click at [568, 40] on b "AML Data Collector" at bounding box center [556, 39] width 47 height 12
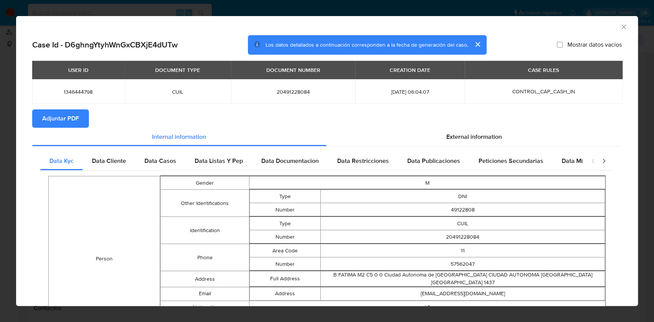
click at [71, 124] on span "Adjuntar PDF" at bounding box center [60, 118] width 37 height 17
click at [620, 28] on div "AML Data Collector" at bounding box center [326, 25] width 621 height 19
click at [620, 30] on icon "Cerrar ventana" at bounding box center [624, 27] width 8 height 8
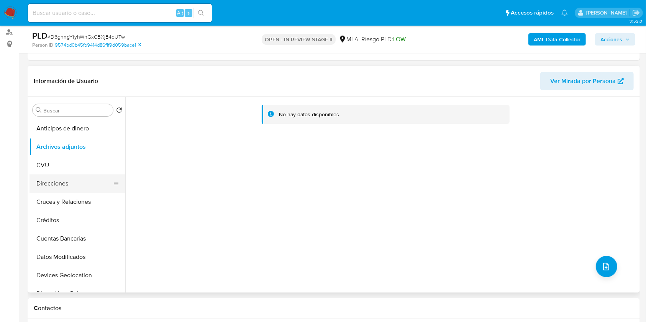
click at [88, 182] on button "Direcciones" at bounding box center [74, 184] width 90 height 18
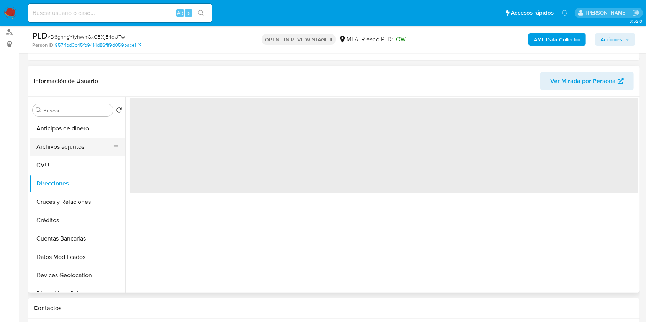
drag, startPoint x: 71, startPoint y: 150, endPoint x: 74, endPoint y: 146, distance: 4.8
click at [71, 150] on button "Archivos adjuntos" at bounding box center [74, 147] width 90 height 18
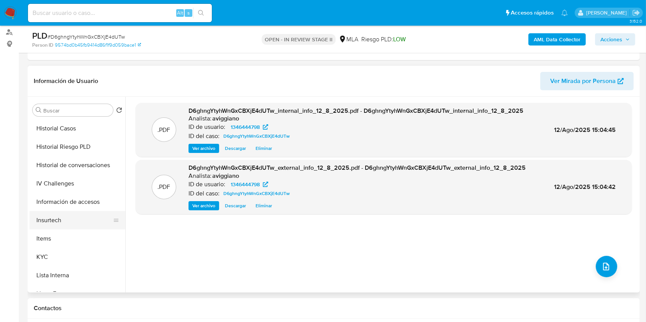
scroll to position [255, 0]
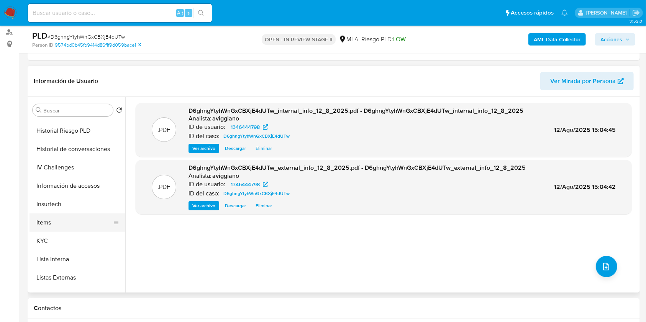
click at [52, 229] on button "Items" at bounding box center [74, 223] width 90 height 18
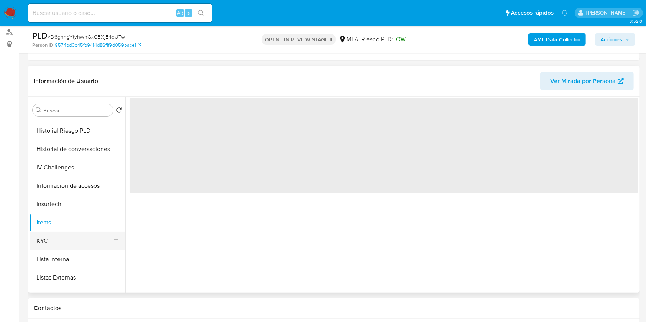
click at [49, 234] on button "KYC" at bounding box center [74, 241] width 90 height 18
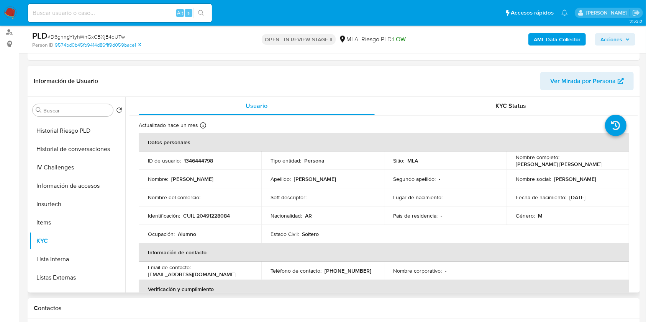
click at [199, 214] on p "CUIL 20491228084" at bounding box center [206, 216] width 47 height 7
copy p "20491228084"
click at [118, 13] on input at bounding box center [120, 13] width 184 height 10
paste input "1088172034"
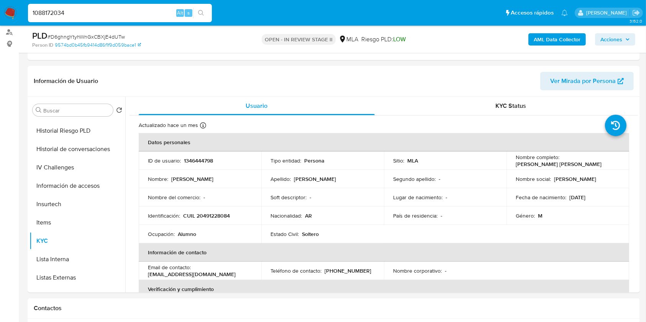
type input "1088172034"
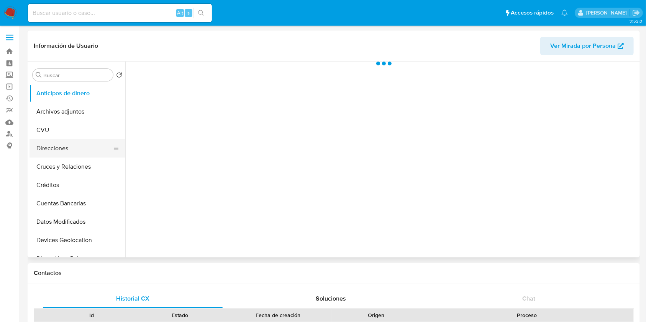
scroll to position [102, 0]
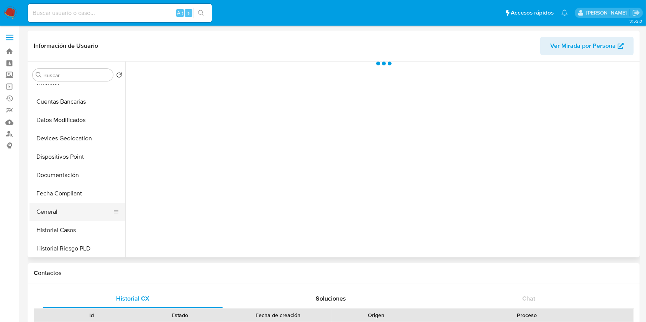
select select "10"
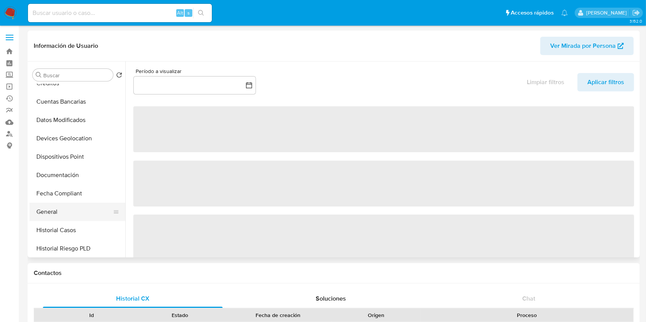
click at [72, 221] on button "General" at bounding box center [74, 212] width 90 height 18
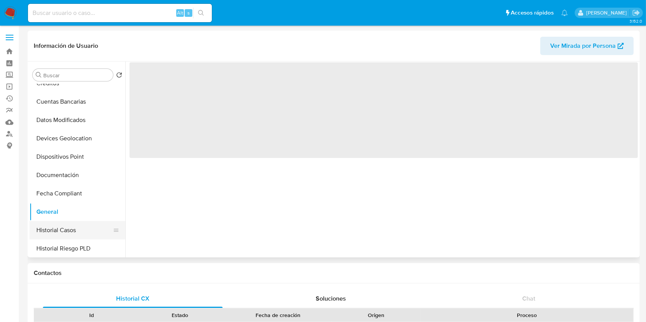
click at [72, 226] on button "Historial Casos" at bounding box center [74, 230] width 90 height 18
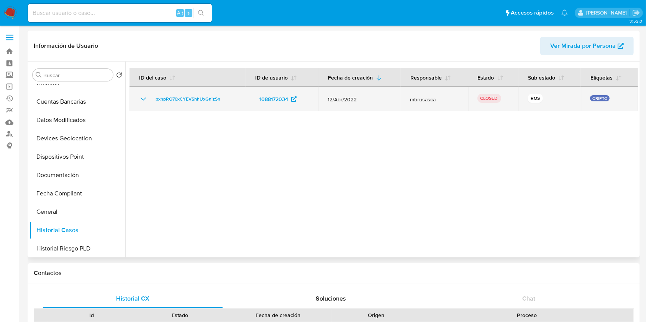
click at [142, 93] on td "pxhpRQ70xCYEVShhUxGnizSn" at bounding box center [187, 99] width 116 height 25
click at [144, 101] on icon "Mostrar/Ocultar" at bounding box center [143, 99] width 9 height 9
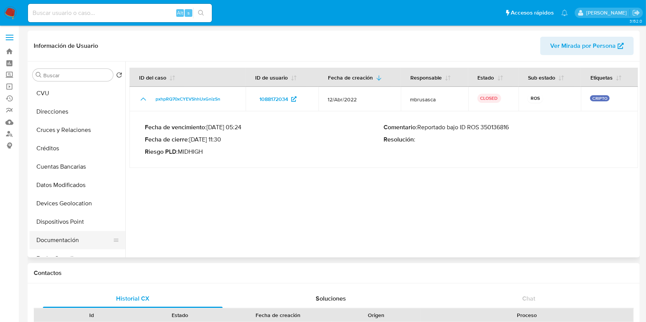
scroll to position [0, 0]
click at [102, 115] on button "Archivos adjuntos" at bounding box center [74, 112] width 90 height 18
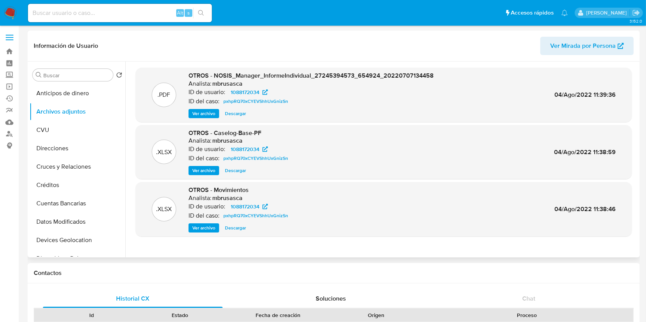
click at [195, 170] on span "Ver archivo" at bounding box center [203, 171] width 23 height 8
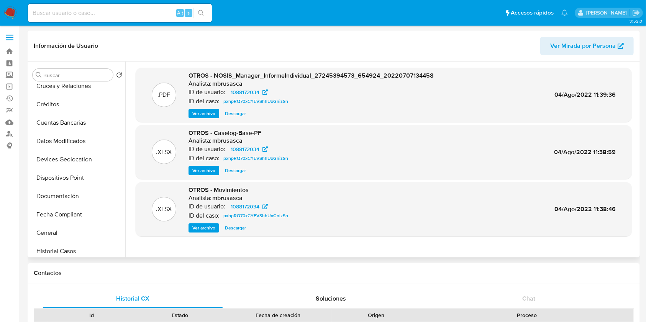
scroll to position [153, 0]
click at [61, 173] on button "Historial Casos" at bounding box center [74, 179] width 90 height 18
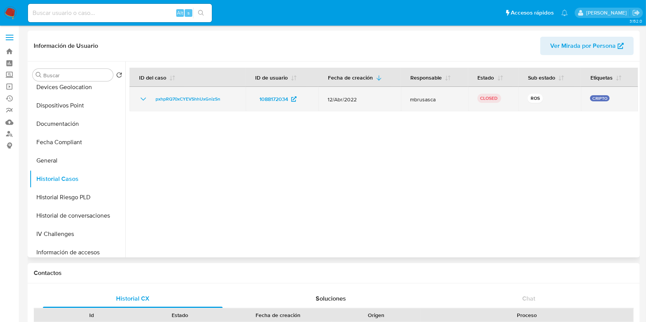
click at [141, 95] on icon "Mostrar/Ocultar" at bounding box center [143, 99] width 9 height 9
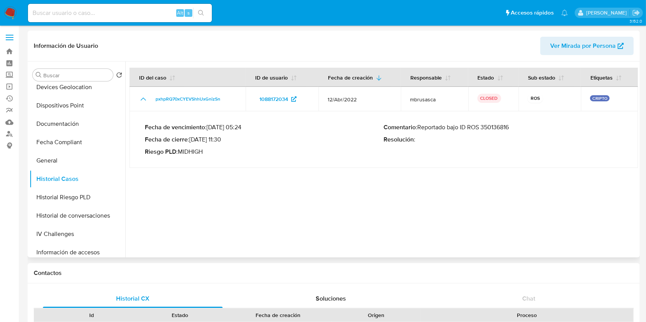
click at [503, 124] on p "Comentario : Reportado bajo ID ROS 350136816" at bounding box center [503, 128] width 239 height 8
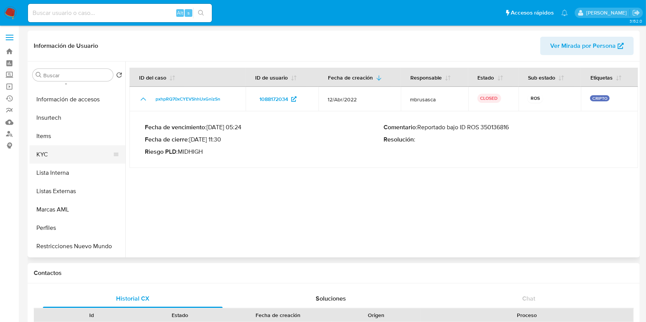
click at [63, 162] on button "KYC" at bounding box center [74, 155] width 90 height 18
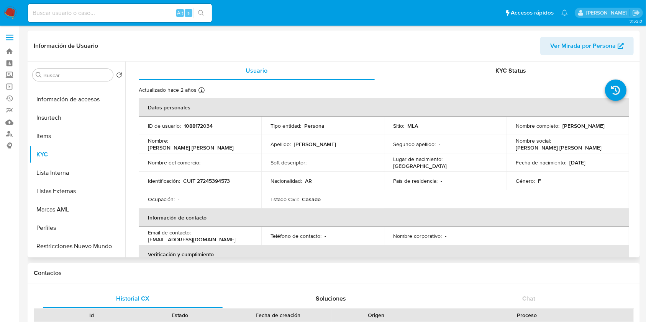
click at [210, 180] on p "CUIT 27245394573" at bounding box center [206, 181] width 47 height 7
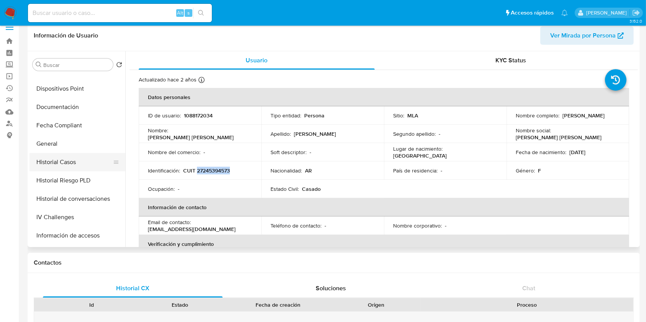
scroll to position [153, 0]
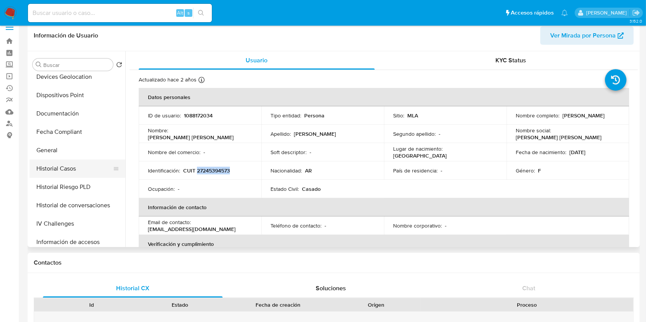
click at [85, 164] on button "Historial Casos" at bounding box center [74, 169] width 90 height 18
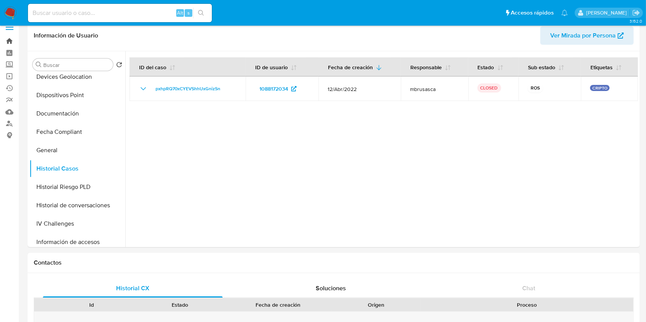
click at [7, 41] on link "Bandeja" at bounding box center [45, 41] width 91 height 12
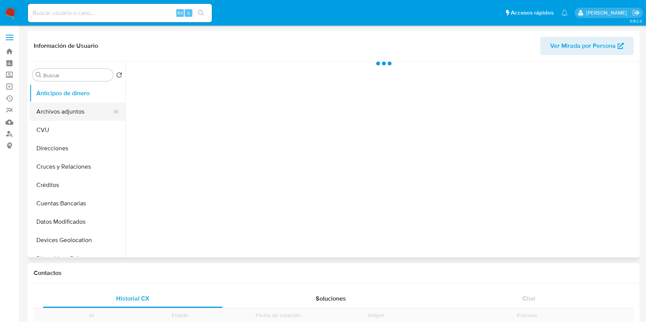
click at [65, 116] on button "Archivos adjuntos" at bounding box center [74, 112] width 90 height 18
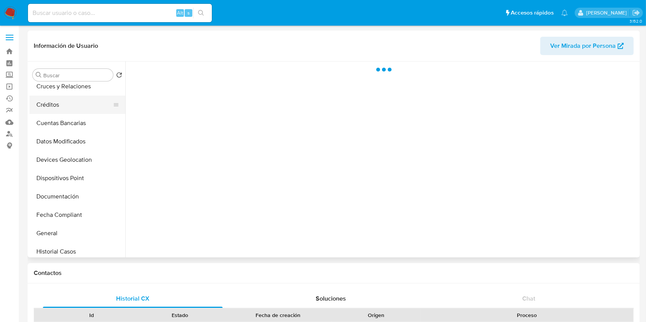
select select "10"
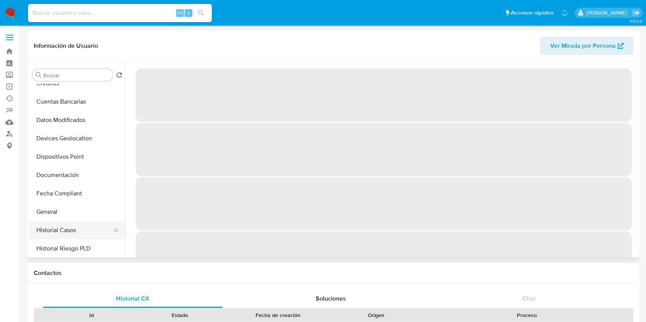
click at [83, 222] on button "Historial Casos" at bounding box center [74, 230] width 90 height 18
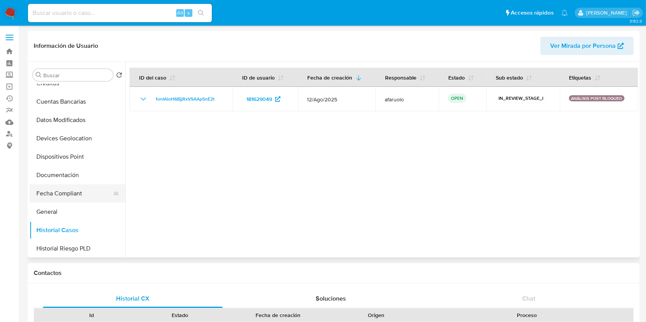
scroll to position [0, 0]
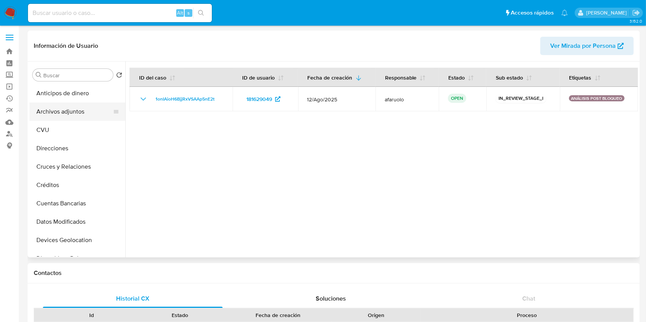
click at [78, 104] on button "Archivos adjuntos" at bounding box center [74, 112] width 90 height 18
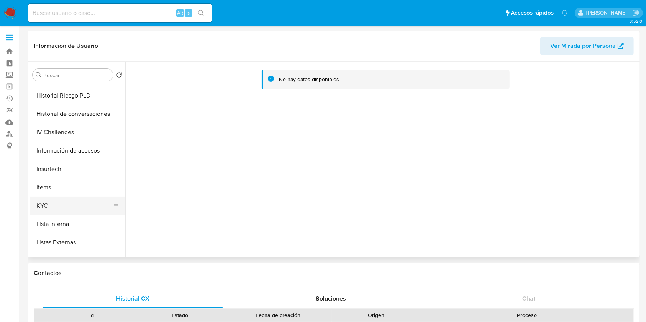
scroll to position [342, 0]
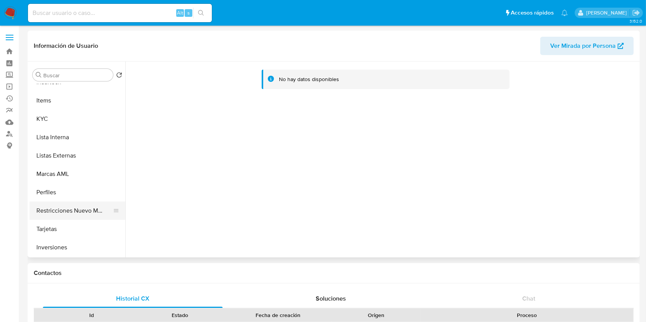
click at [75, 216] on button "Restricciones Nuevo Mundo" at bounding box center [74, 211] width 90 height 18
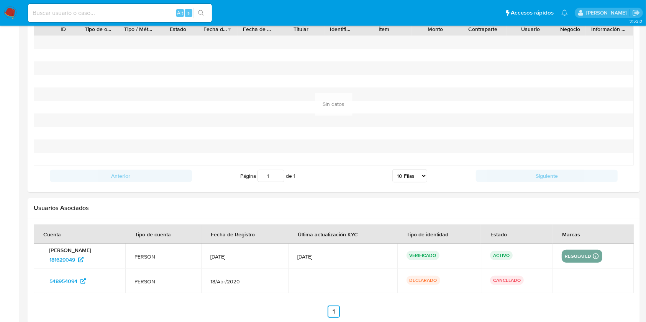
scroll to position [749, 0]
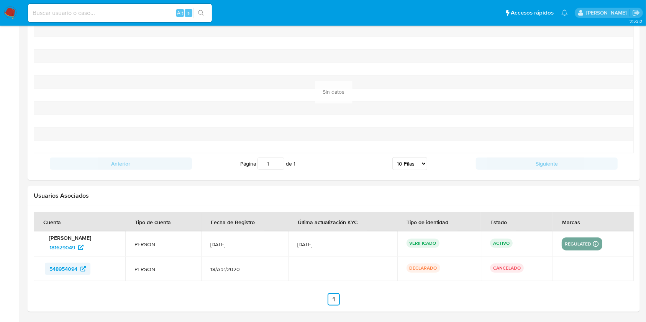
click at [58, 271] on span "548954094" at bounding box center [63, 269] width 28 height 12
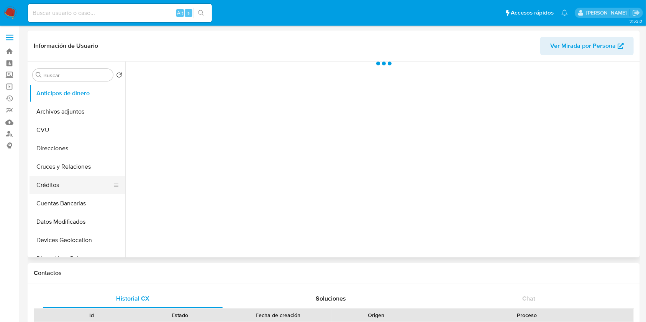
scroll to position [153, 0]
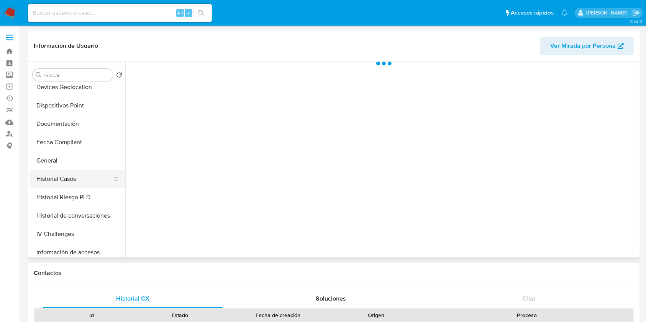
click at [63, 182] on button "Historial Casos" at bounding box center [74, 179] width 90 height 18
select select "10"
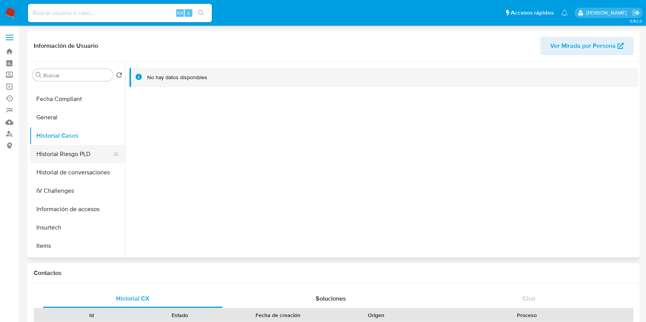
scroll to position [342, 0]
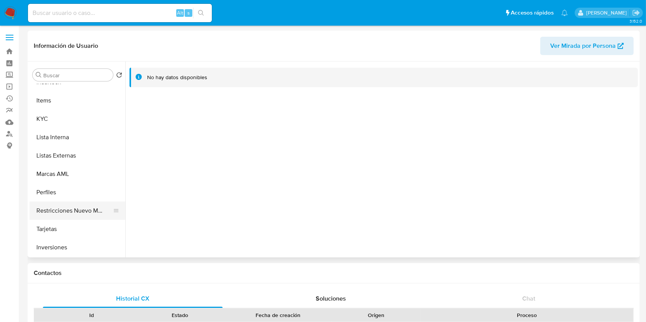
click at [70, 209] on button "Restricciones Nuevo Mundo" at bounding box center [74, 211] width 90 height 18
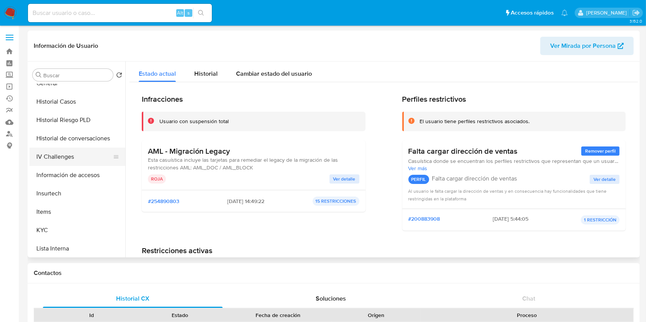
scroll to position [189, 0]
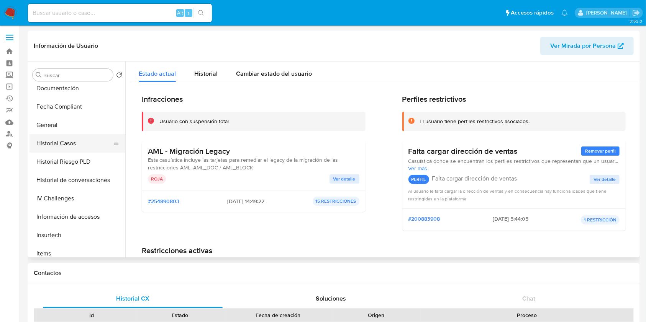
click at [82, 137] on button "Historial Casos" at bounding box center [74, 143] width 90 height 18
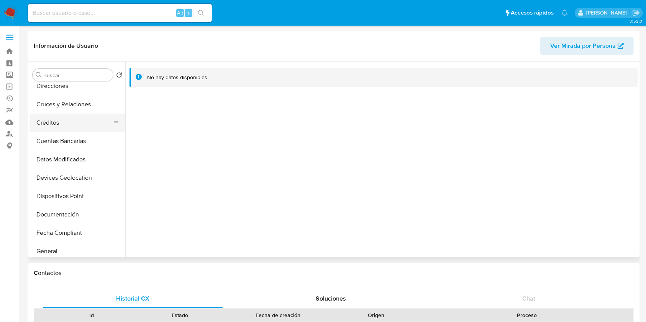
scroll to position [0, 0]
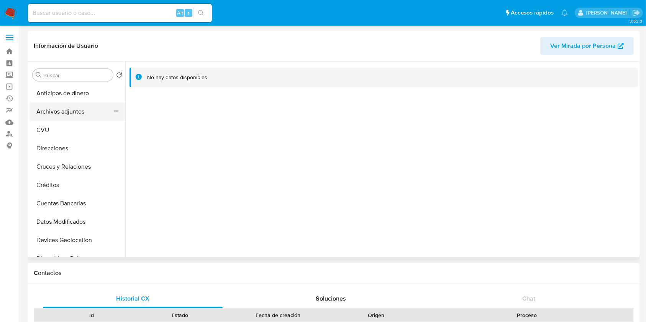
click at [80, 110] on button "Archivos adjuntos" at bounding box center [74, 112] width 90 height 18
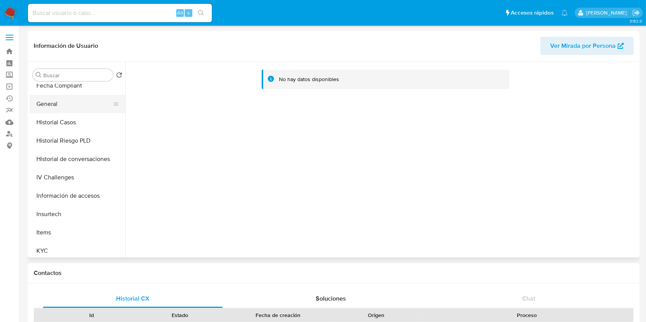
scroll to position [306, 0]
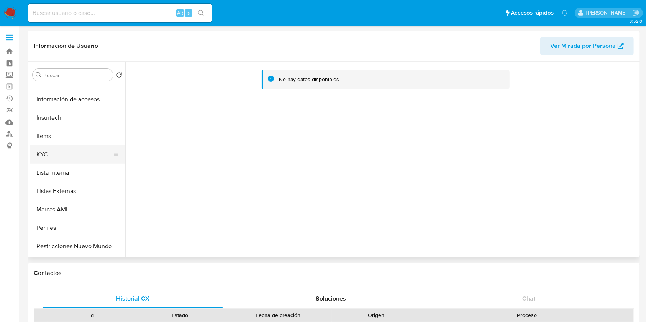
click at [58, 148] on button "KYC" at bounding box center [74, 155] width 90 height 18
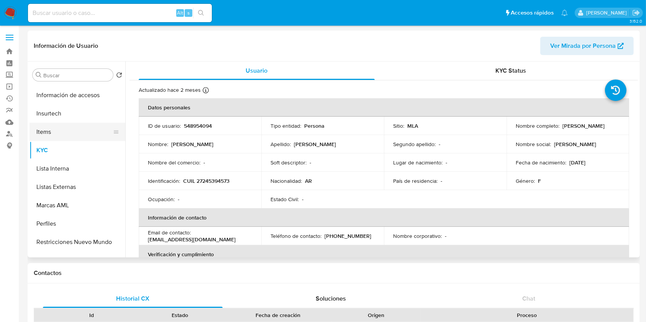
scroll to position [342, 0]
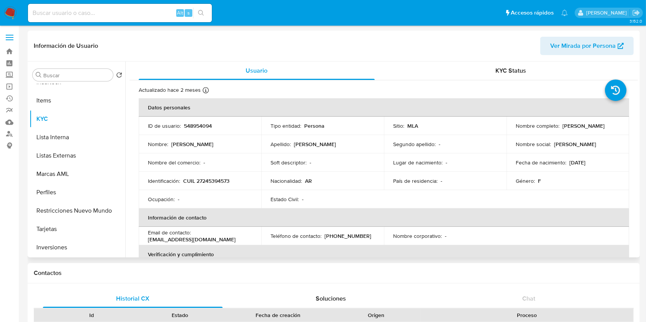
click at [184, 126] on p "548954094" at bounding box center [198, 126] width 28 height 7
click at [190, 128] on p "548954094" at bounding box center [198, 126] width 28 height 7
copy p "548954094"
click at [58, 121] on button "KYC" at bounding box center [74, 119] width 90 height 18
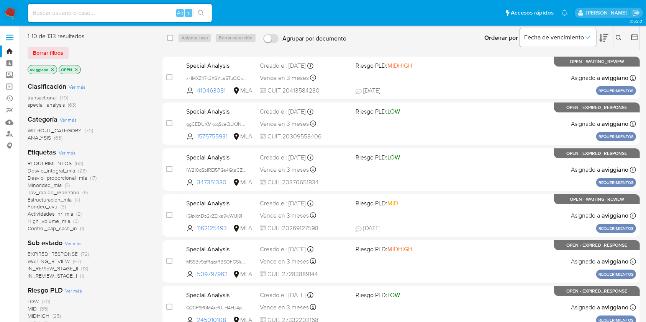
click at [614, 40] on button at bounding box center [619, 37] width 13 height 9
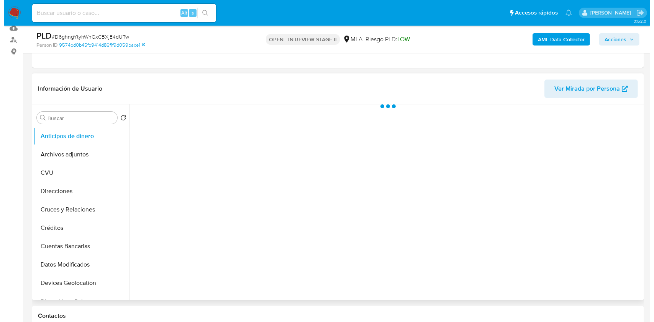
scroll to position [102, 0]
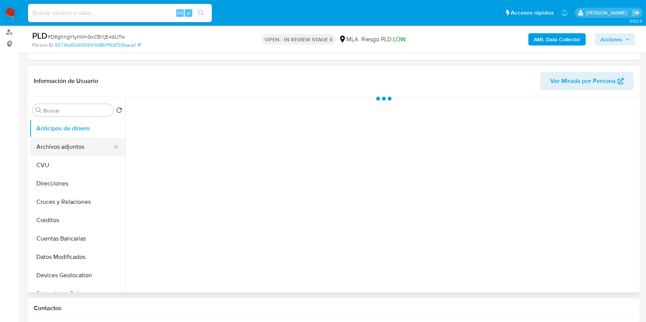
click at [101, 151] on button "Archivos adjuntos" at bounding box center [74, 147] width 90 height 18
select select "10"
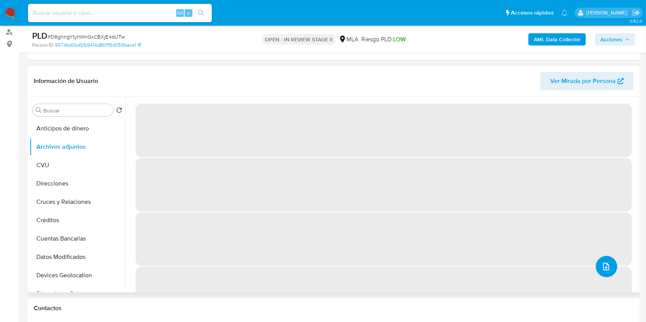
click at [608, 270] on button "upload-file" at bounding box center [605, 266] width 21 height 21
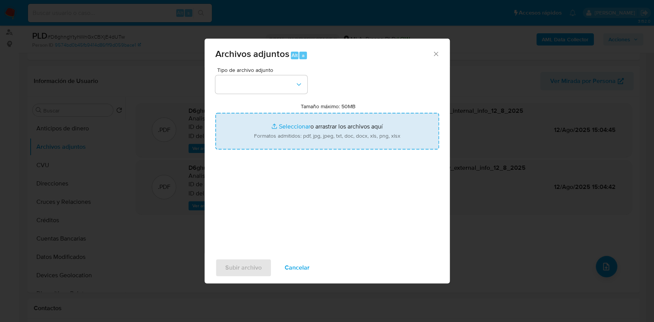
click at [254, 145] on input "Tamaño máximo: 50MB Seleccionar archivos" at bounding box center [327, 131] width 224 height 37
type input "C:\fakepath\Movimientos-Aladdin-v10_1 - 1346444798.xlsx"
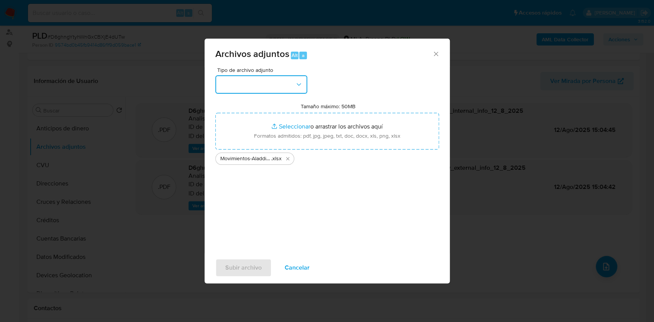
click at [269, 85] on button "button" at bounding box center [261, 84] width 92 height 18
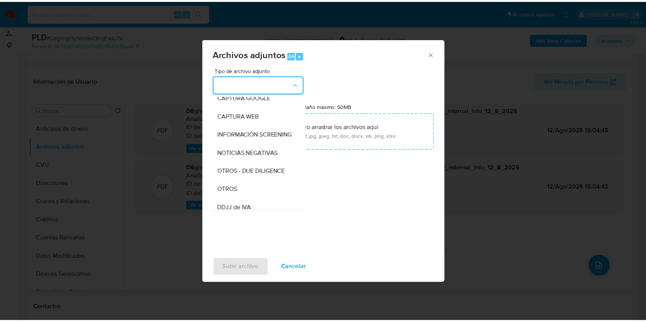
scroll to position [153, 0]
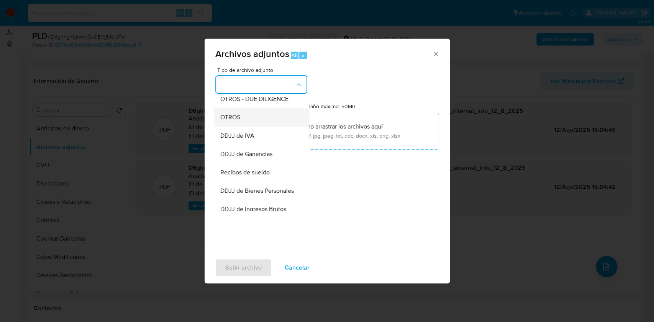
click at [232, 121] on span "OTROS" at bounding box center [230, 118] width 20 height 8
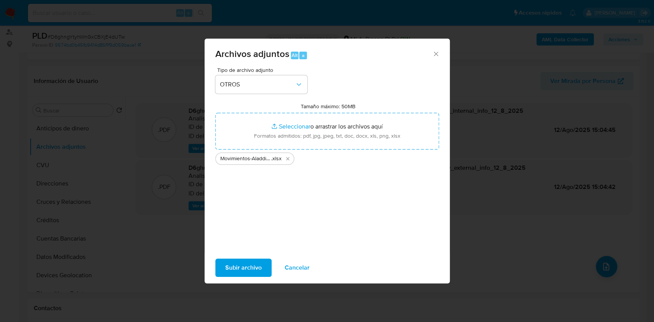
click at [235, 272] on span "Subir archivo" at bounding box center [243, 268] width 36 height 17
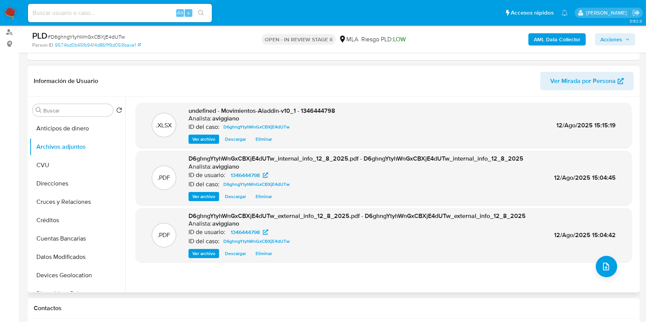
click at [311, 111] on span "undefined - Movimientos-Aladdin-v10_1 - 1346444798" at bounding box center [261, 110] width 147 height 9
copy span "1346444798"
click at [318, 112] on span "undefined - Movimientos-Aladdin-v10_1 - 1346444798" at bounding box center [261, 110] width 147 height 9
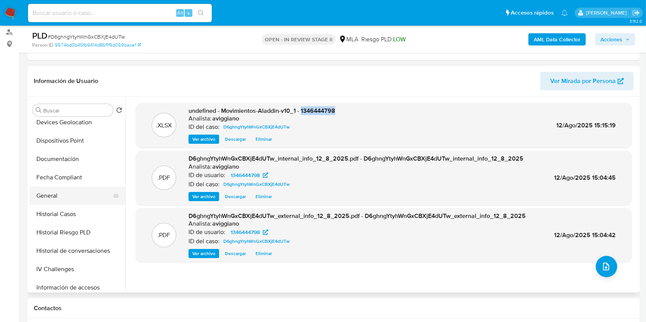
click at [62, 198] on button "General" at bounding box center [74, 196] width 90 height 18
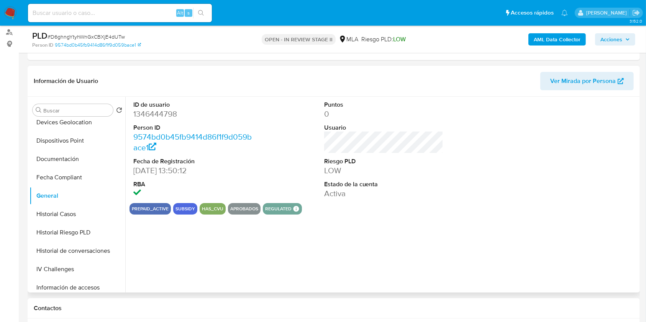
click at [151, 120] on dl "ID de usuario 1346444798 Person ID 9574bd0b45fb9414d86f1f9d059bace1 Fecha de Re…" at bounding box center [192, 150] width 119 height 99
click at [150, 118] on dd "1346444798" at bounding box center [192, 114] width 119 height 11
copy dd "1346444798"
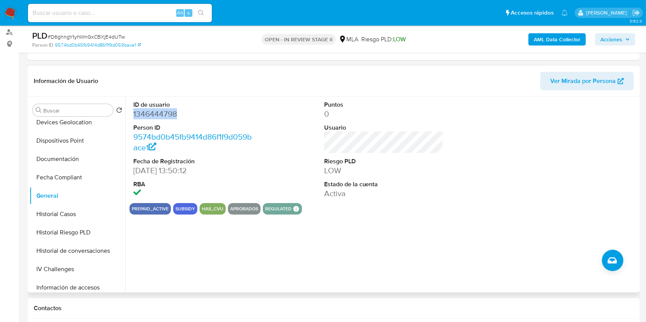
copy dd "1346444798"
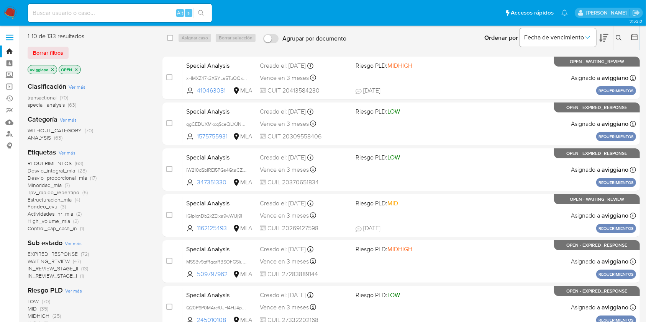
click at [134, 9] on input at bounding box center [120, 13] width 184 height 10
paste input "2492432739"
type input "2492432739"
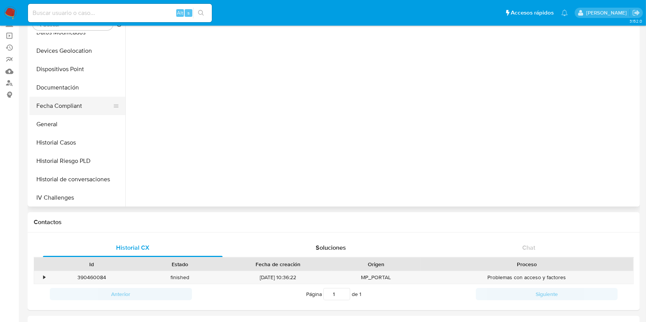
scroll to position [306, 0]
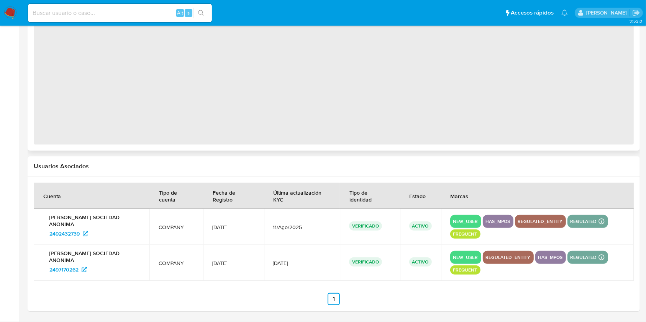
select select "10"
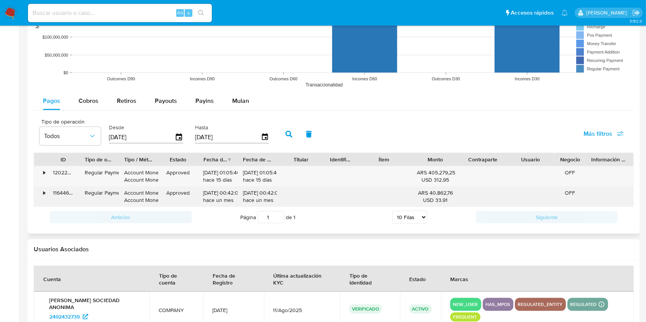
scroll to position [689, 0]
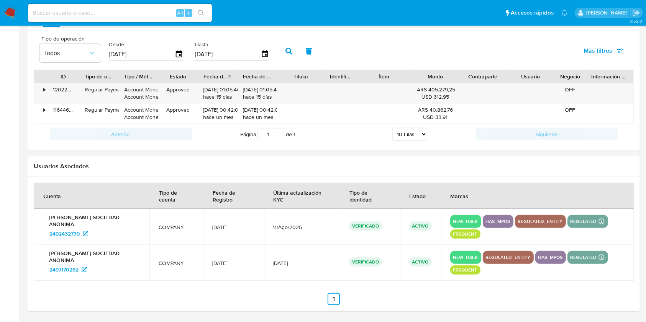
click at [561, 160] on div "Usuarios Asociados" at bounding box center [334, 167] width 612 height 20
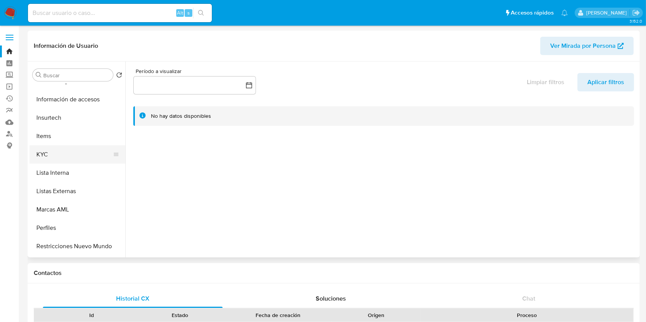
scroll to position [342, 0]
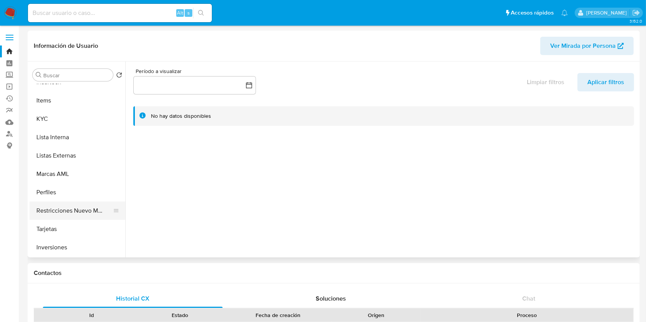
click at [74, 213] on button "Restricciones Nuevo Mundo" at bounding box center [74, 211] width 90 height 18
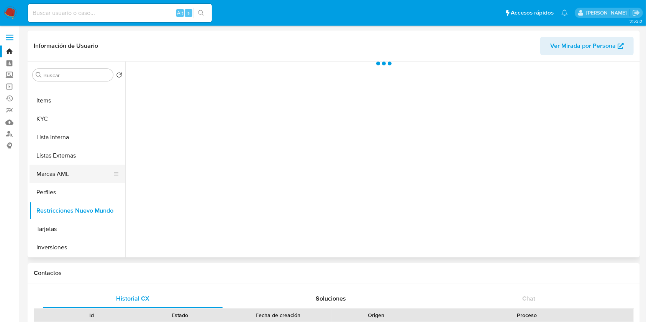
scroll to position [189, 0]
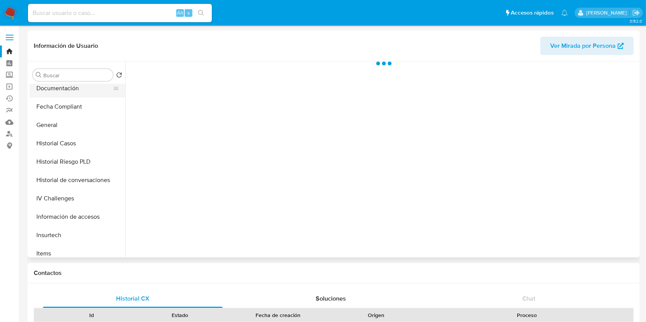
click at [82, 93] on button "Documentación" at bounding box center [74, 88] width 90 height 18
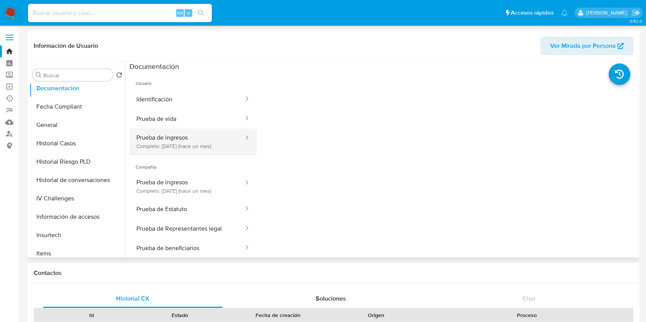
click at [156, 142] on button "Prueba de ingresos Completo: 17/07/2025 (hace un mes)" at bounding box center [186, 142] width 115 height 26
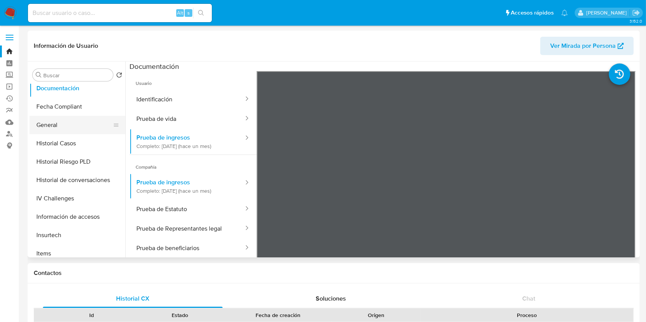
click at [77, 131] on button "General" at bounding box center [74, 125] width 90 height 18
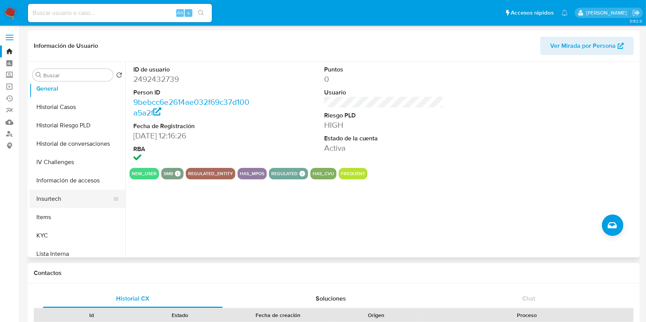
scroll to position [240, 0]
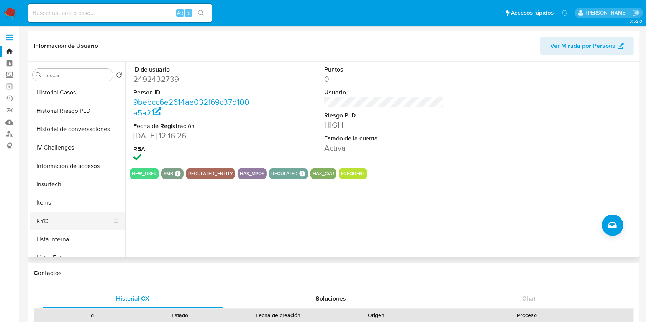
click at [35, 222] on button "KYC" at bounding box center [74, 221] width 90 height 18
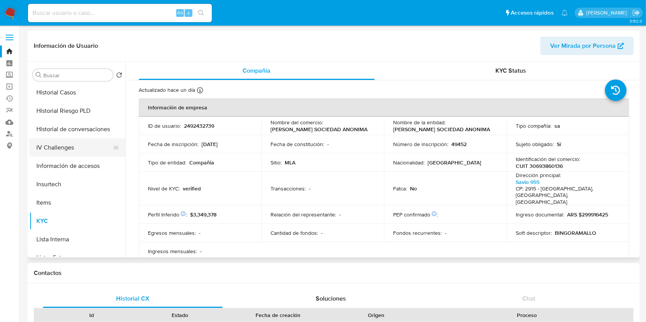
scroll to position [189, 0]
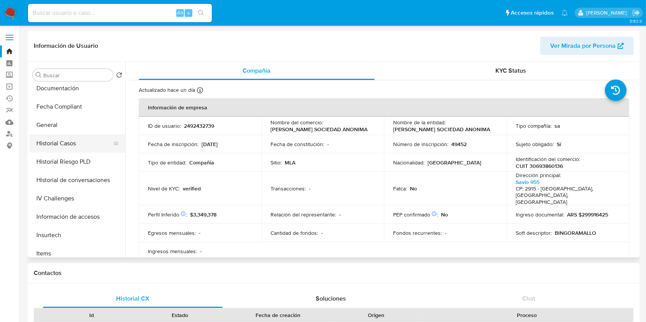
click at [61, 141] on button "Historial Casos" at bounding box center [74, 143] width 90 height 18
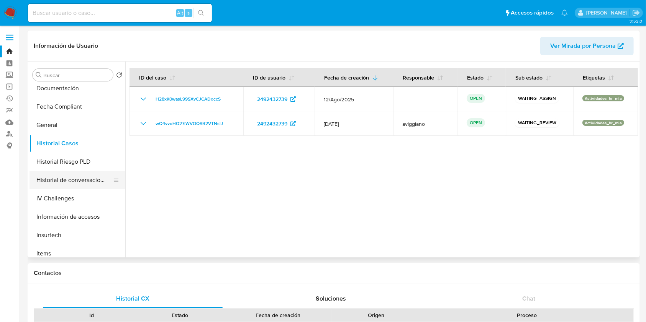
scroll to position [291, 0]
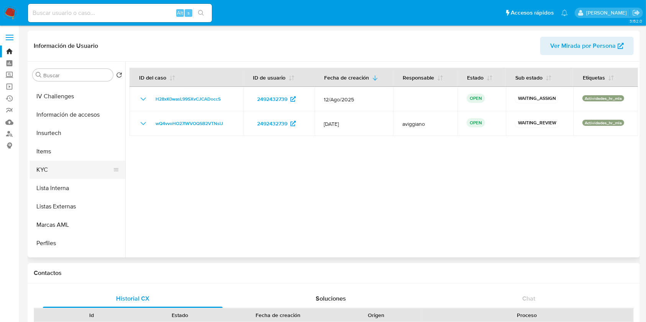
click at [64, 171] on button "KYC" at bounding box center [74, 170] width 90 height 18
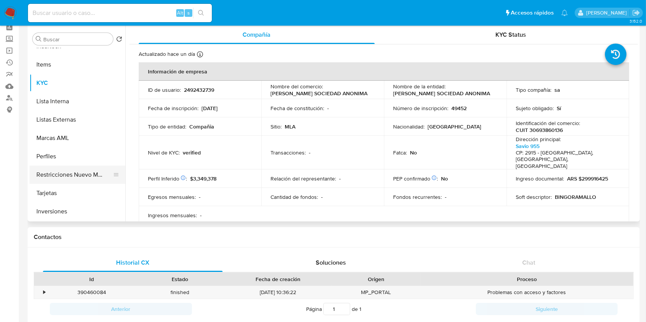
scroll to position [51, 0]
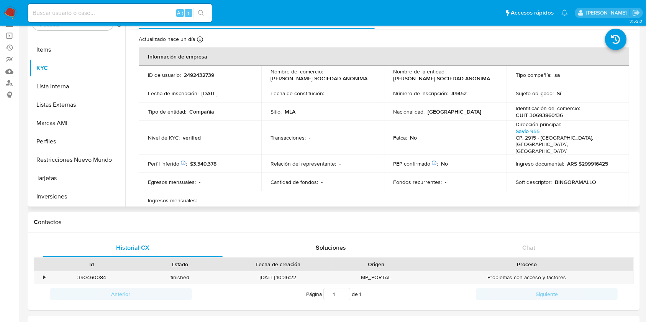
click at [545, 112] on p "CUIT 30693860136" at bounding box center [538, 115] width 47 height 7
click at [539, 117] on p "CUIT 30693860136" at bounding box center [538, 115] width 47 height 7
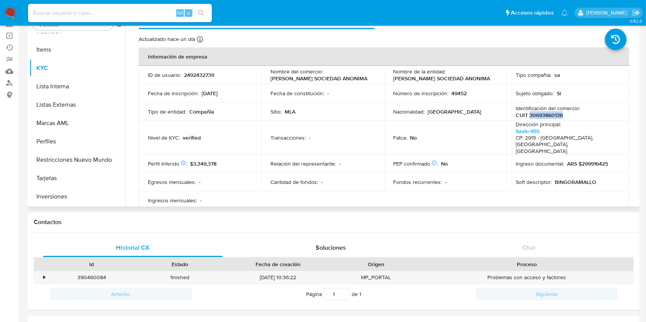
copy p "30693860136"
click at [355, 320] on div "Transaccionalidad" at bounding box center [334, 326] width 612 height 20
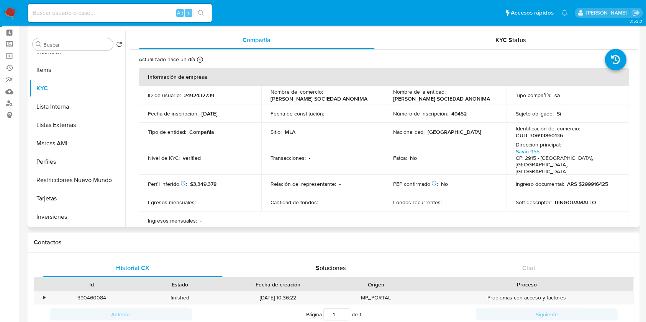
scroll to position [0, 0]
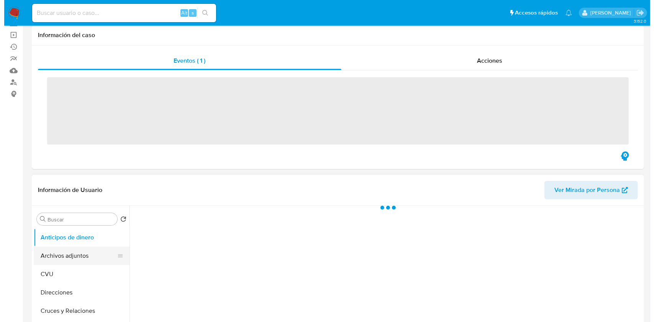
scroll to position [102, 0]
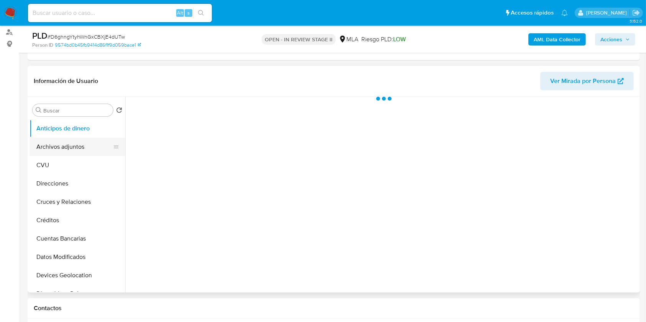
click at [83, 143] on button "Archivos adjuntos" at bounding box center [74, 147] width 90 height 18
select select "10"
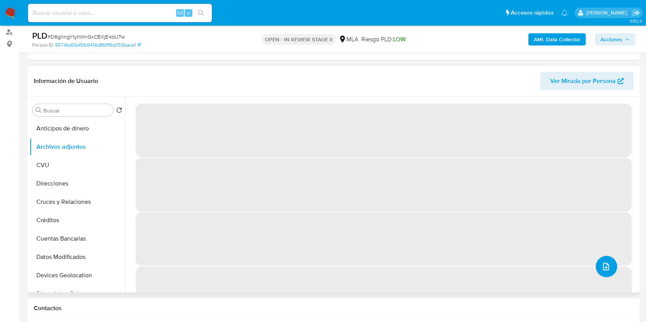
click at [604, 264] on icon "upload-file" at bounding box center [605, 266] width 9 height 9
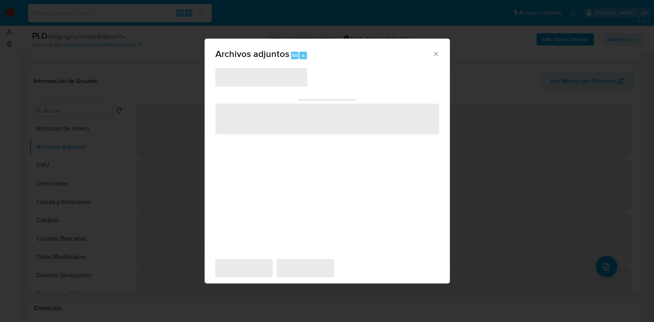
click at [356, 132] on span "‌" at bounding box center [327, 119] width 224 height 31
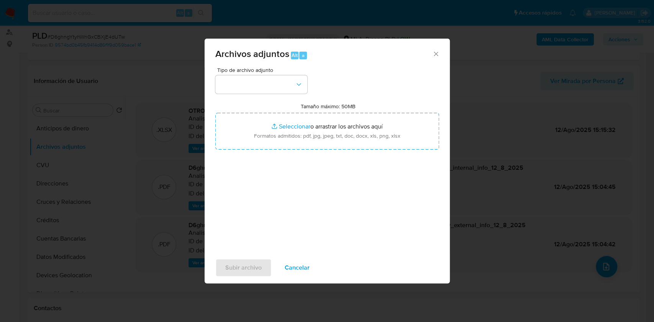
click at [356, 132] on input "Tamaño máximo: 50MB Seleccionar archivos" at bounding box center [327, 131] width 224 height 37
type input "C:\fakepath\Nosis - 1346444798.pdf"
click at [293, 77] on button "button" at bounding box center [261, 84] width 92 height 18
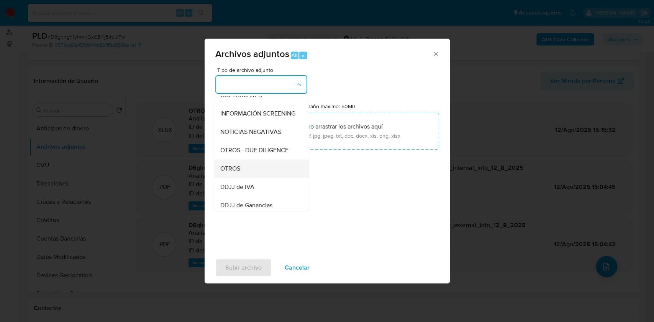
click at [244, 172] on div "OTROS" at bounding box center [259, 169] width 78 height 18
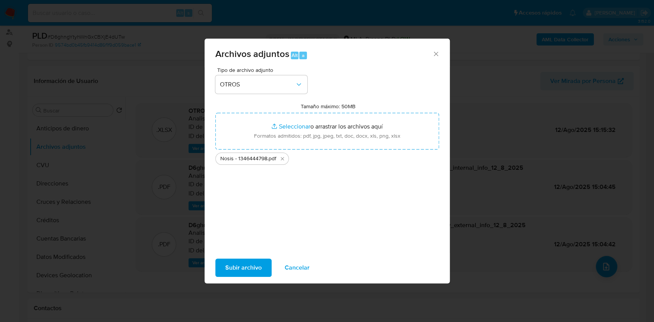
click at [254, 261] on span "Subir archivo" at bounding box center [243, 268] width 36 height 17
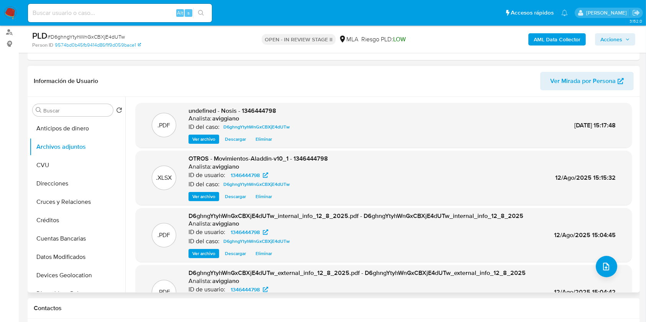
click at [251, 105] on div ".PDF undefined - Nosis - 1346444798 Analista: aviggiano ID del caso: D6ghngYtyh…" at bounding box center [384, 125] width 496 height 45
click at [251, 106] on span "undefined - Nosis - 1346444798" at bounding box center [232, 110] width 88 height 9
drag, startPoint x: 251, startPoint y: 106, endPoint x: 244, endPoint y: 119, distance: 14.9
click at [244, 119] on div "Analista: aviggiano" at bounding box center [240, 119] width 104 height 8
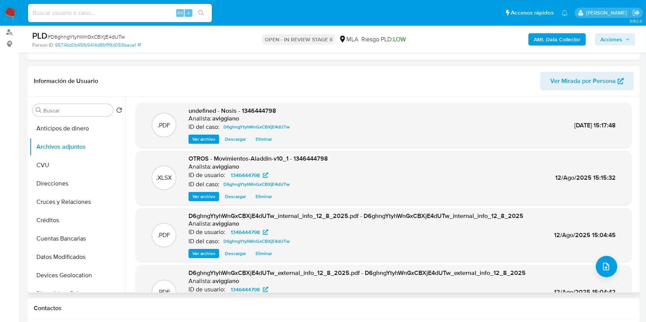
click at [249, 110] on span "undefined - Nosis - 1346444798" at bounding box center [232, 110] width 88 height 9
click at [249, 111] on span "undefined - Nosis - 1346444798" at bounding box center [232, 110] width 88 height 9
copy span "1346444798"
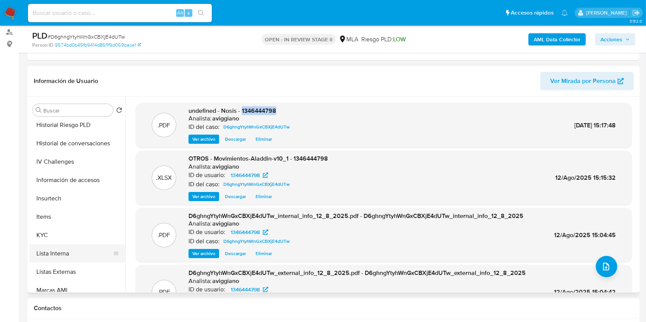
scroll to position [306, 0]
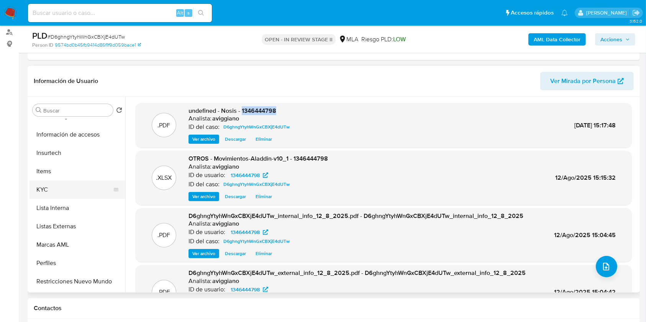
click at [65, 181] on button "KYC" at bounding box center [74, 190] width 90 height 18
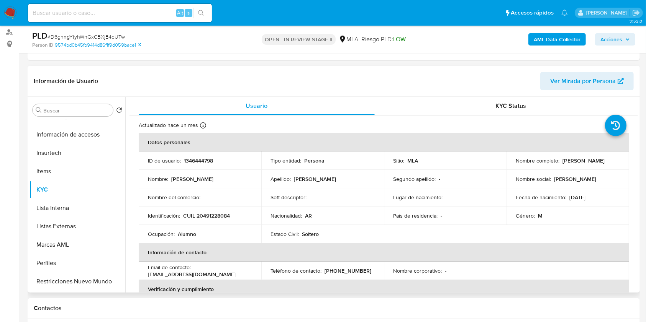
drag, startPoint x: 512, startPoint y: 164, endPoint x: 592, endPoint y: 167, distance: 80.8
click at [592, 167] on td "Nombre completo : [PERSON_NAME]" at bounding box center [567, 161] width 123 height 18
copy p "[PERSON_NAME]"
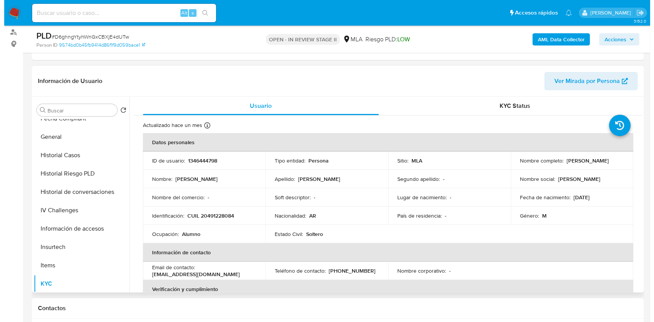
scroll to position [0, 0]
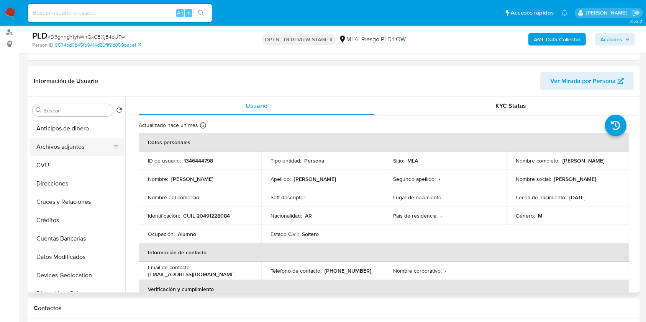
drag, startPoint x: 62, startPoint y: 157, endPoint x: 62, endPoint y: 154, distance: 3.8
click at [62, 157] on button "CVU" at bounding box center [77, 165] width 96 height 18
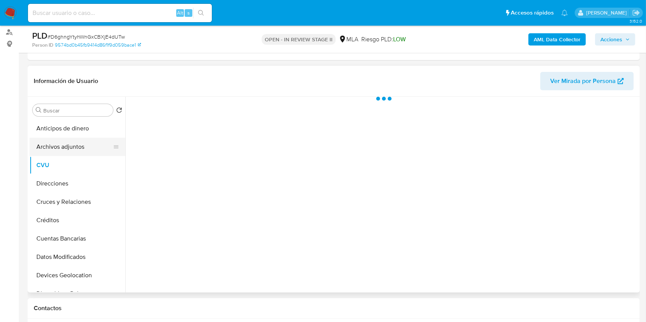
click at [64, 147] on button "Archivos adjuntos" at bounding box center [74, 147] width 90 height 18
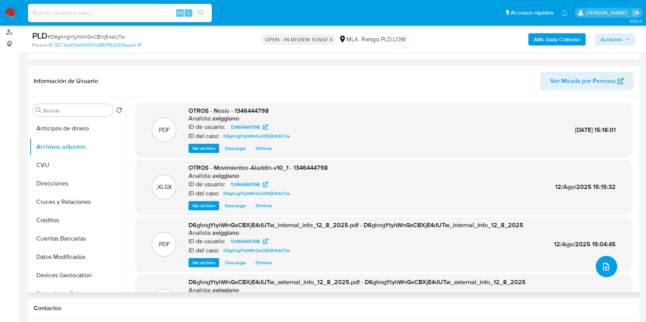
click at [605, 263] on icon "upload-file" at bounding box center [605, 266] width 9 height 9
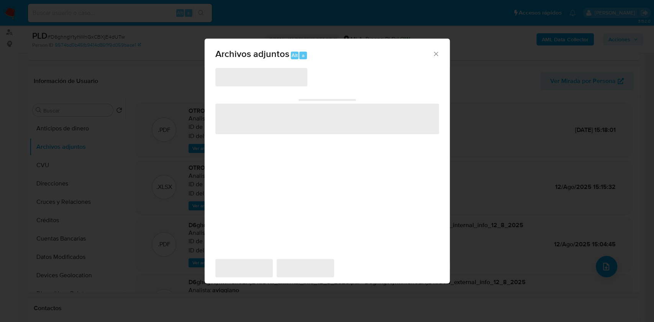
click at [379, 121] on span "‌" at bounding box center [327, 119] width 224 height 31
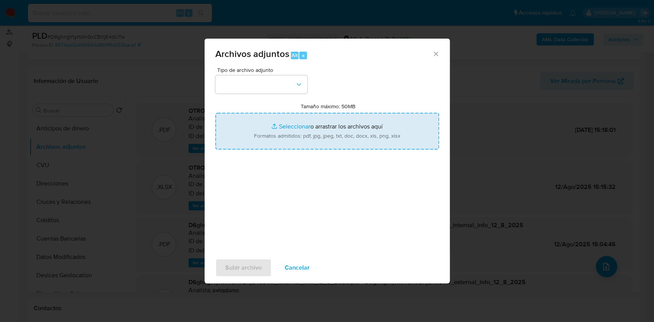
click at [378, 124] on input "Tamaño máximo: 50MB Seleccionar archivos" at bounding box center [327, 131] width 224 height 37
click at [342, 139] on input "Tamaño máximo: 50MB Seleccionar archivos" at bounding box center [327, 131] width 224 height 37
type input "C:\fakepath\Caselog D6ghngYtyhWnGxCBXjE4dUTw_2025_07_17_22_13_16.docx"
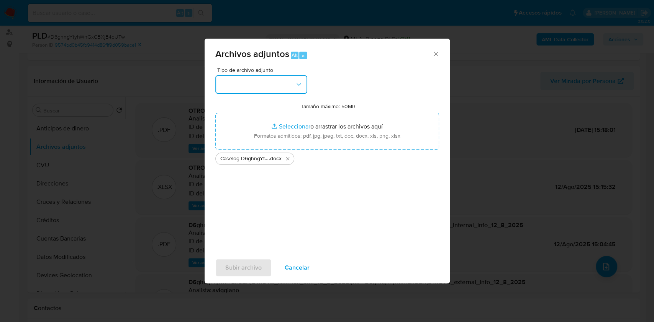
click at [300, 87] on icon "button" at bounding box center [299, 85] width 8 height 8
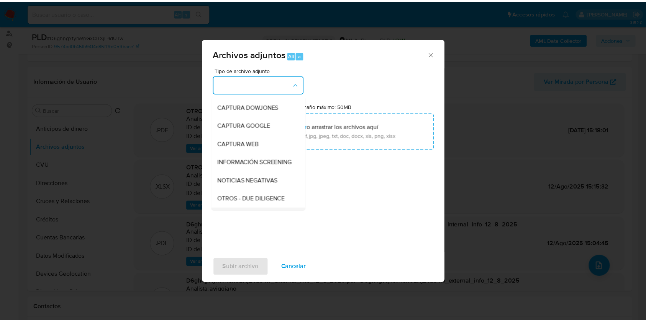
scroll to position [102, 0]
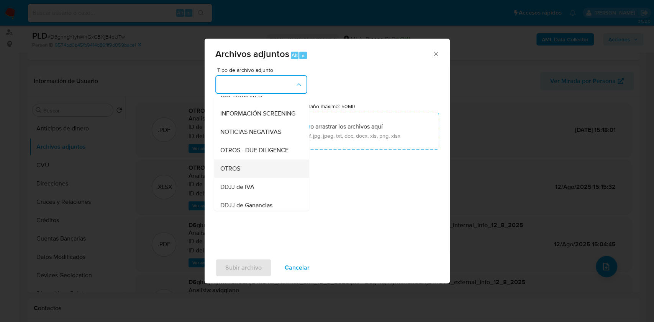
click at [248, 172] on div "OTROS" at bounding box center [259, 169] width 78 height 18
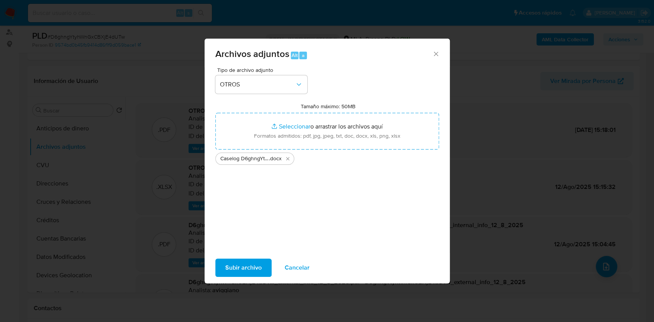
click at [243, 266] on span "Subir archivo" at bounding box center [243, 268] width 36 height 17
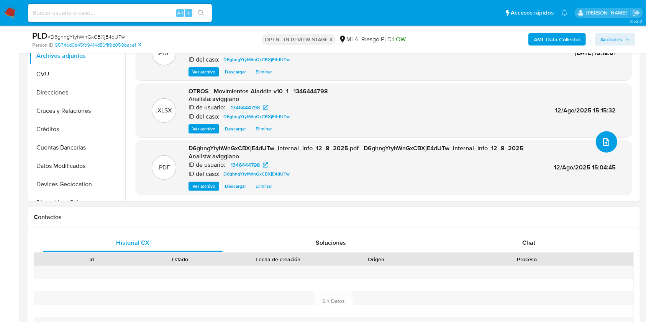
scroll to position [306, 0]
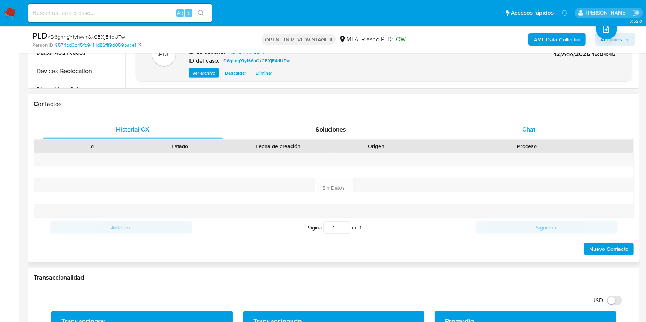
click at [532, 136] on div "Chat" at bounding box center [529, 130] width 180 height 18
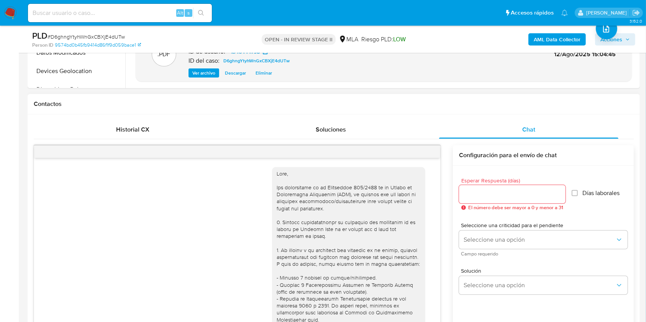
scroll to position [271, 0]
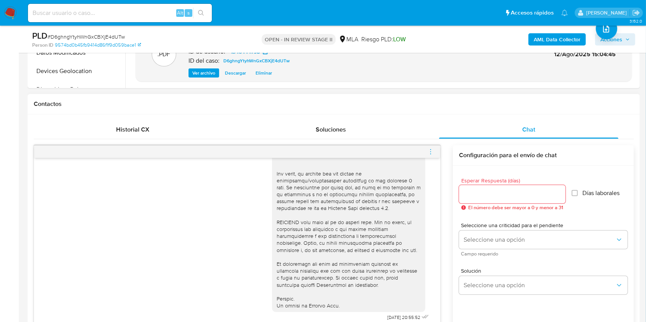
click at [432, 149] on icon "menu-action" at bounding box center [430, 152] width 7 height 7
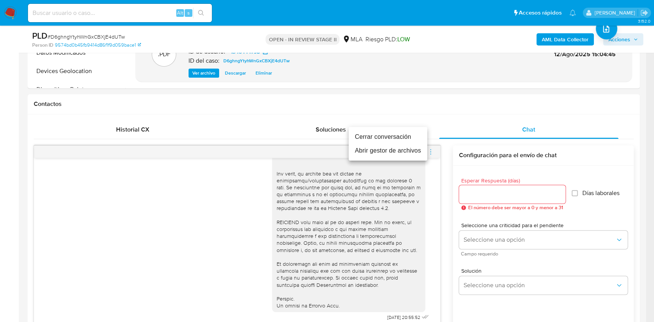
click at [412, 139] on li "Cerrar conversación" at bounding box center [387, 137] width 78 height 14
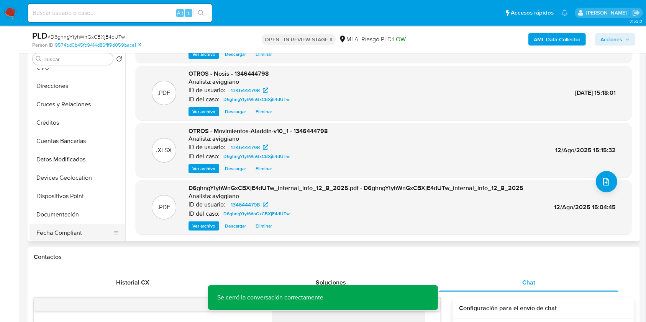
scroll to position [102, 0]
drag, startPoint x: 94, startPoint y: 175, endPoint x: 82, endPoint y: 191, distance: 19.6
click at [94, 175] on button "Fecha Compliant" at bounding box center [77, 177] width 96 height 18
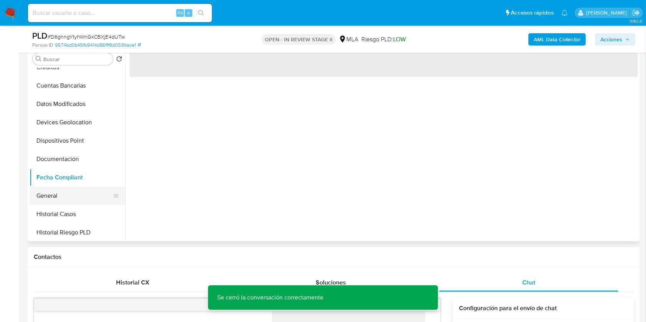
click at [79, 200] on button "General" at bounding box center [74, 196] width 90 height 18
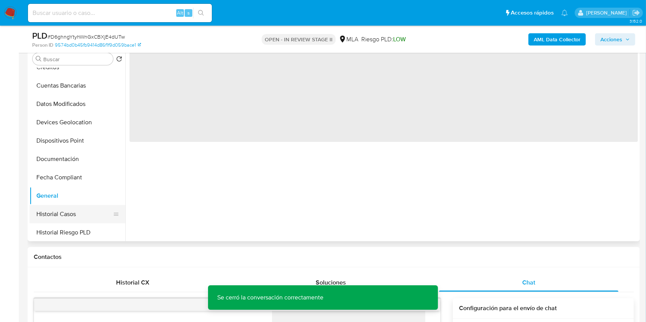
click at [77, 206] on button "Historial Casos" at bounding box center [74, 214] width 90 height 18
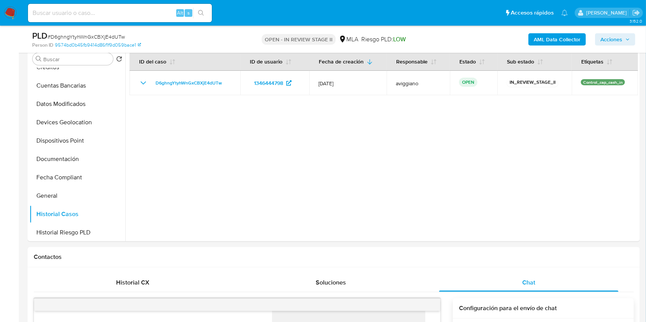
click at [613, 39] on span "Acciones" at bounding box center [611, 39] width 22 height 12
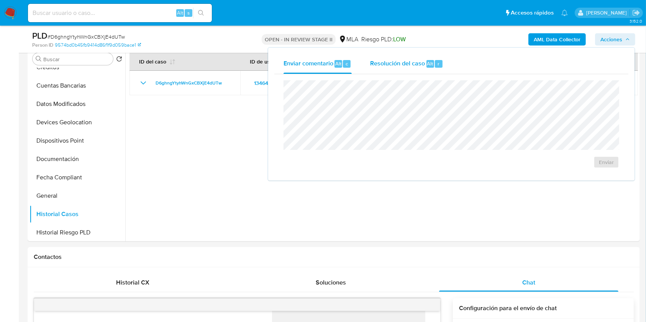
click at [378, 64] on span "Resolución del caso" at bounding box center [397, 63] width 55 height 9
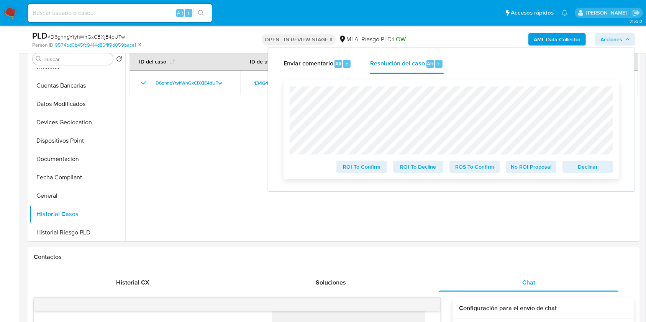
drag, startPoint x: 589, startPoint y: 165, endPoint x: 577, endPoint y: 165, distance: 12.6
click at [588, 164] on span "Declinar" at bounding box center [587, 167] width 40 height 11
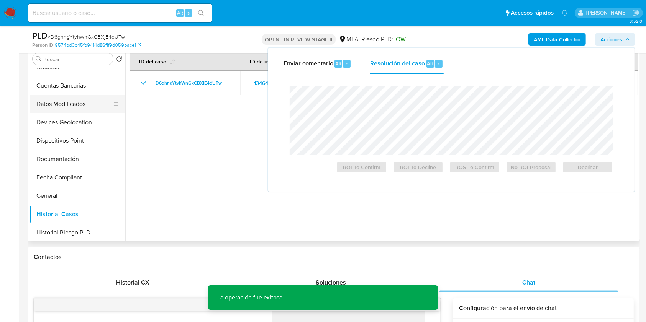
click at [75, 100] on button "Datos Modificados" at bounding box center [74, 104] width 90 height 18
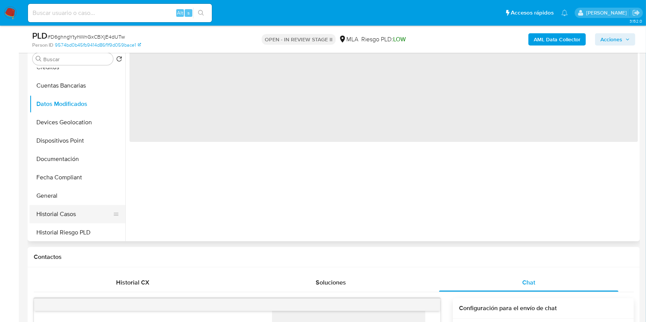
click at [62, 212] on button "Historial Casos" at bounding box center [74, 214] width 90 height 18
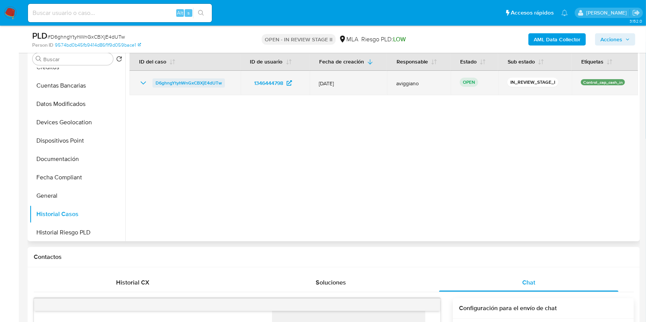
click at [185, 82] on span "D6ghngYtyhWnGxCBXjE4dUTw" at bounding box center [188, 82] width 66 height 9
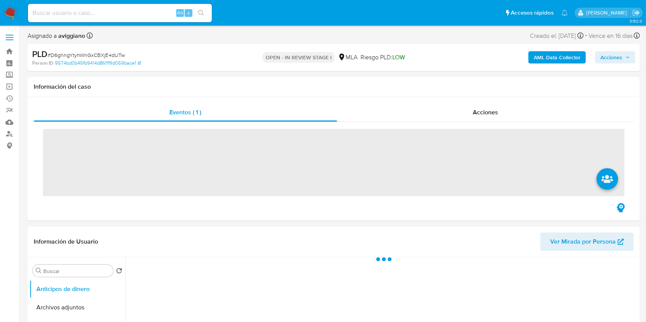
click at [612, 58] on span "Acciones" at bounding box center [611, 57] width 22 height 12
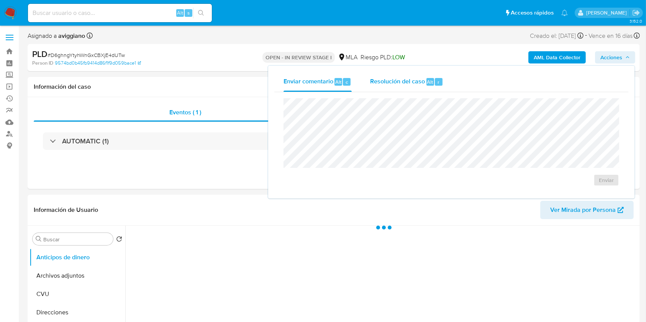
click at [414, 84] on span "Resolución del caso" at bounding box center [397, 81] width 55 height 9
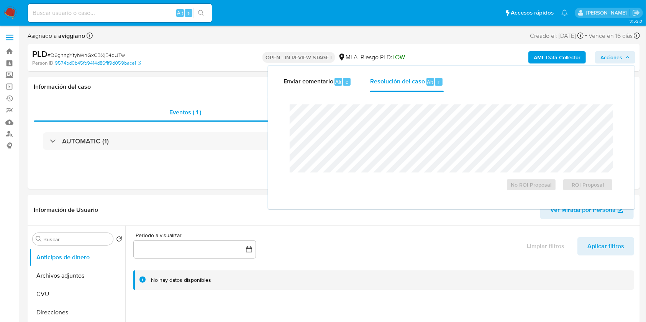
select select "10"
click at [530, 179] on div "No ROI Proposal" at bounding box center [531, 183] width 57 height 15
click at [530, 187] on span "No ROI Proposal" at bounding box center [531, 185] width 40 height 11
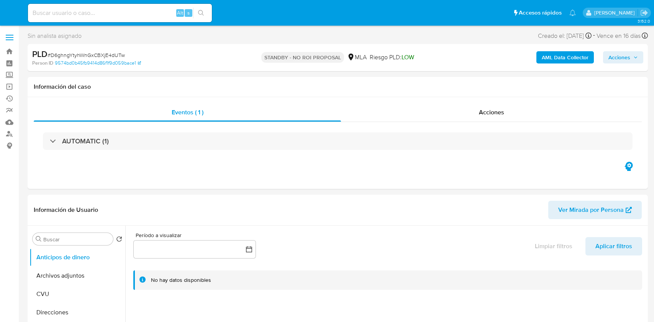
select select "10"
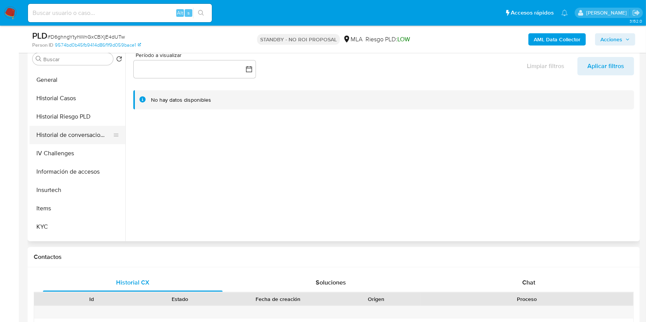
scroll to position [255, 0]
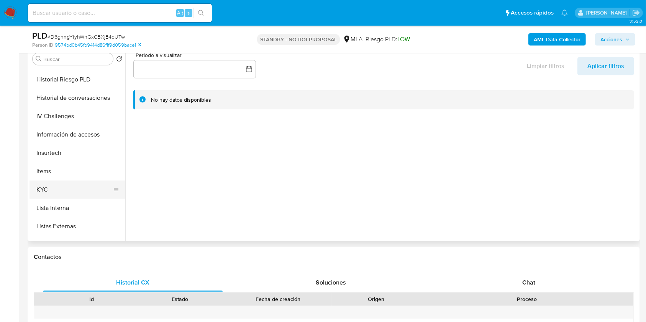
click at [49, 193] on button "KYC" at bounding box center [74, 190] width 90 height 18
